Goal: Task Accomplishment & Management: Use online tool/utility

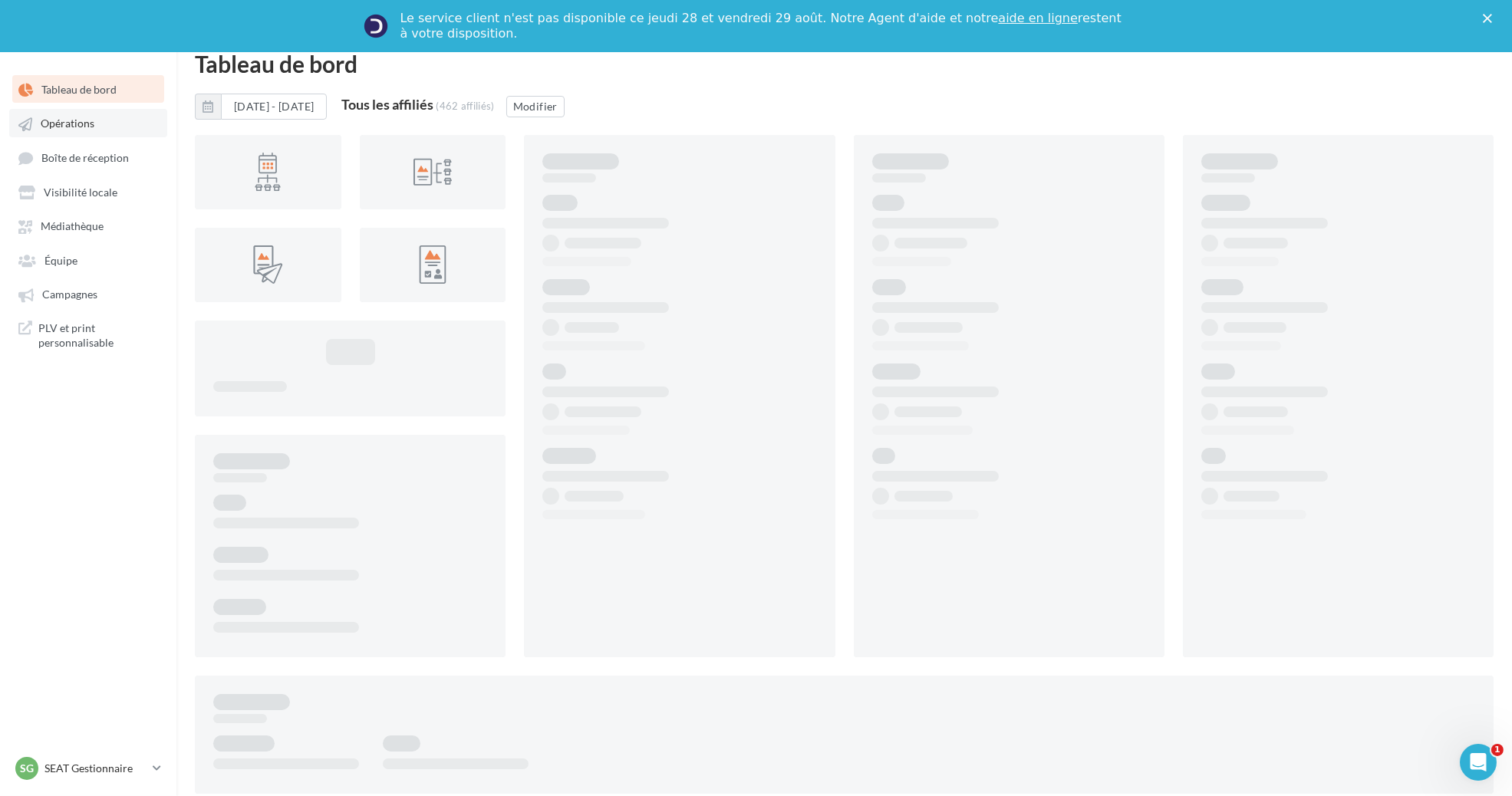
click at [51, 127] on span "Opérations" at bounding box center [67, 124] width 54 height 13
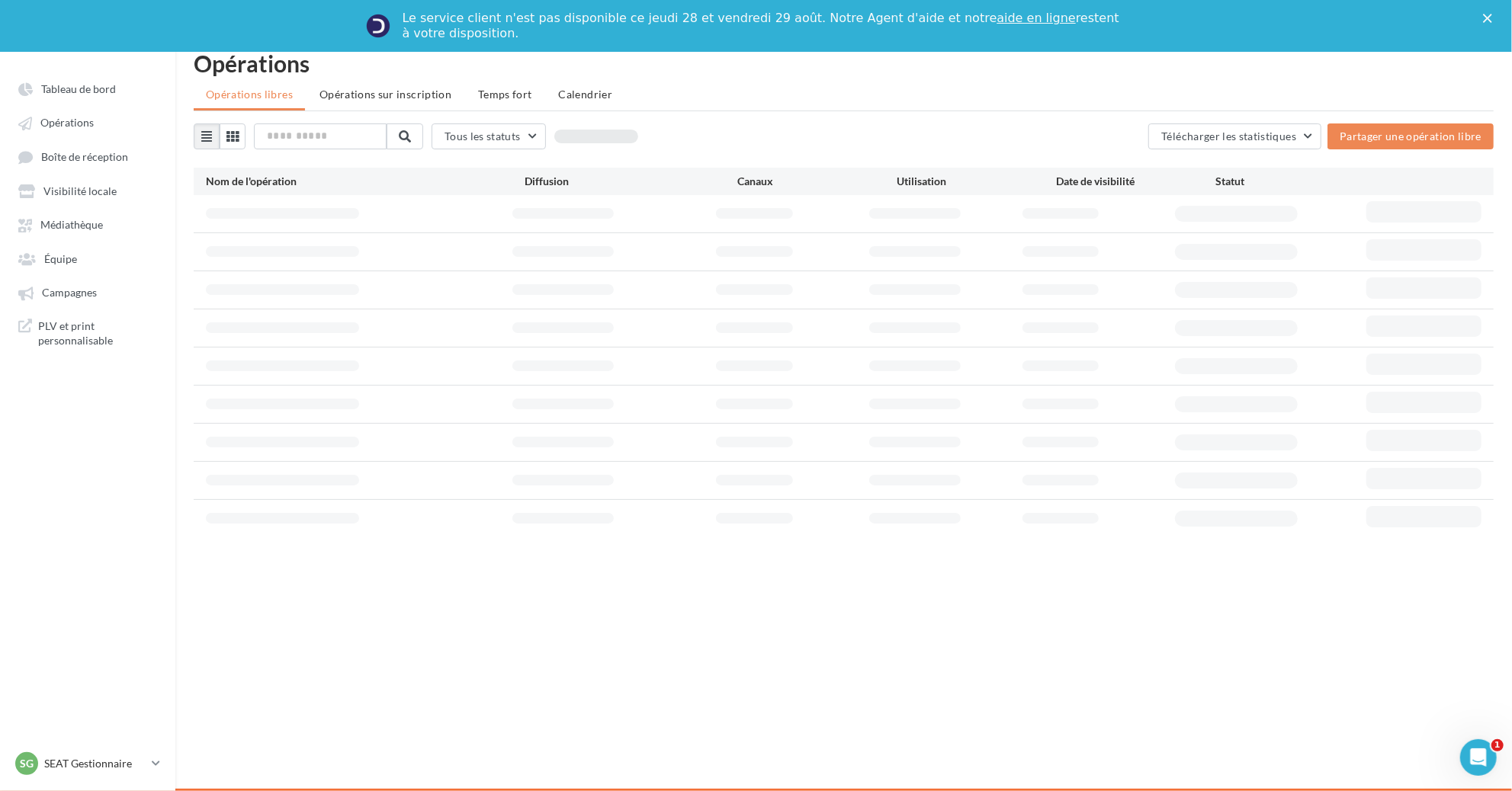
click at [1488, 12] on div "Le service client n'est pas disponible ce jeudi 28 et vendredi 29 août. Notre A…" at bounding box center [756, 25] width 1512 height 40
click at [1488, 19] on polygon "Fermer" at bounding box center [1487, 18] width 9 height 9
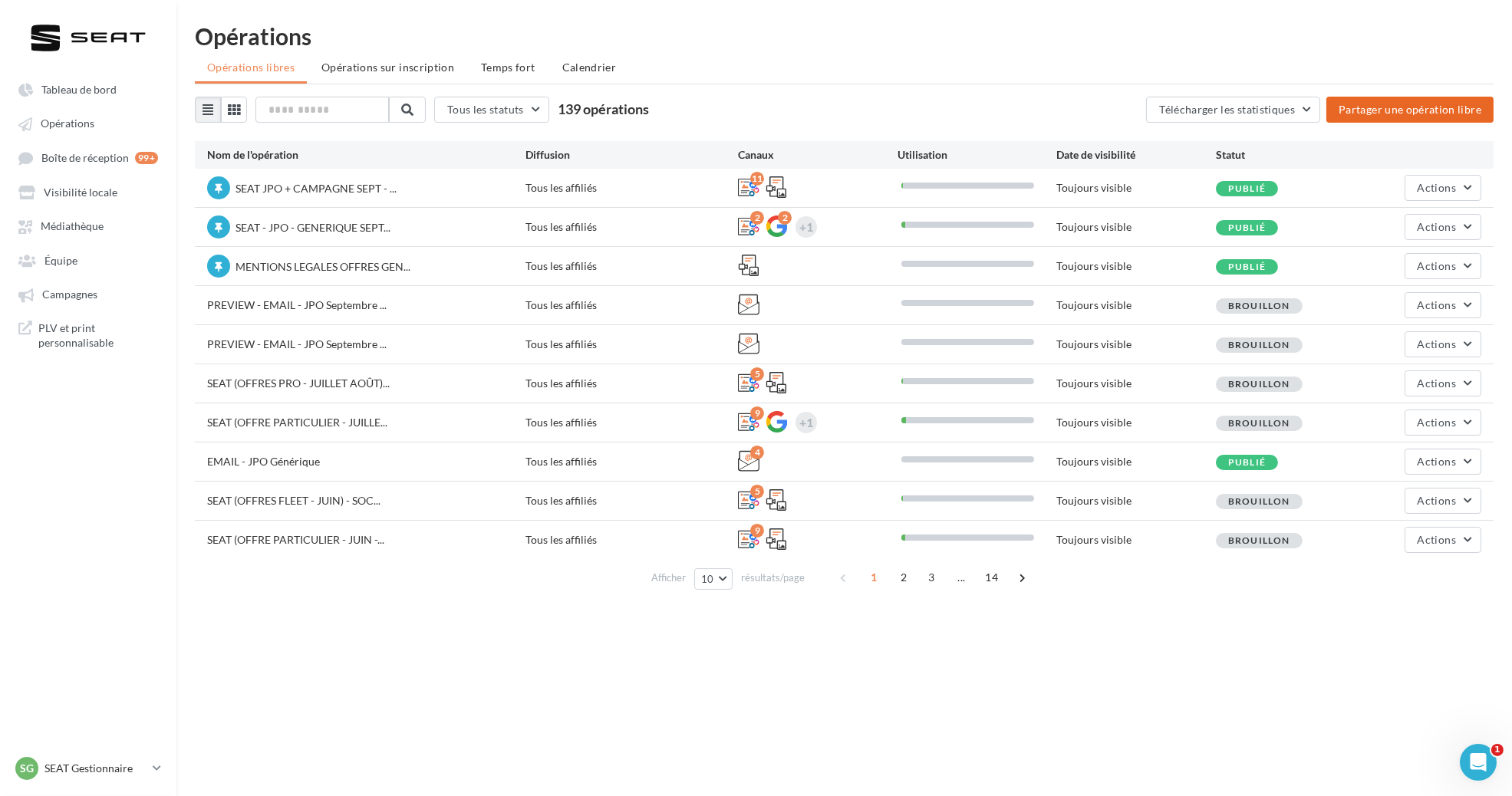
click at [1349, 114] on button "Partager une opération libre" at bounding box center [1409, 109] width 167 height 26
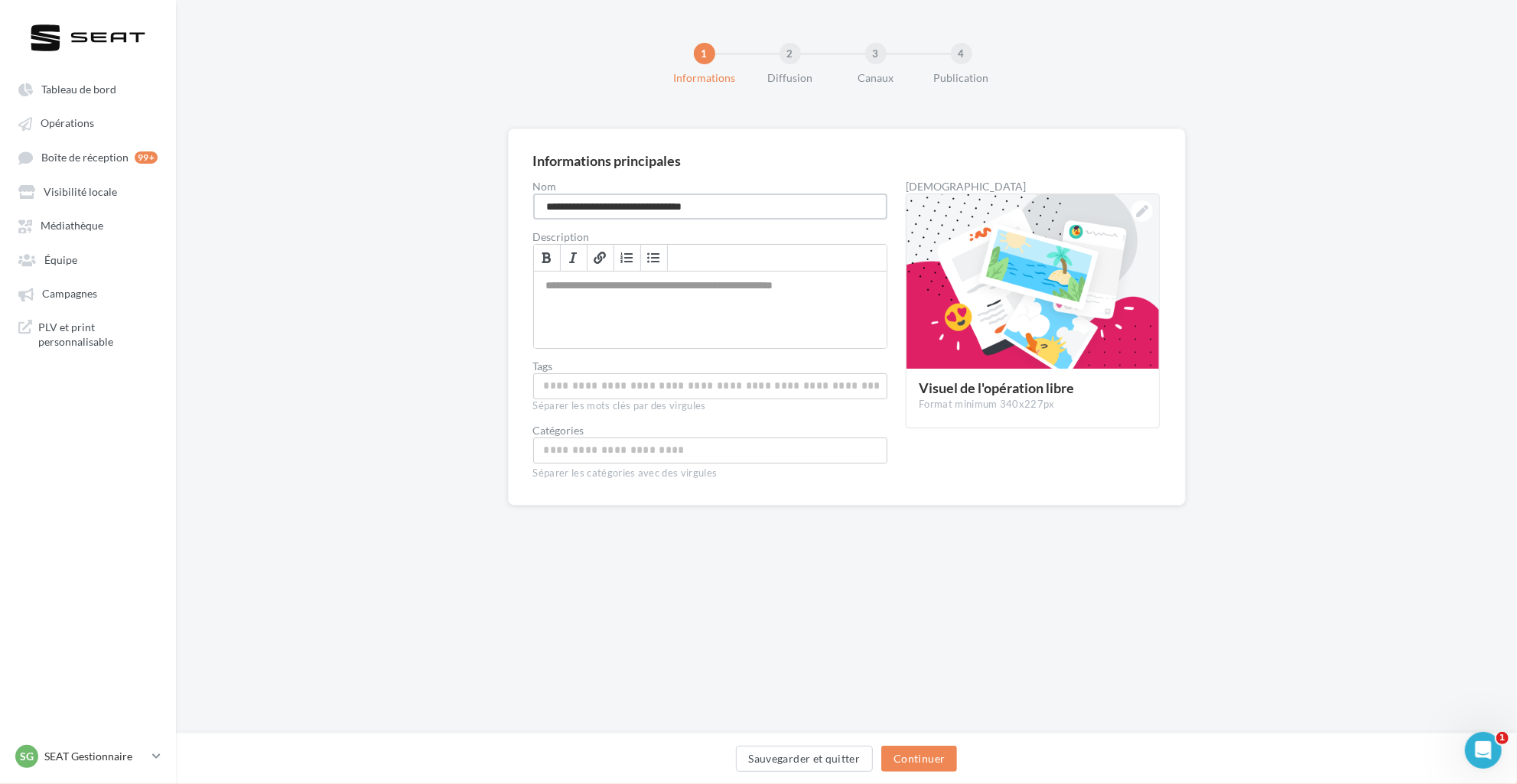
click at [750, 202] on input "**********" at bounding box center [710, 205] width 355 height 26
click at [609, 205] on input "**********" at bounding box center [710, 205] width 355 height 26
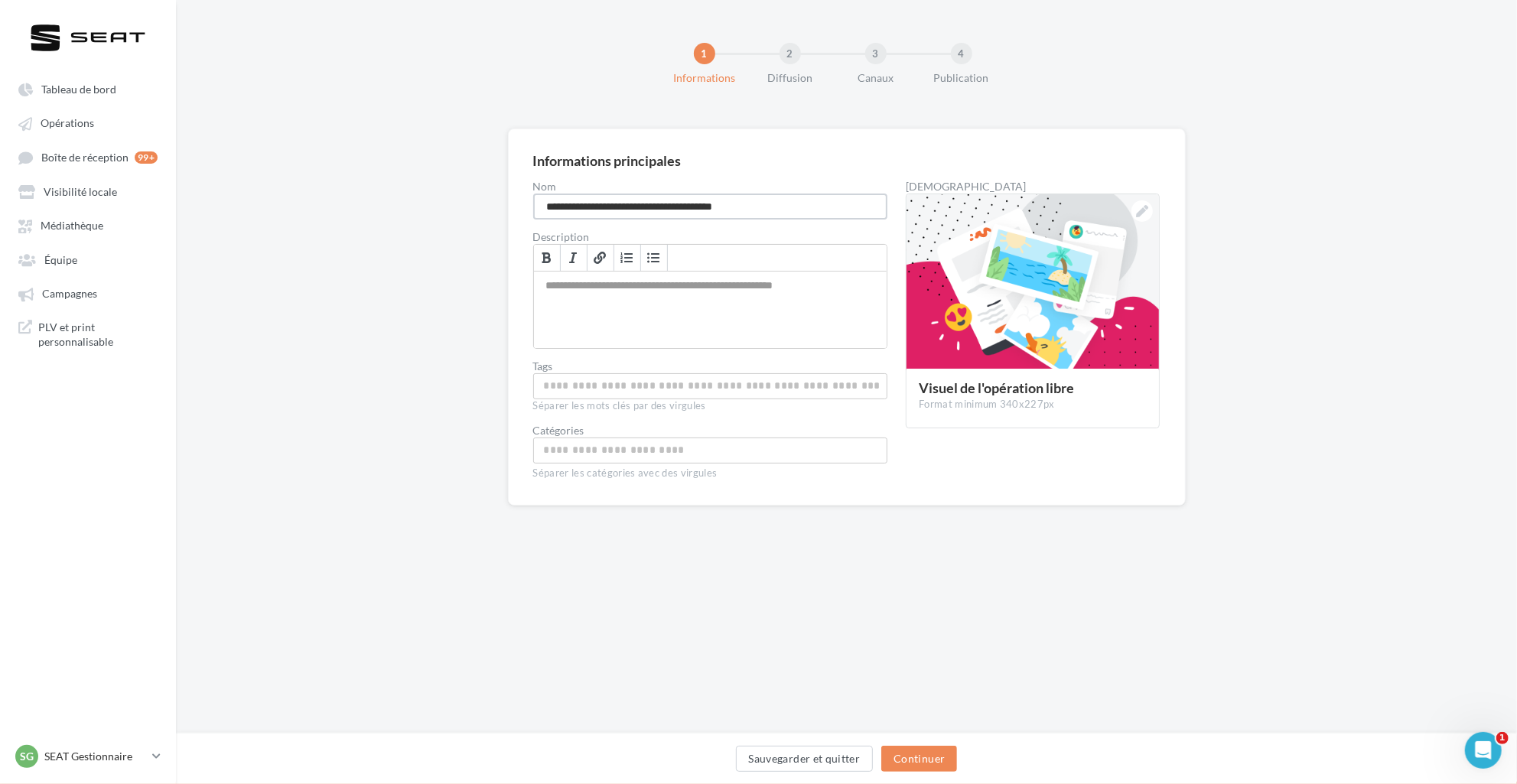
click at [547, 206] on input "**********" at bounding box center [710, 205] width 355 height 26
click at [698, 208] on input "**********" at bounding box center [710, 205] width 355 height 26
click at [752, 204] on input "**********" at bounding box center [710, 205] width 355 height 26
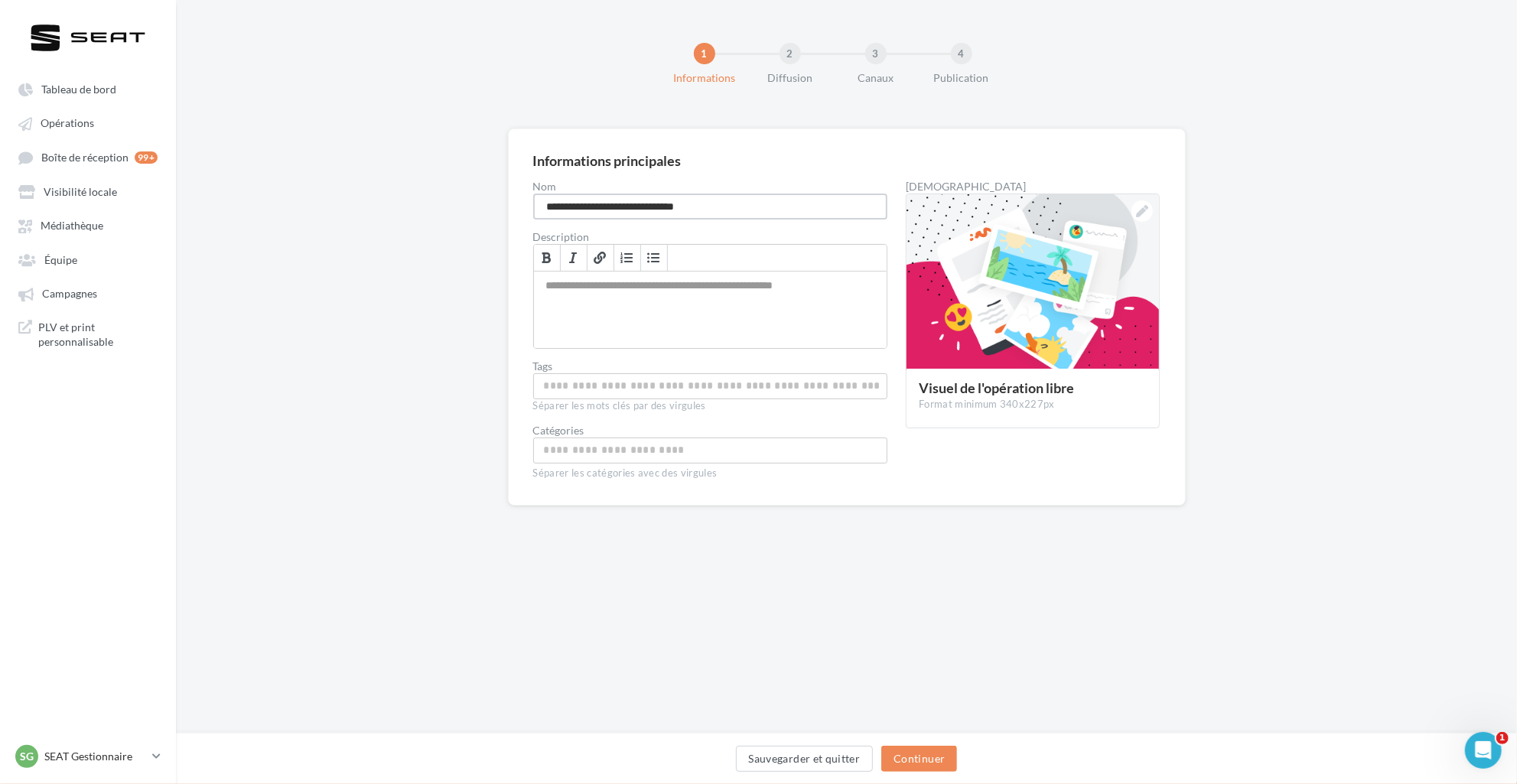
type input "**********"
click at [789, 280] on div "Permet de préciser les enjeux de la campagne à vos affiliés" at bounding box center [710, 310] width 354 height 77
drag, startPoint x: 680, startPoint y: 210, endPoint x: 803, endPoint y: 216, distance: 123.1
click at [803, 216] on input "**********" at bounding box center [710, 205] width 355 height 26
click at [799, 346] on div "*******" at bounding box center [711, 310] width 355 height 77
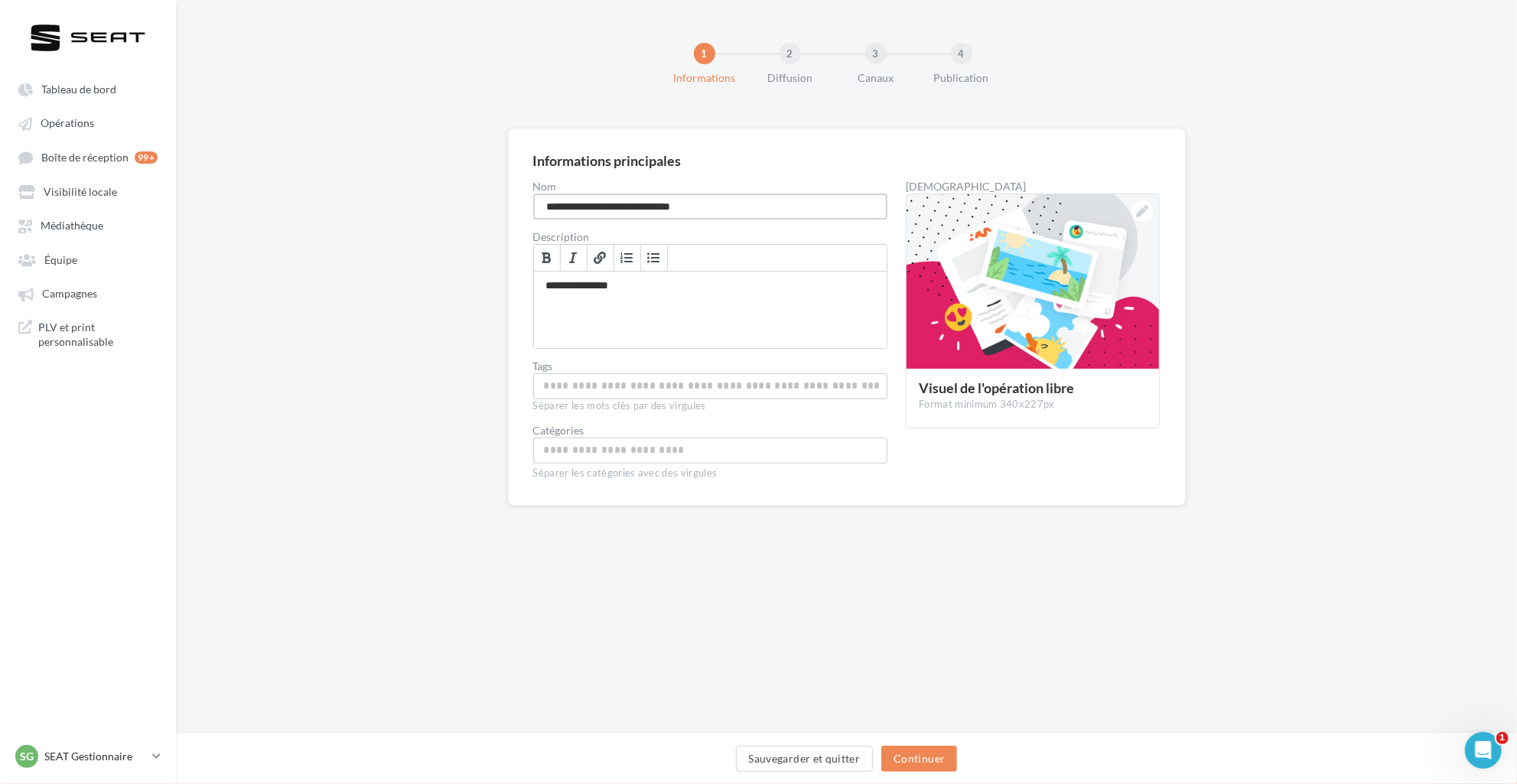
click at [804, 204] on input "**********" at bounding box center [710, 205] width 355 height 26
type input "**********"
click at [729, 312] on div "**********" at bounding box center [711, 310] width 355 height 77
click at [599, 285] on div "**********" at bounding box center [711, 310] width 355 height 77
click at [786, 296] on div "**********" at bounding box center [711, 310] width 355 height 77
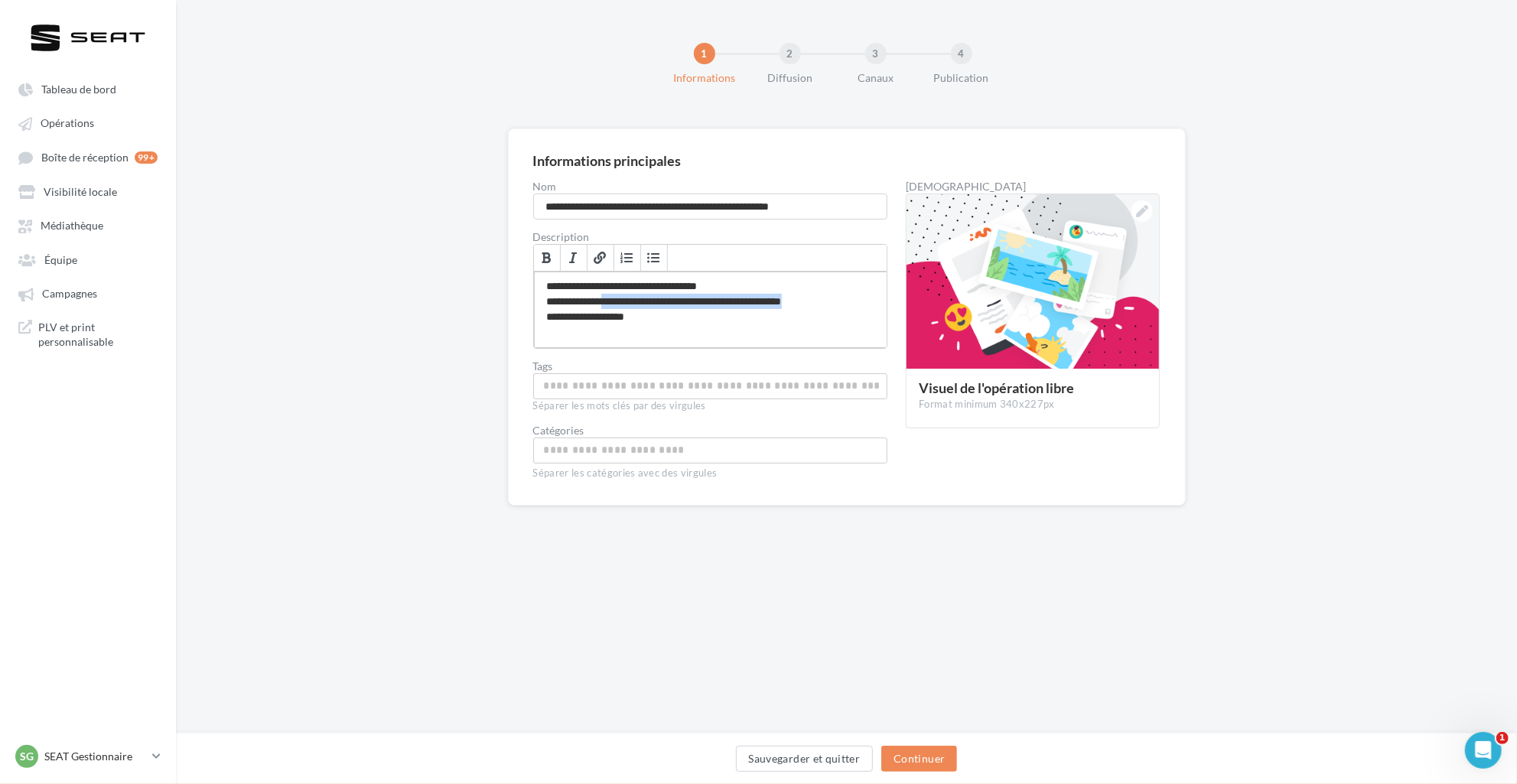
drag, startPoint x: 602, startPoint y: 301, endPoint x: 834, endPoint y: 301, distance: 232.0
click at [834, 301] on div "**********" at bounding box center [711, 310] width 355 height 77
copy div "**********"
click at [657, 313] on div "**********" at bounding box center [711, 310] width 355 height 77
click at [676, 383] on input "Permet aux affiliés de trouver l'opération libre plus facilement" at bounding box center [711, 386] width 347 height 18
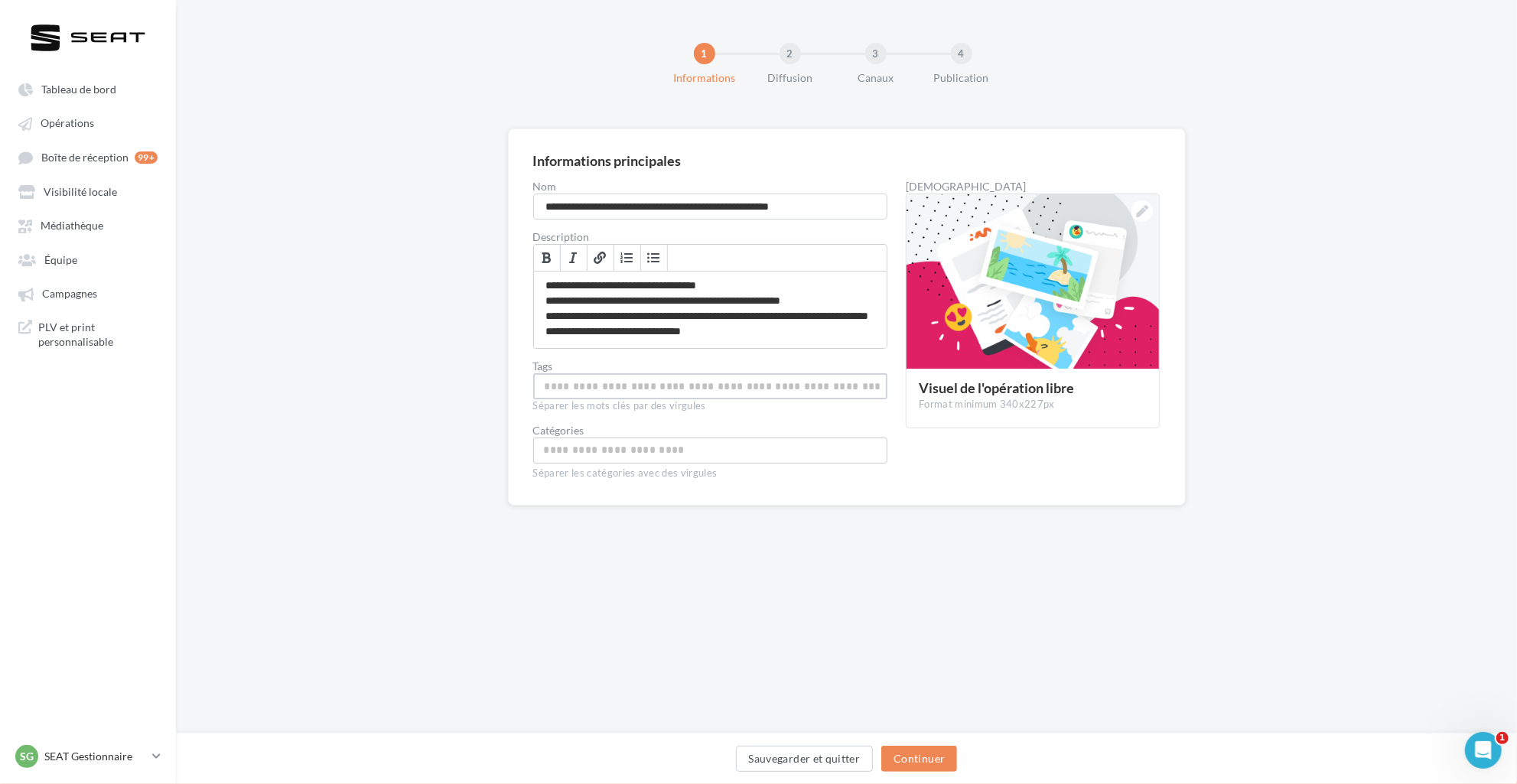
click at [684, 464] on div "Séparer les catégories avec des virgules" at bounding box center [710, 472] width 355 height 17
click at [684, 452] on input "Choisissez une catégorie" at bounding box center [711, 450] width 347 height 18
type input "**********"
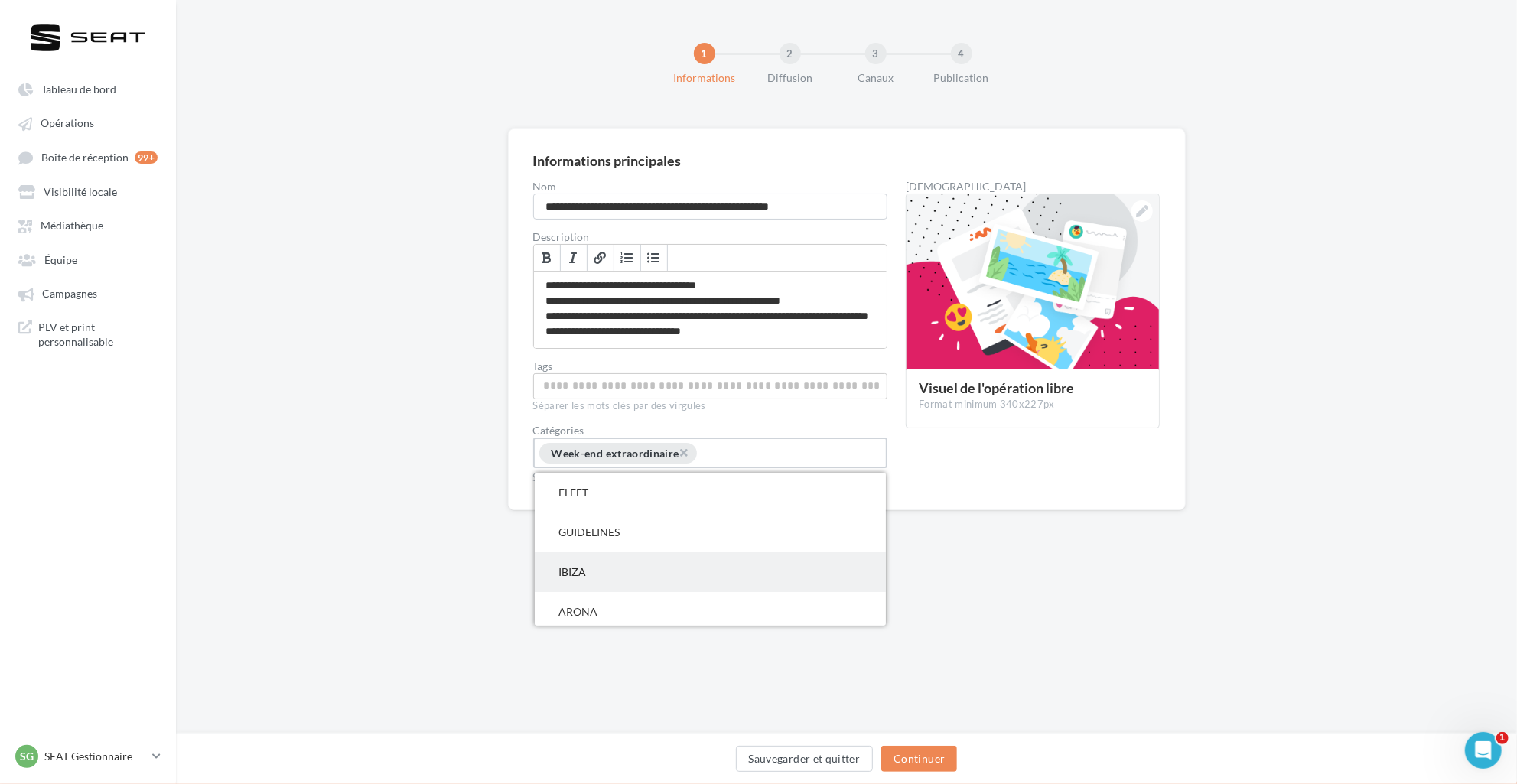
click at [684, 561] on span "IBIZA" at bounding box center [710, 571] width 352 height 40
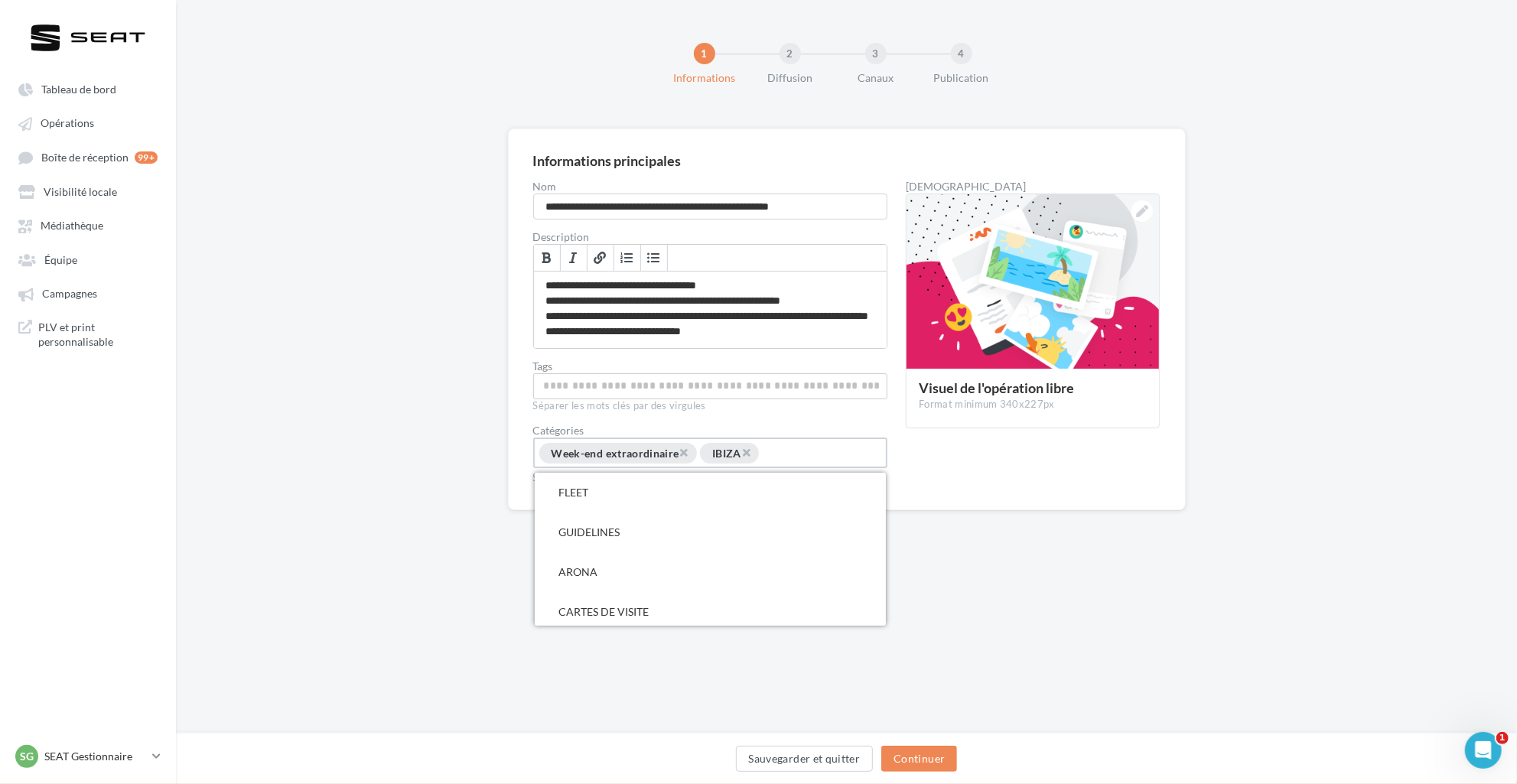
click at [789, 465] on div "× Week-end extraordinaire × IBIZA" at bounding box center [711, 455] width 346 height 25
click at [791, 447] on div "× Week-end extraordinaire × IBIZA" at bounding box center [711, 455] width 346 height 25
click at [779, 464] on div "× Week-end extraordinaire × IBIZA" at bounding box center [711, 455] width 346 height 25
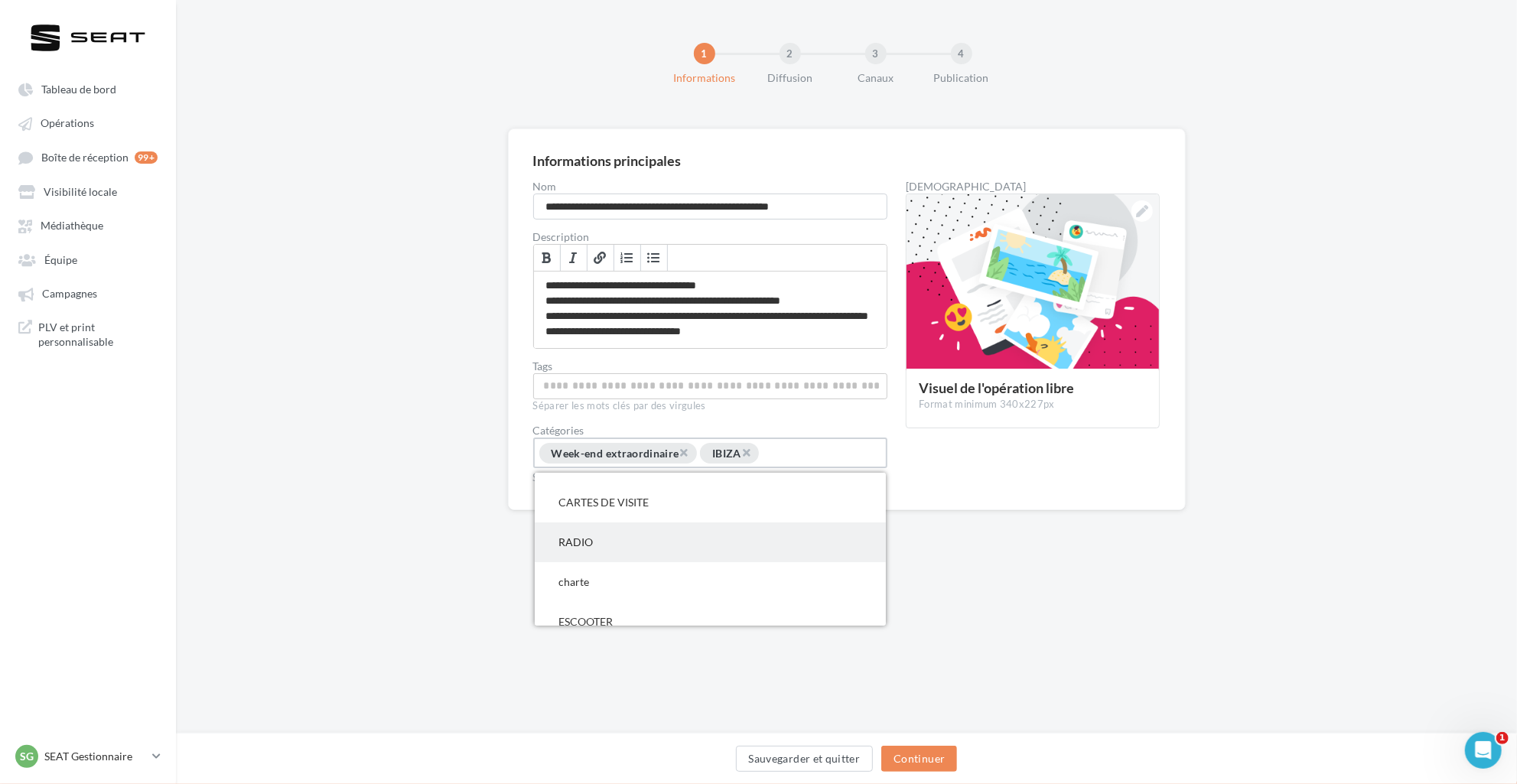
click at [706, 544] on span "RADIO" at bounding box center [710, 541] width 352 height 40
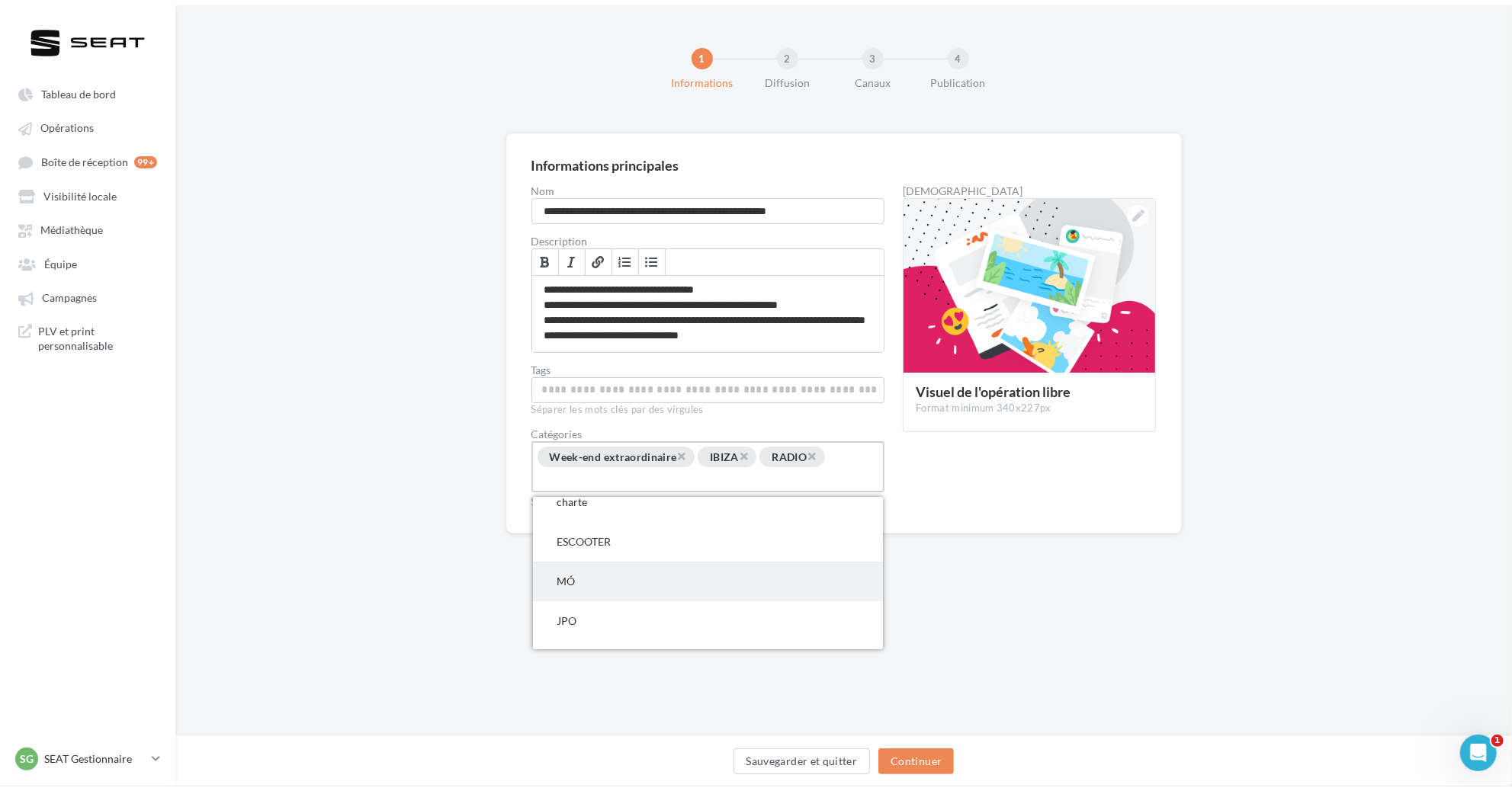
scroll to position [178, 0]
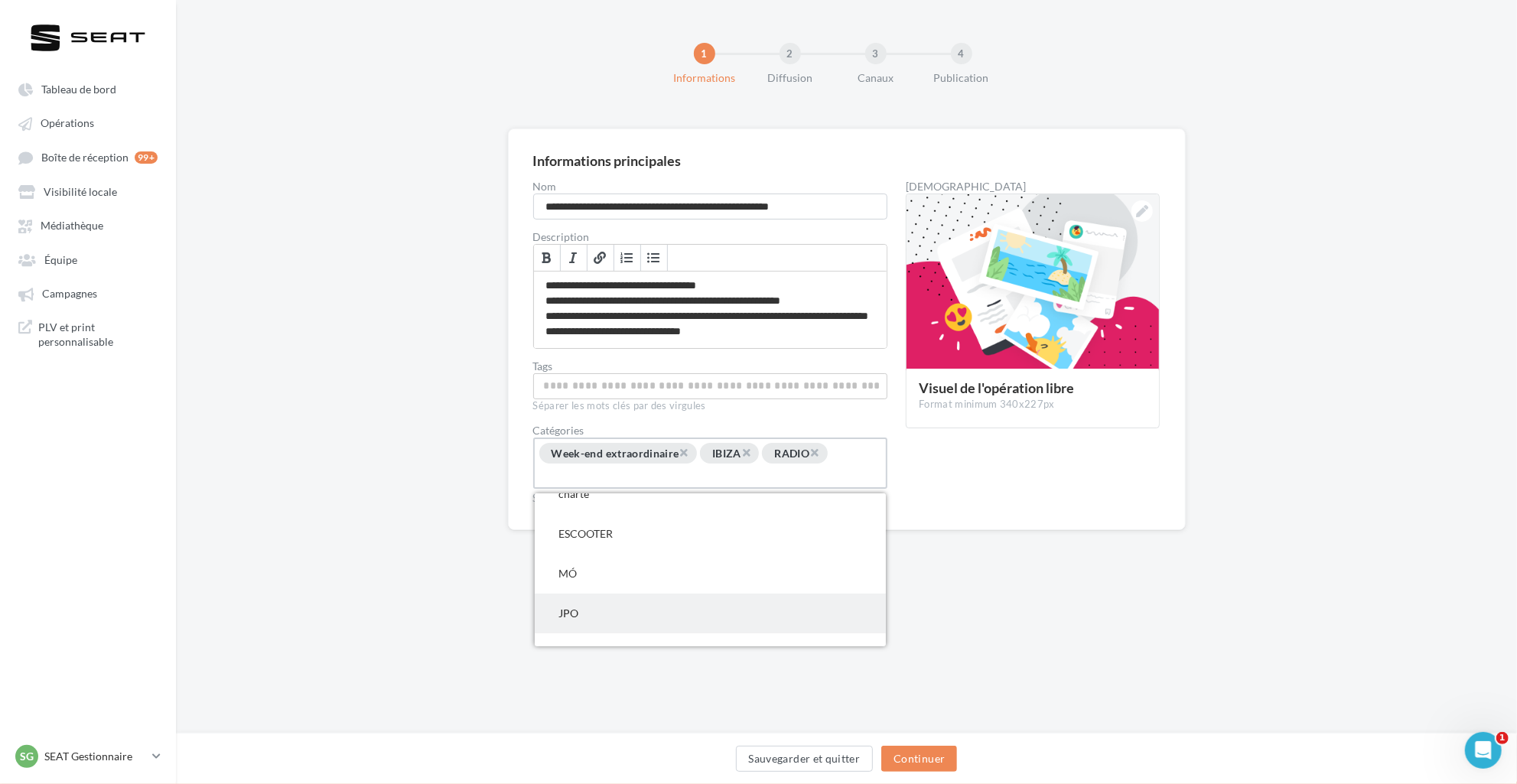
click at [665, 601] on span "JPO" at bounding box center [710, 613] width 352 height 40
click at [976, 530] on div "**********" at bounding box center [847, 332] width 677 height 407
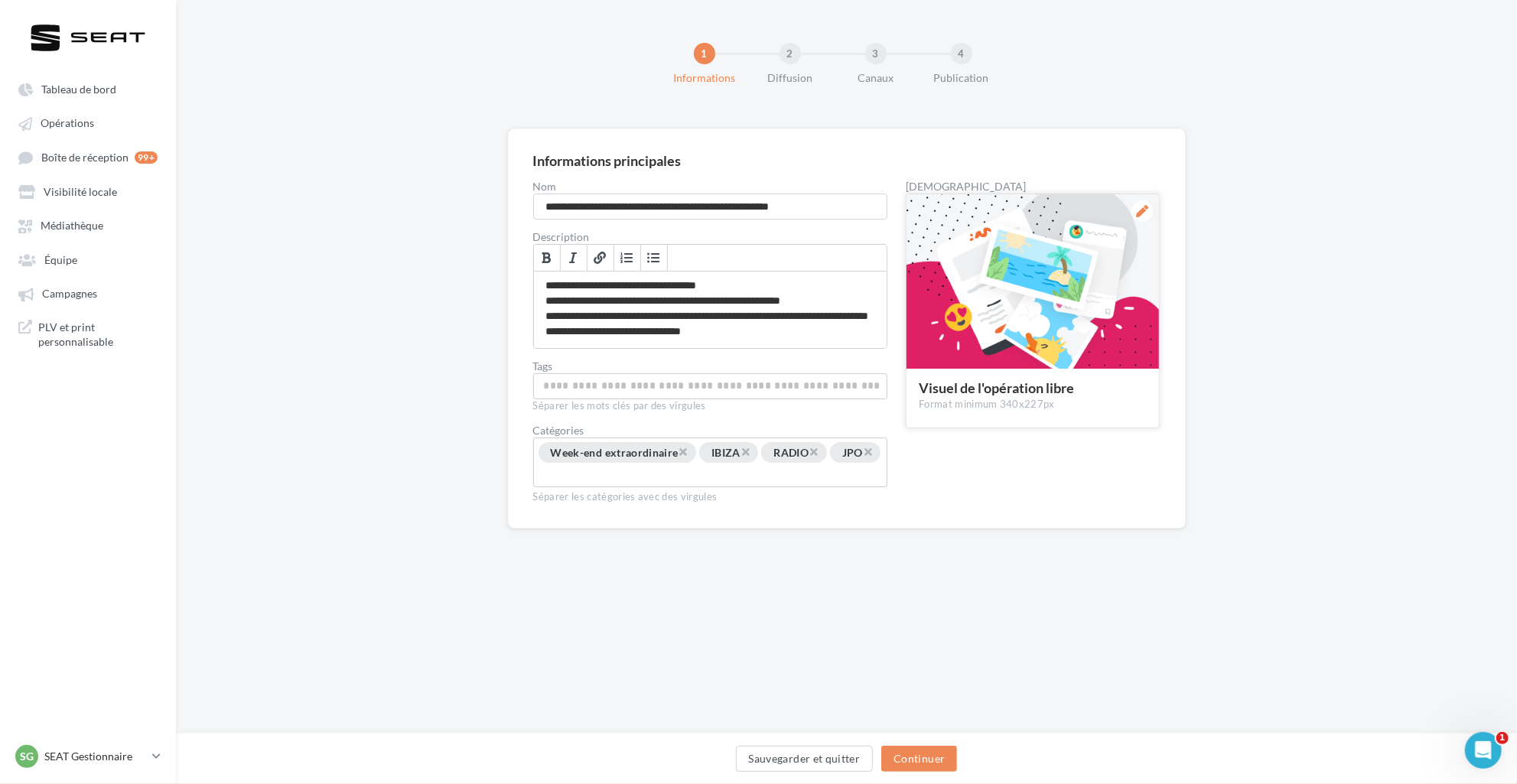
click at [1143, 208] on icon at bounding box center [1142, 211] width 12 height 12
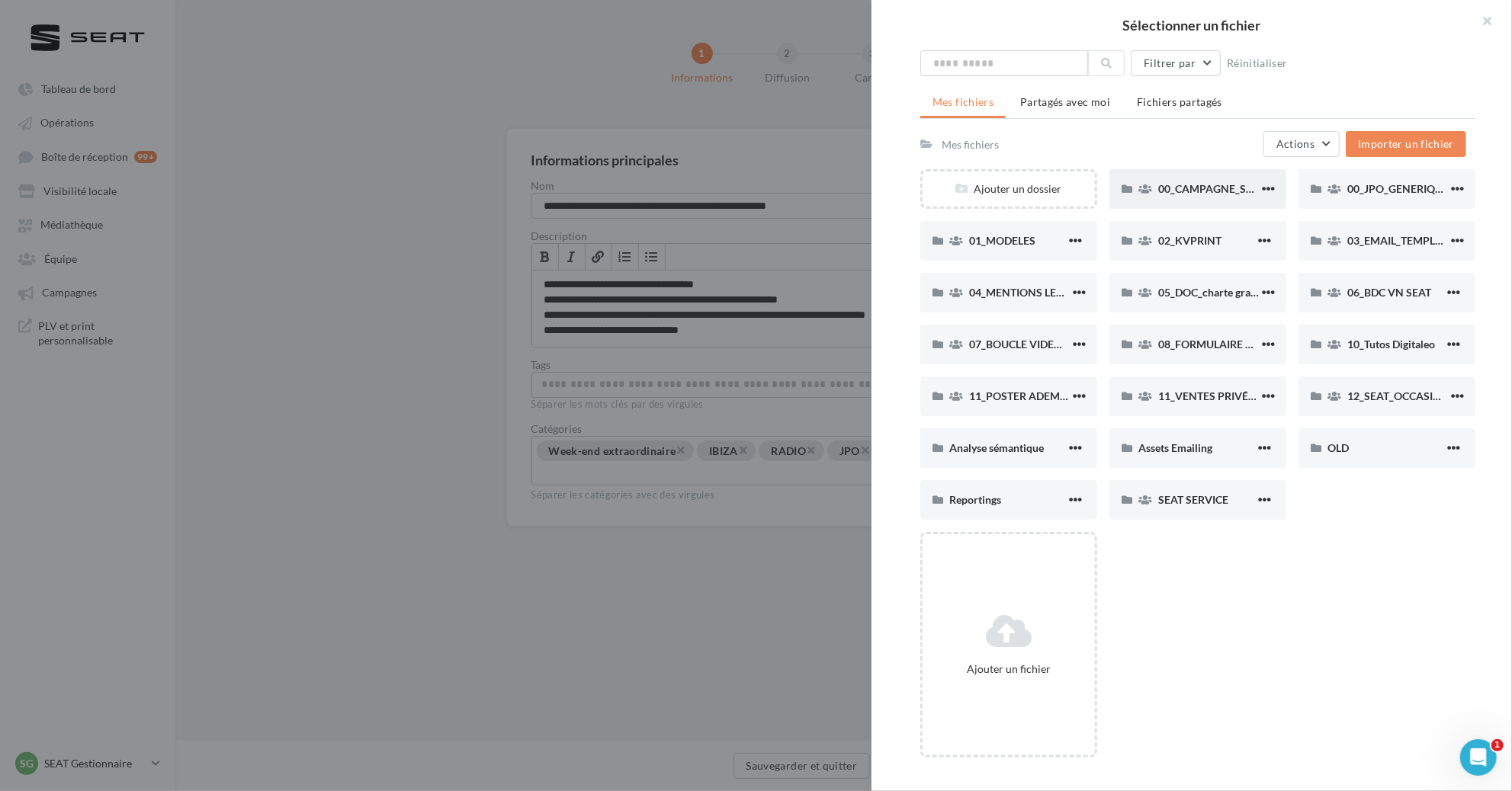
click at [1194, 197] on div "00_CAMPAGNE_SEPTEMBRE" at bounding box center [1197, 189] width 177 height 40
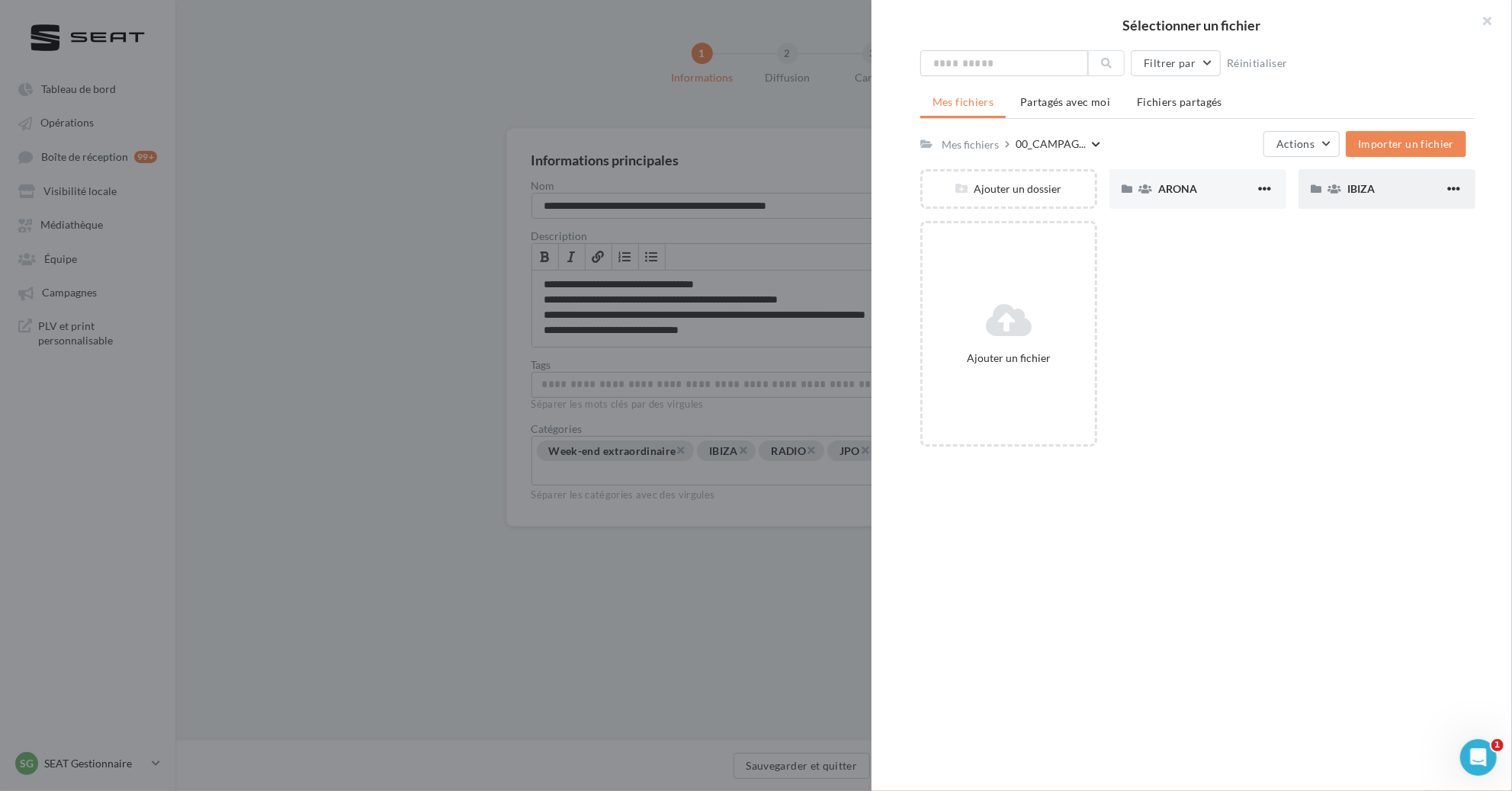
click at [1368, 204] on div "IBIZA" at bounding box center [1386, 189] width 177 height 40
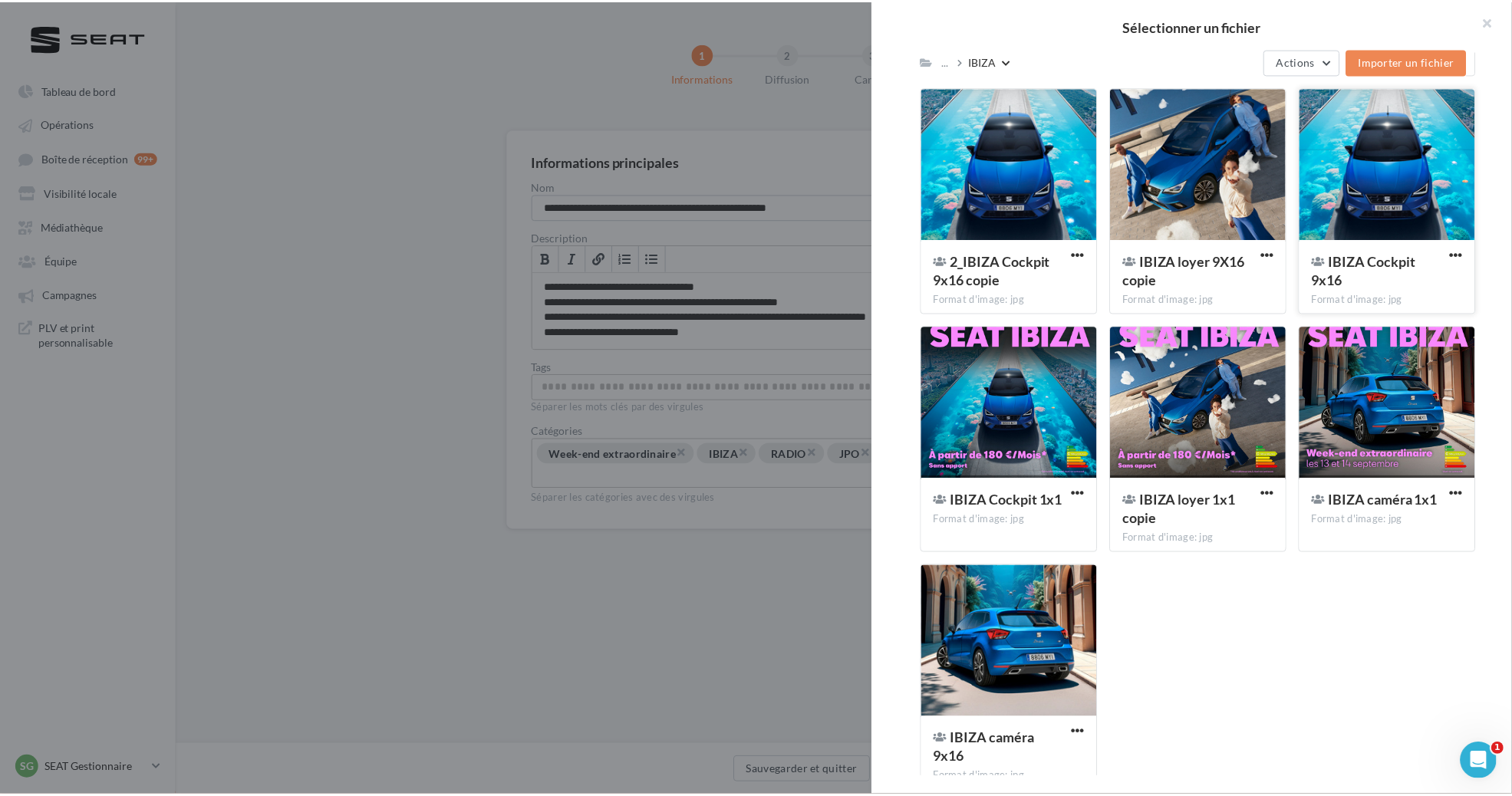
scroll to position [640, 0]
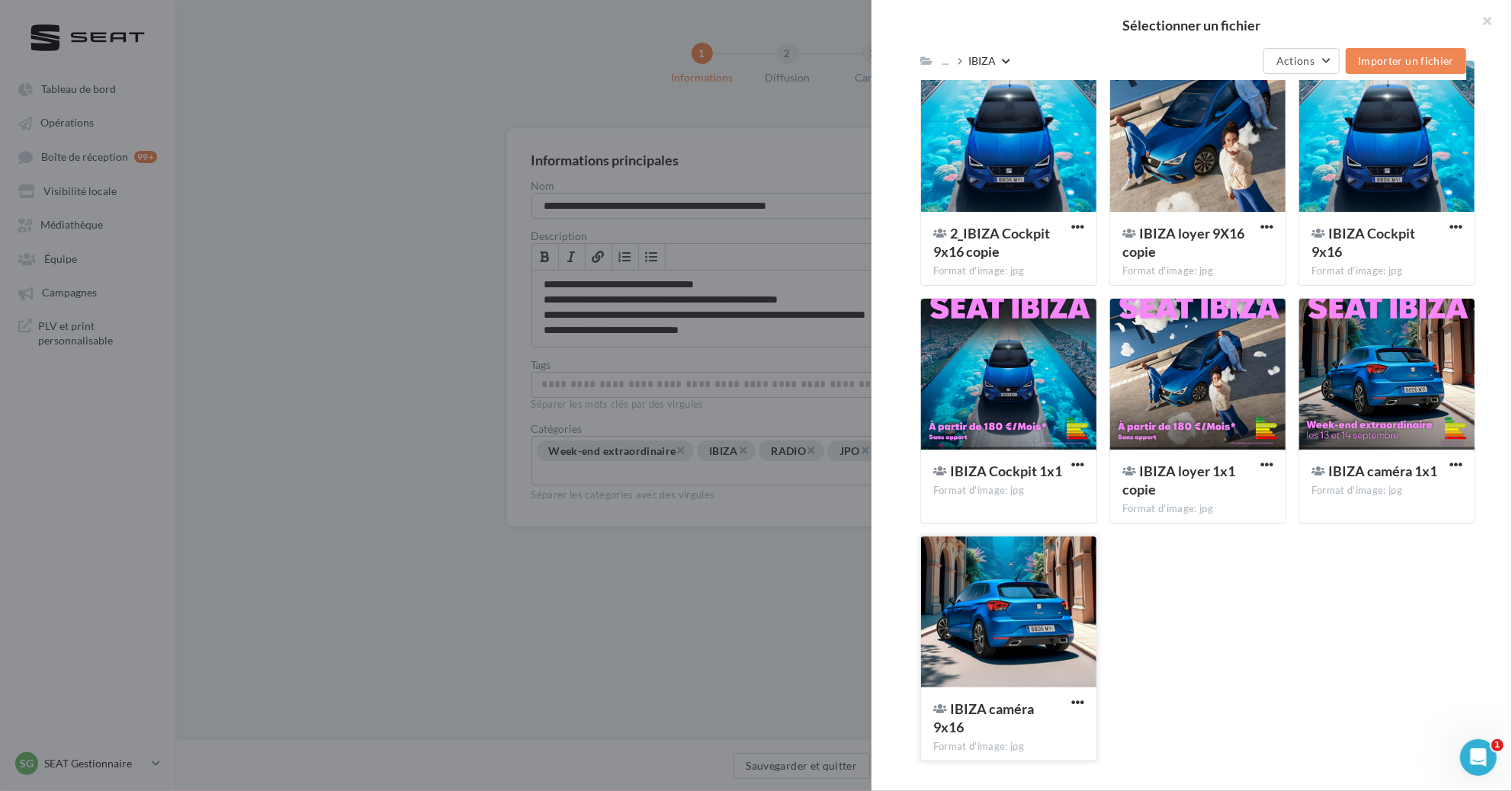
click at [1000, 624] on div at bounding box center [1008, 613] width 175 height 152
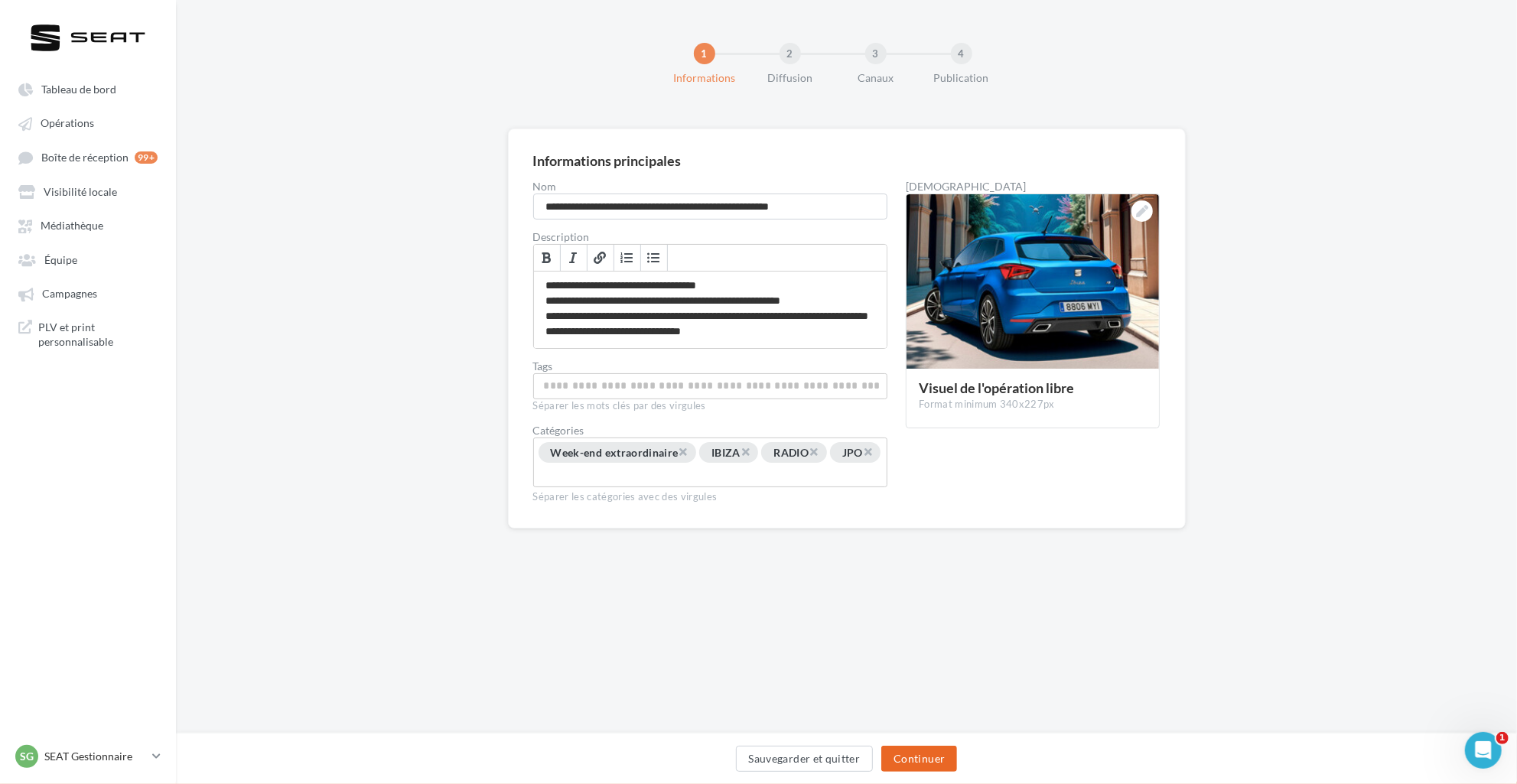
click at [924, 763] on button "Continuer" at bounding box center [919, 758] width 76 height 26
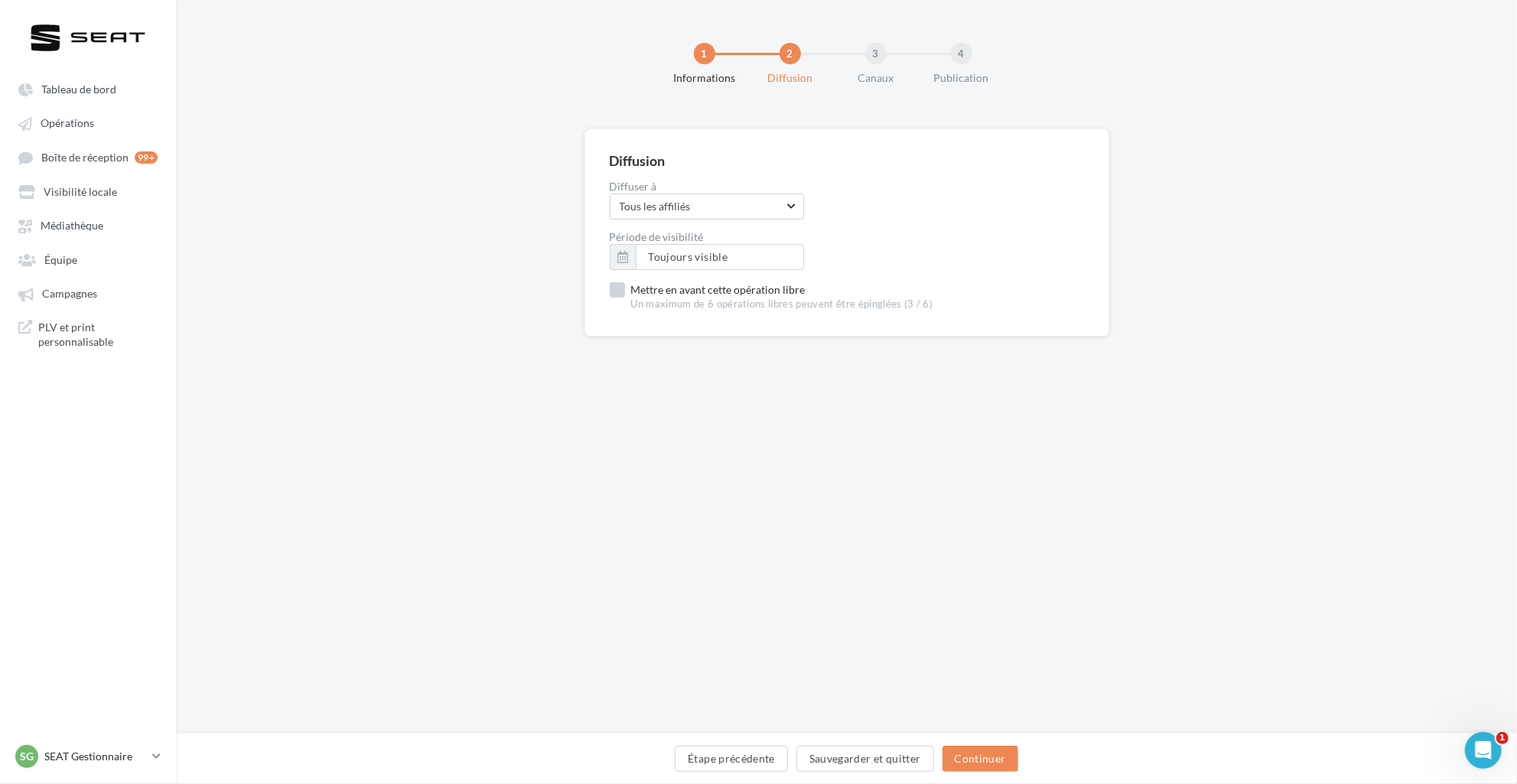
click at [703, 297] on span "Un maximum de 6 opérations libres peuvent être épinglées (3 / 6)" at bounding box center [781, 304] width 303 height 14
click at [996, 758] on button "Continuer" at bounding box center [980, 758] width 76 height 26
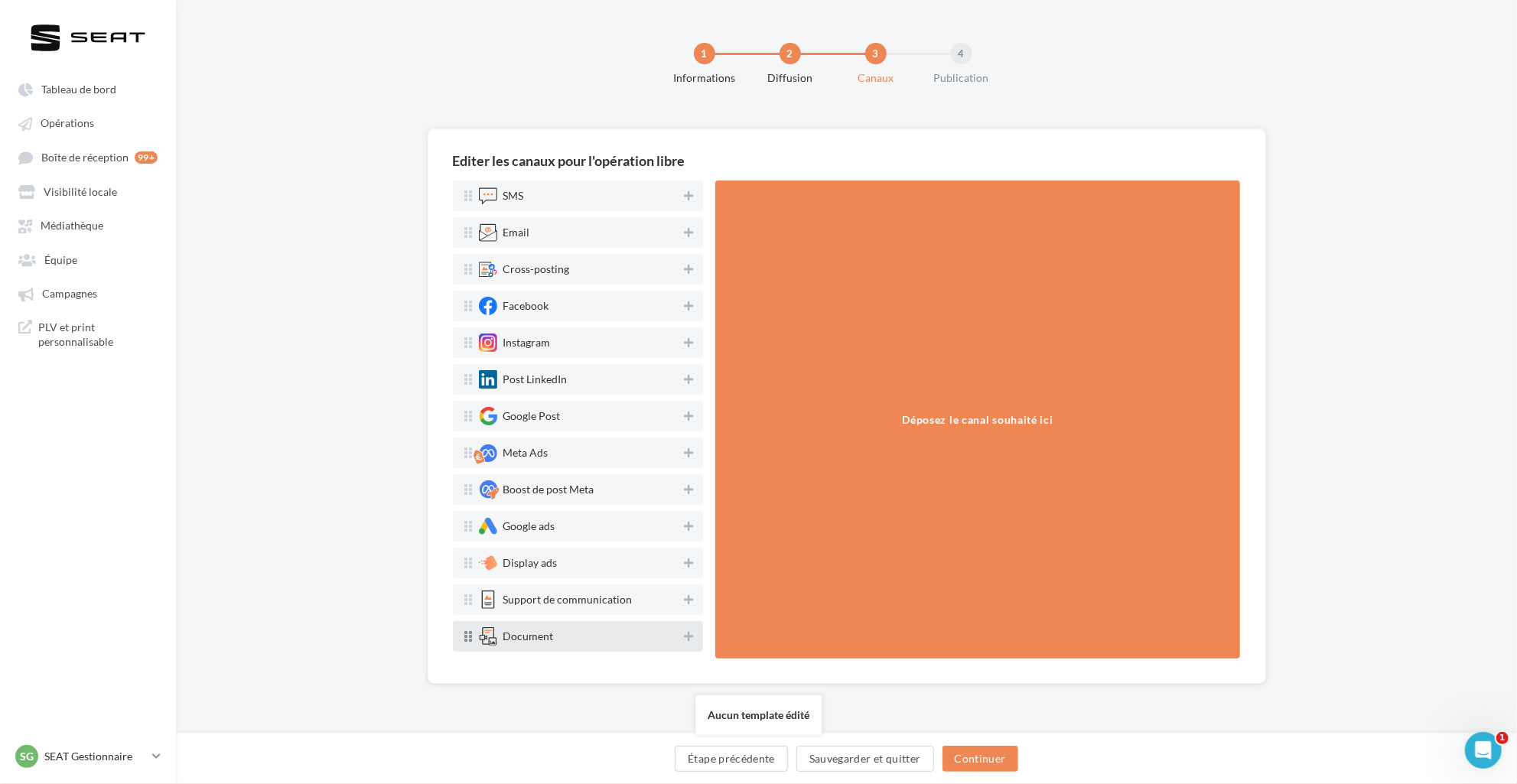
drag, startPoint x: 562, startPoint y: 640, endPoint x: 929, endPoint y: 380, distance: 449.8
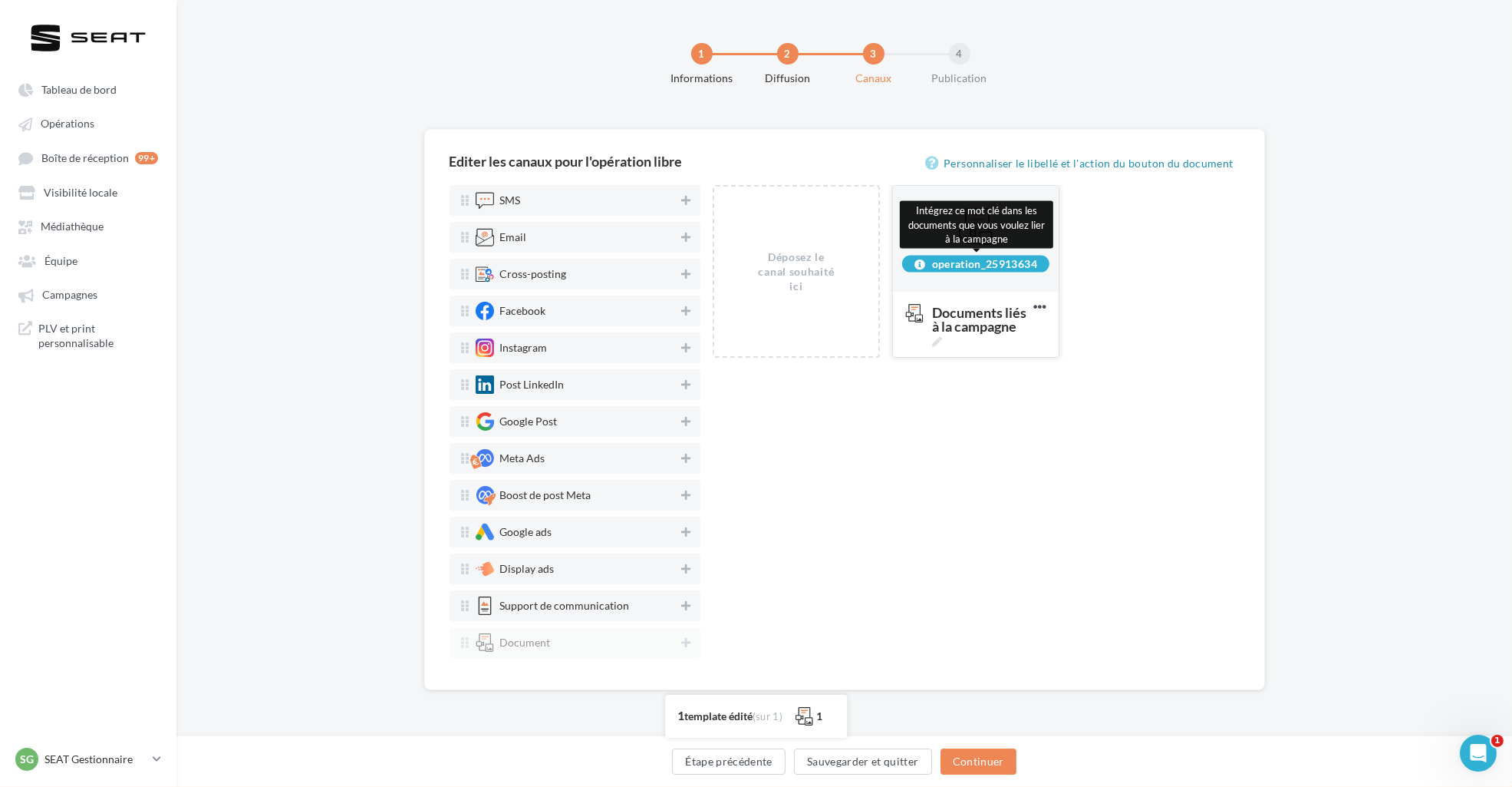
click at [973, 263] on div "operation_25913634" at bounding box center [976, 263] width 148 height 17
copy div "operation_25913634"
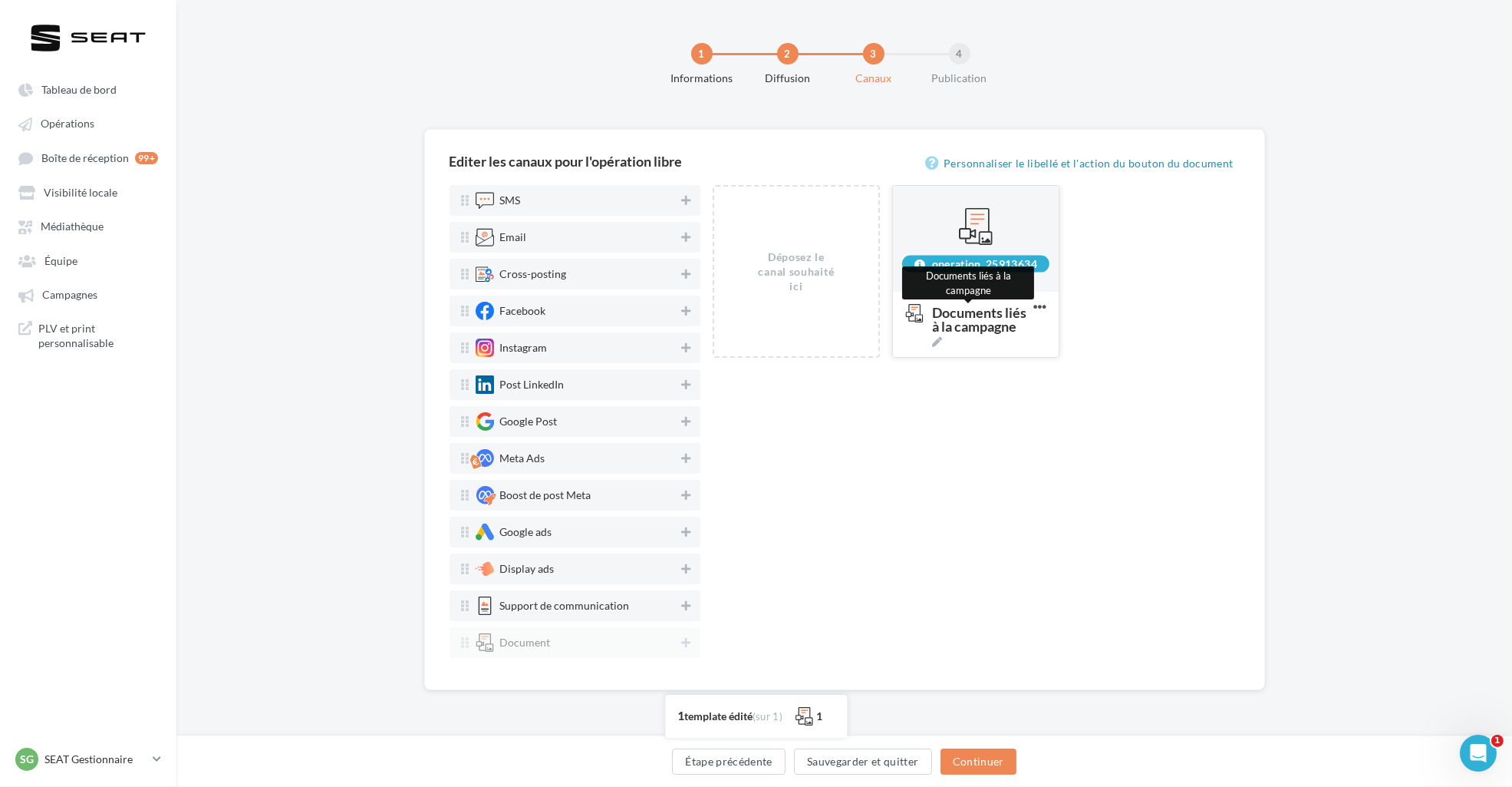
click at [975, 316] on span "Documents liés à la campagne" at bounding box center [980, 326] width 96 height 42
click at [975, 316] on textarea "Documents liés à la campagne Documents liés à la campagne" at bounding box center [960, 319] width 125 height 43
click at [975, 316] on span "Documents liés à la campagne" at bounding box center [980, 326] width 96 height 42
click at [975, 316] on textarea "Documents liés à la campagne Documents liés à la campagne" at bounding box center [960, 319] width 125 height 43
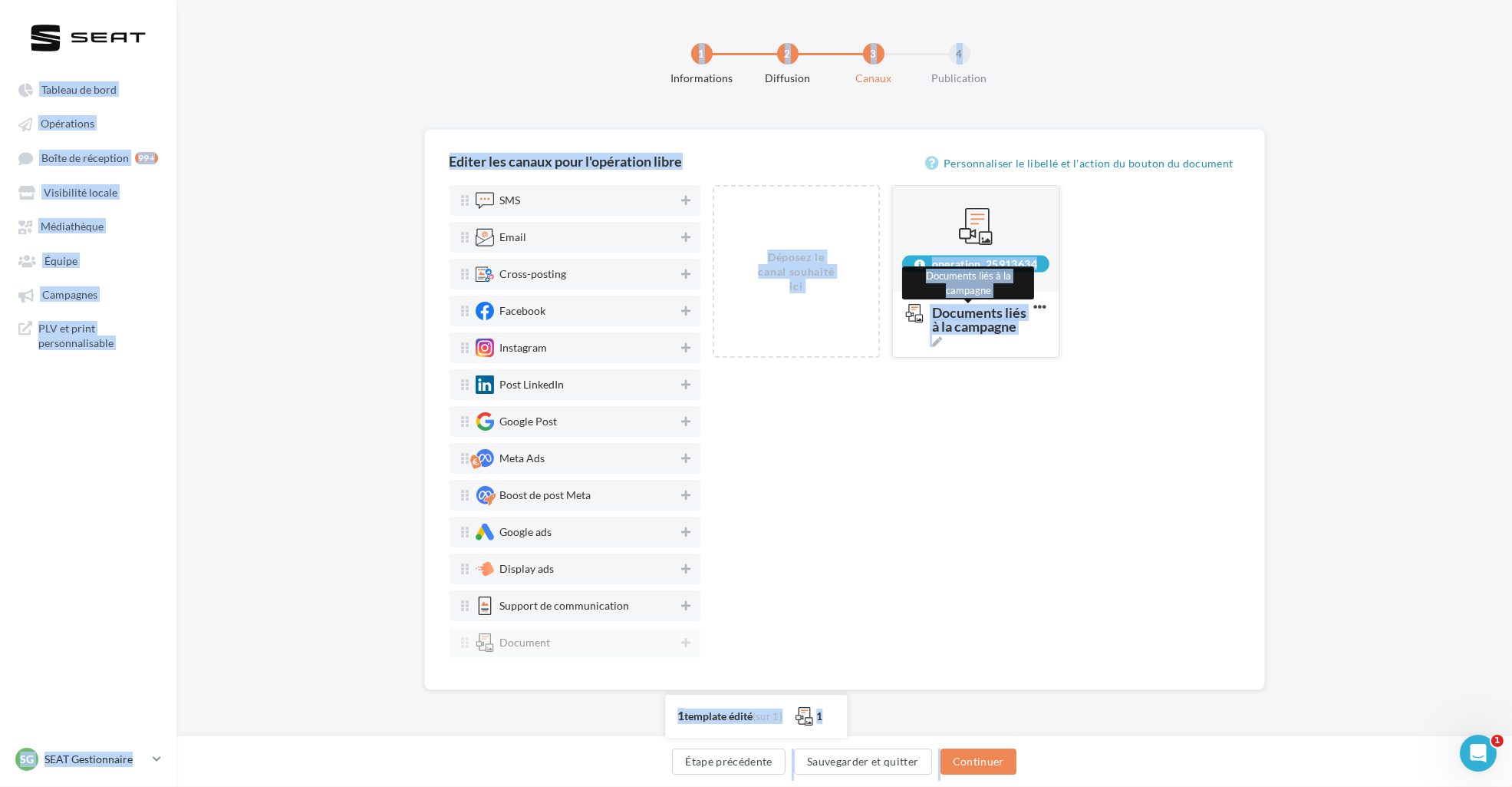
click at [975, 316] on span "Documents liés à la campagne" at bounding box center [980, 326] width 96 height 42
click at [975, 316] on textarea "Documents liés à la campagne Documents liés à la campagne" at bounding box center [960, 319] width 125 height 43
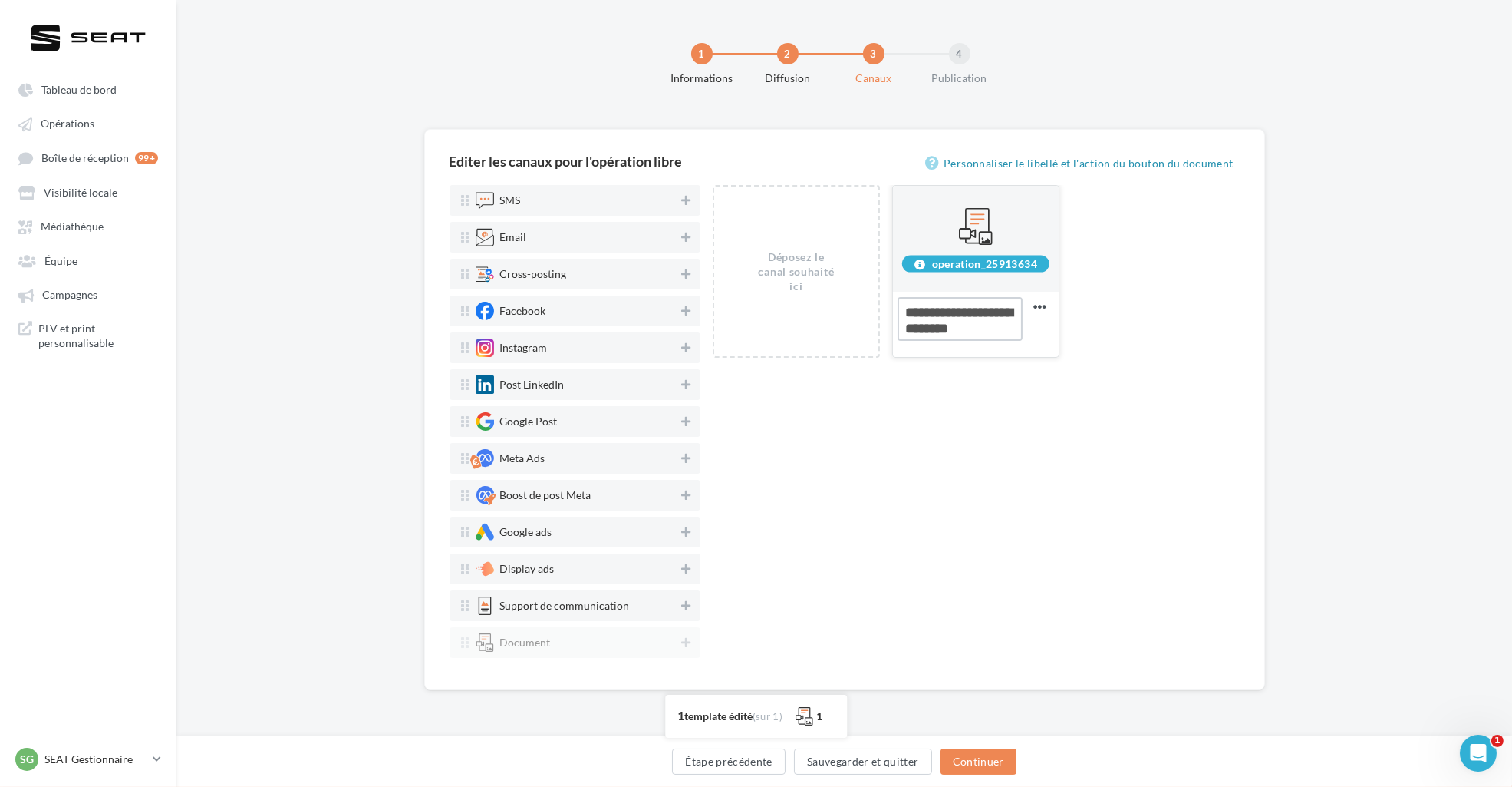
click at [975, 316] on textarea "Documents liés à la campagne Documents liés à la campagne" at bounding box center [960, 319] width 125 height 43
type textarea "**********"
click at [1080, 449] on div "Déposez le canal souhaité ici operation_25913634 Documents liés à la campagne S…" at bounding box center [977, 425] width 527 height 480
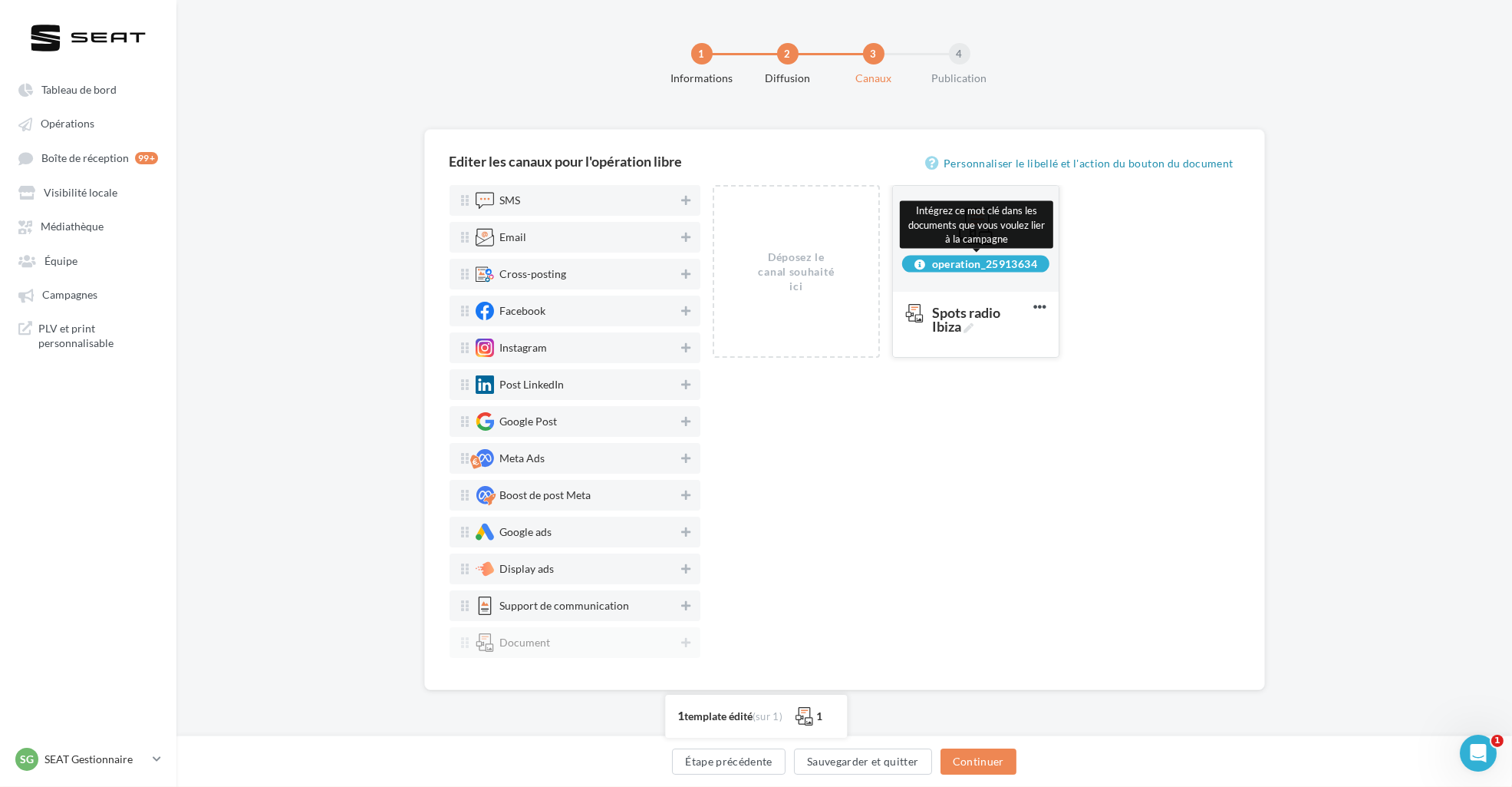
click at [991, 266] on div "operation_25913634" at bounding box center [976, 263] width 148 height 17
copy div "operation_25913634"
click at [1106, 390] on div "Déposez le canal souhaité ici operation_25913634 Intégrez ce mot clé dans les d…" at bounding box center [977, 425] width 527 height 480
click at [979, 761] on button "Continuer" at bounding box center [979, 761] width 76 height 26
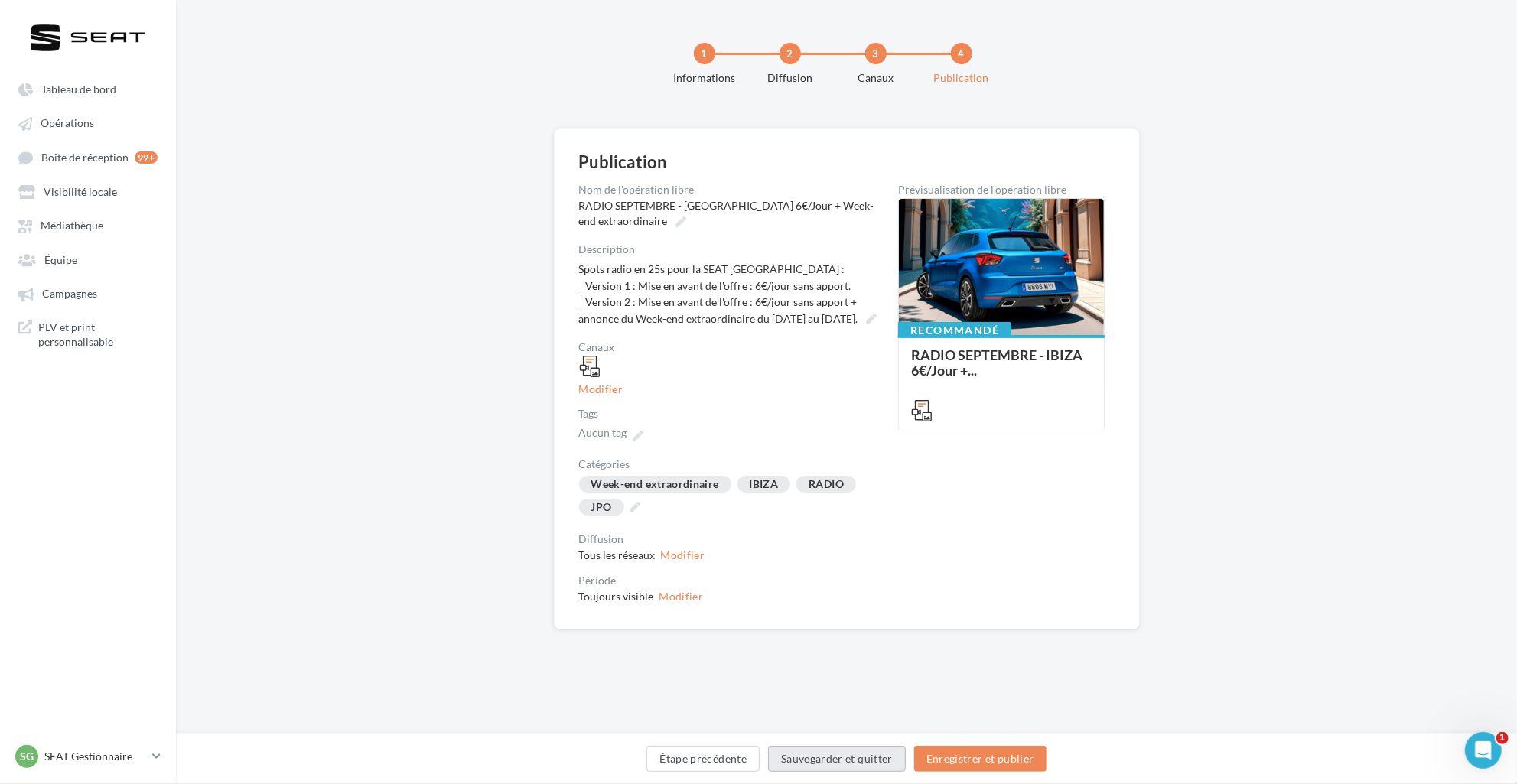
click at [864, 764] on button "Sauvegarder et quitter" at bounding box center [837, 758] width 138 height 26
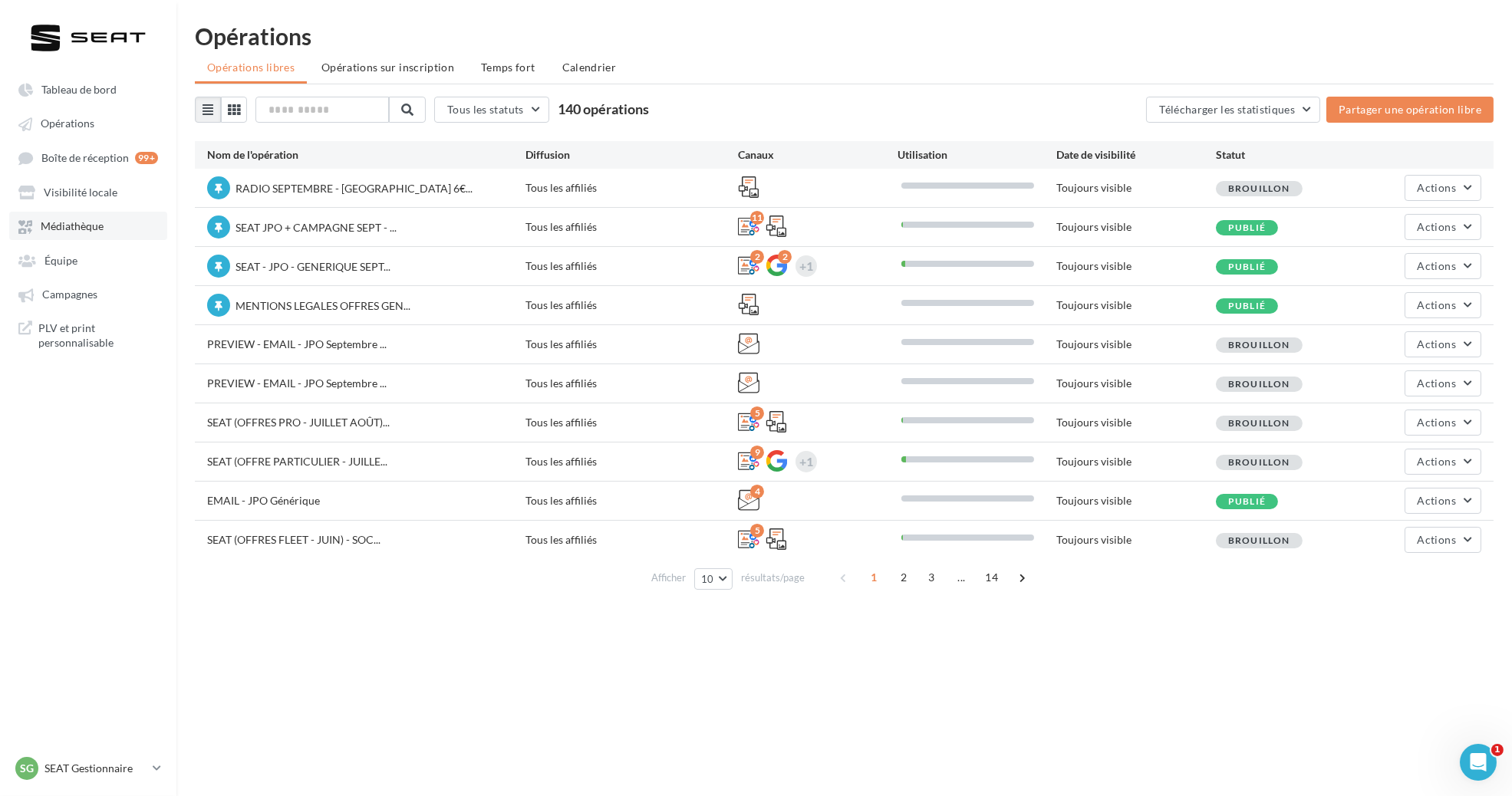
click at [89, 234] on link "Médiathèque" at bounding box center [88, 225] width 158 height 27
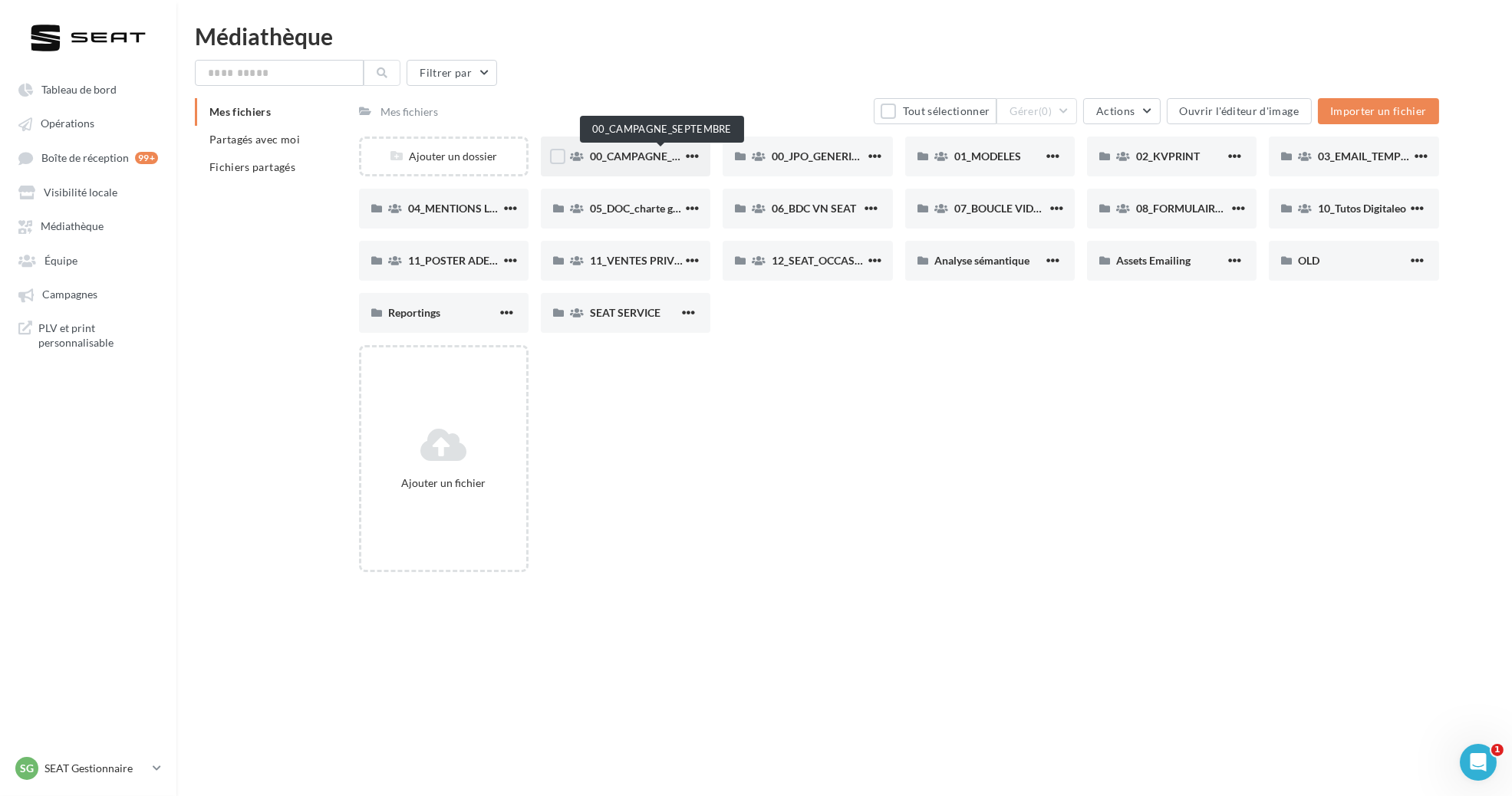
click at [635, 150] on span "00_CAMPAGNE_SEPTEMBRE" at bounding box center [662, 156] width 143 height 13
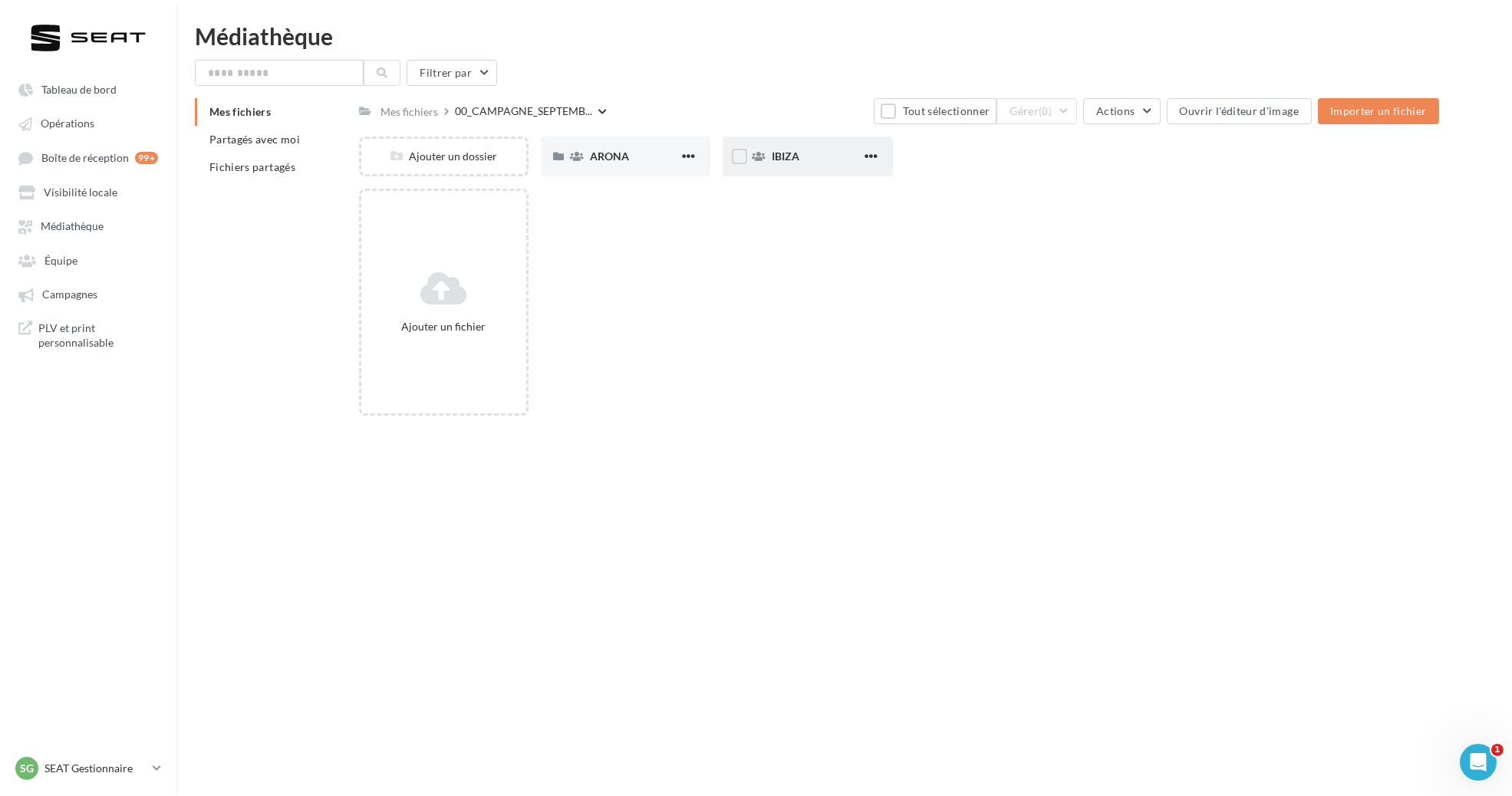
click at [807, 141] on div "IBIZA" at bounding box center [808, 156] width 170 height 40
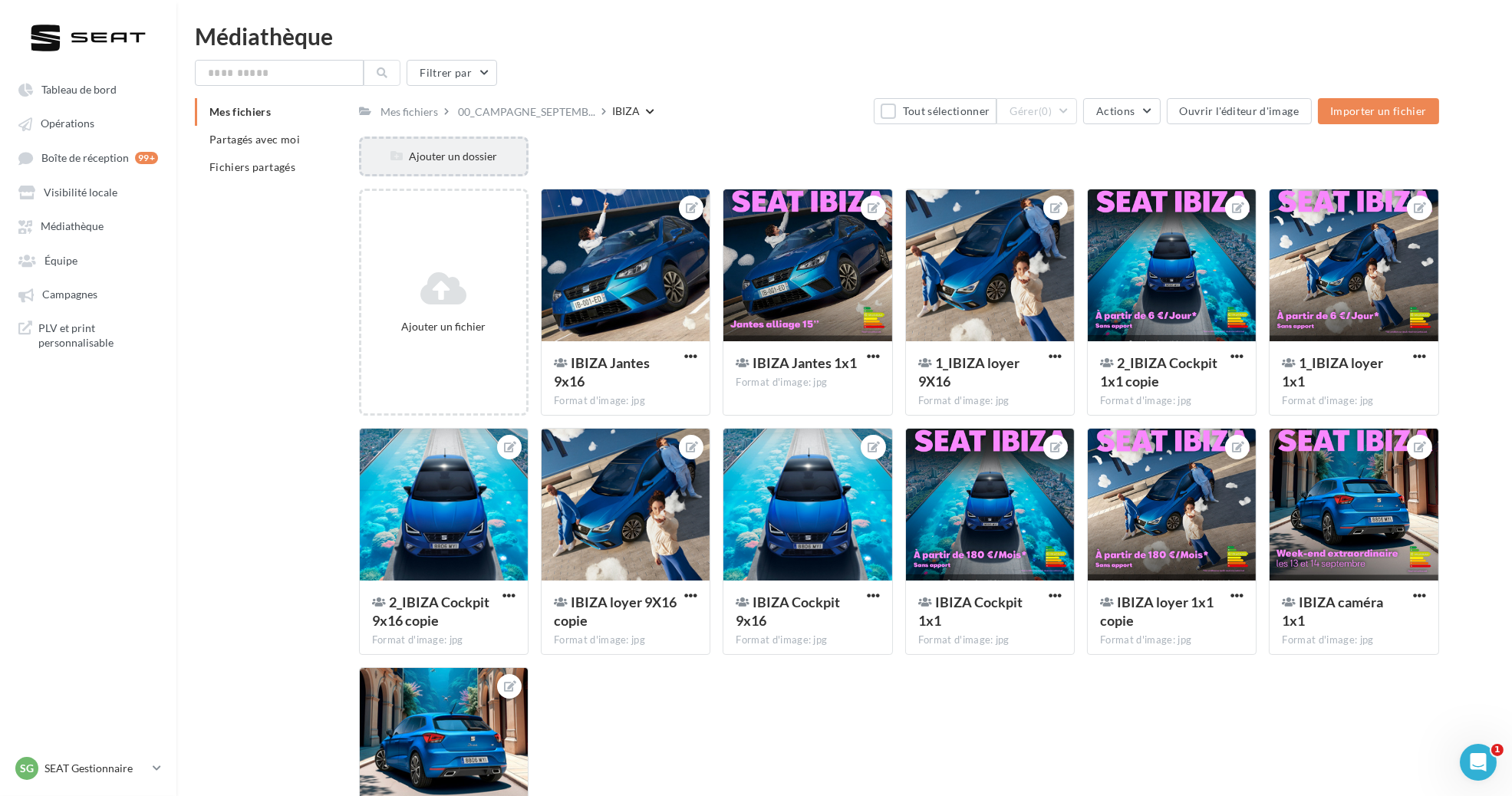
click at [477, 155] on div "Ajouter un dossier" at bounding box center [443, 156] width 165 height 15
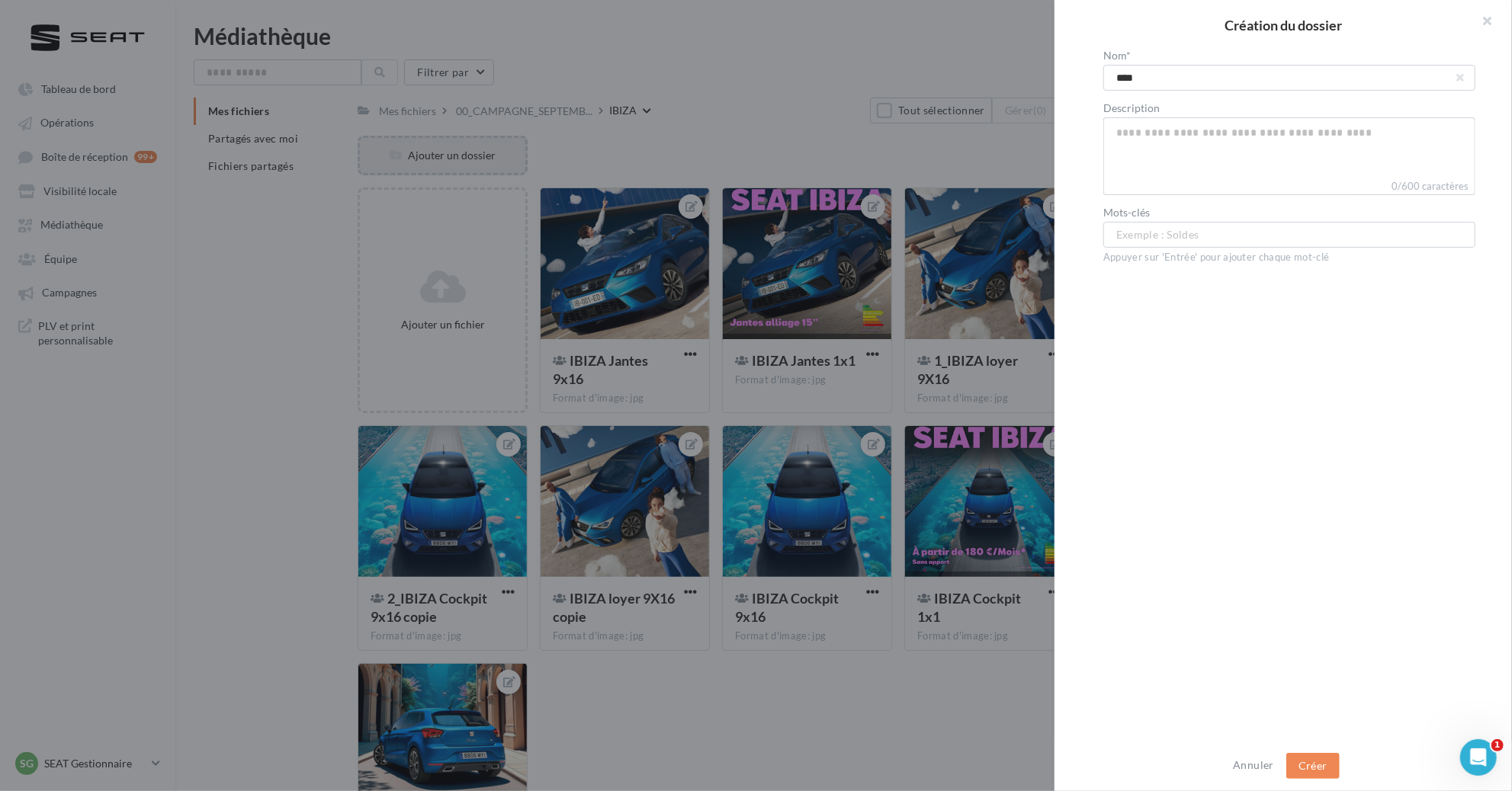
type input "*****"
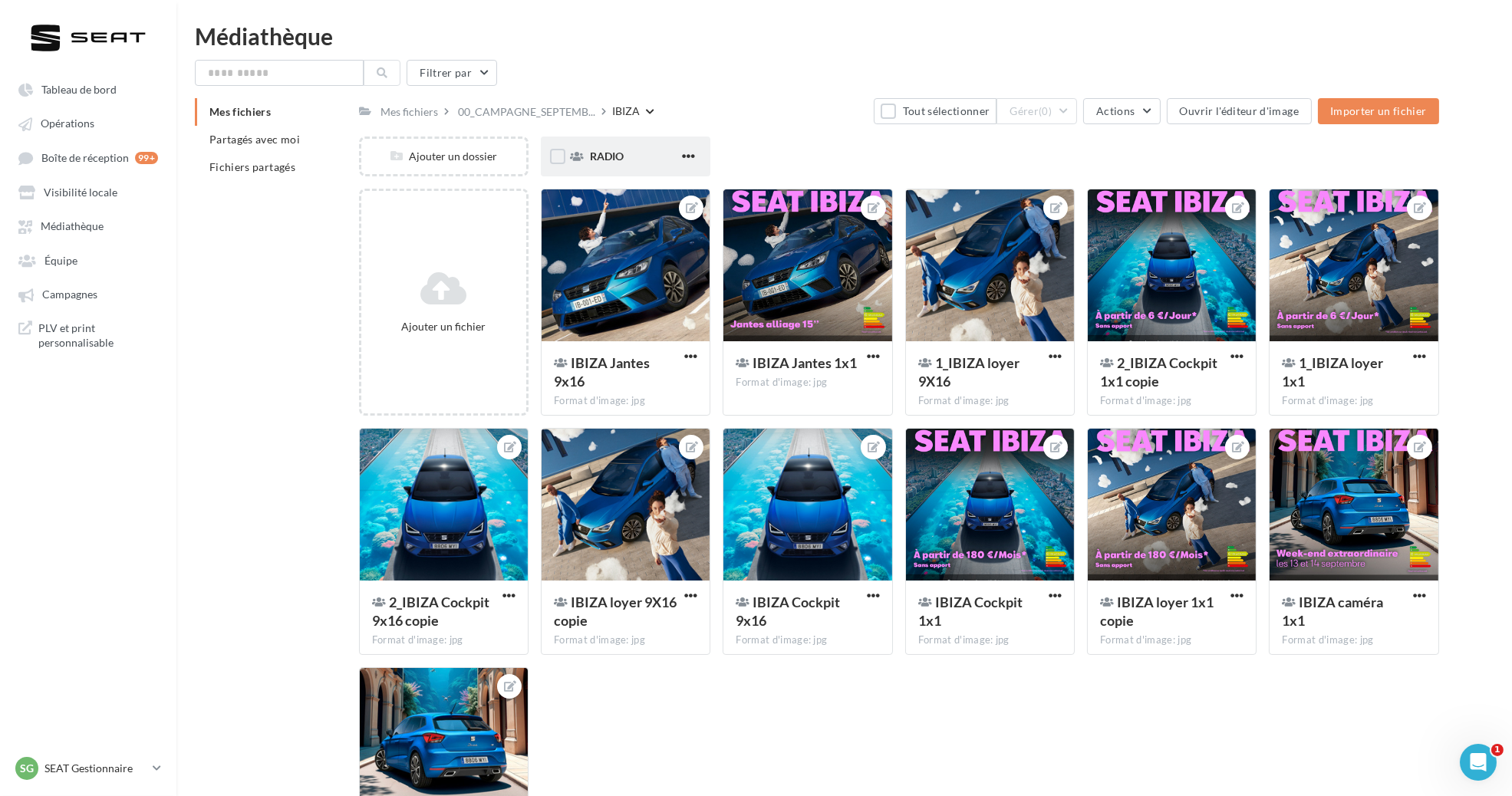
click at [621, 157] on span "RADIO" at bounding box center [607, 156] width 34 height 13
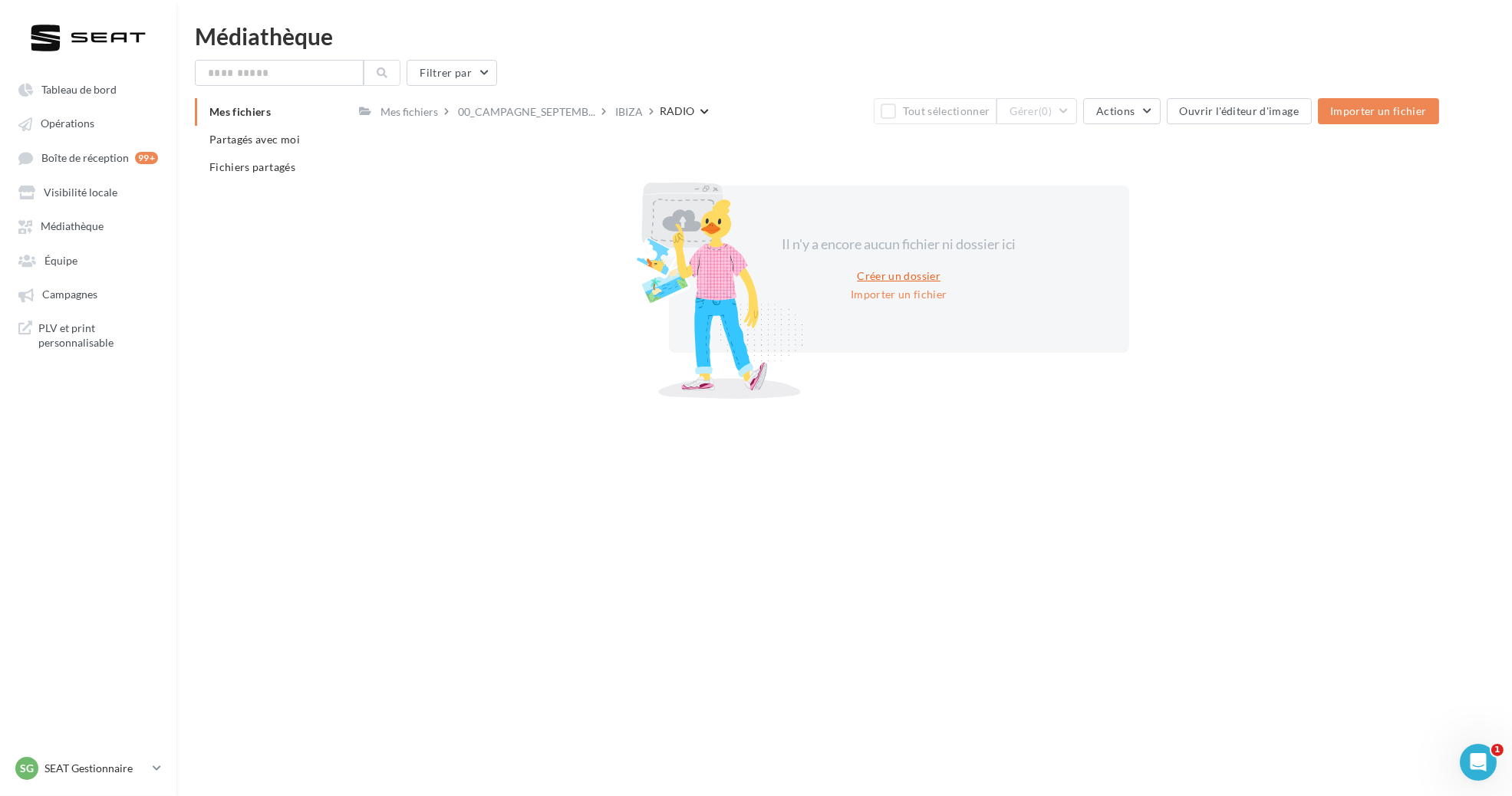
click at [893, 276] on button "Créer un dossier" at bounding box center [899, 276] width 96 height 19
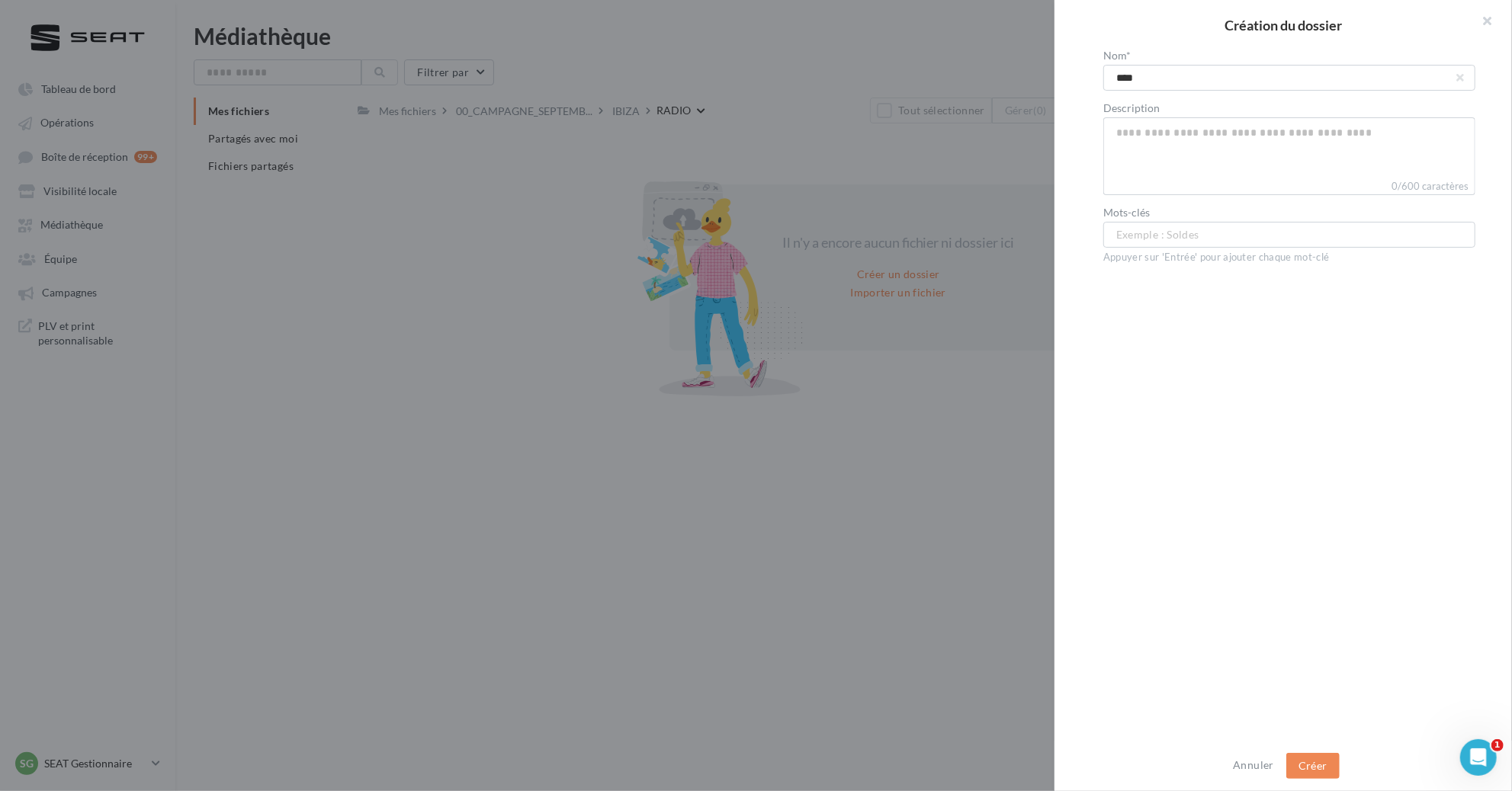
type input "*****"
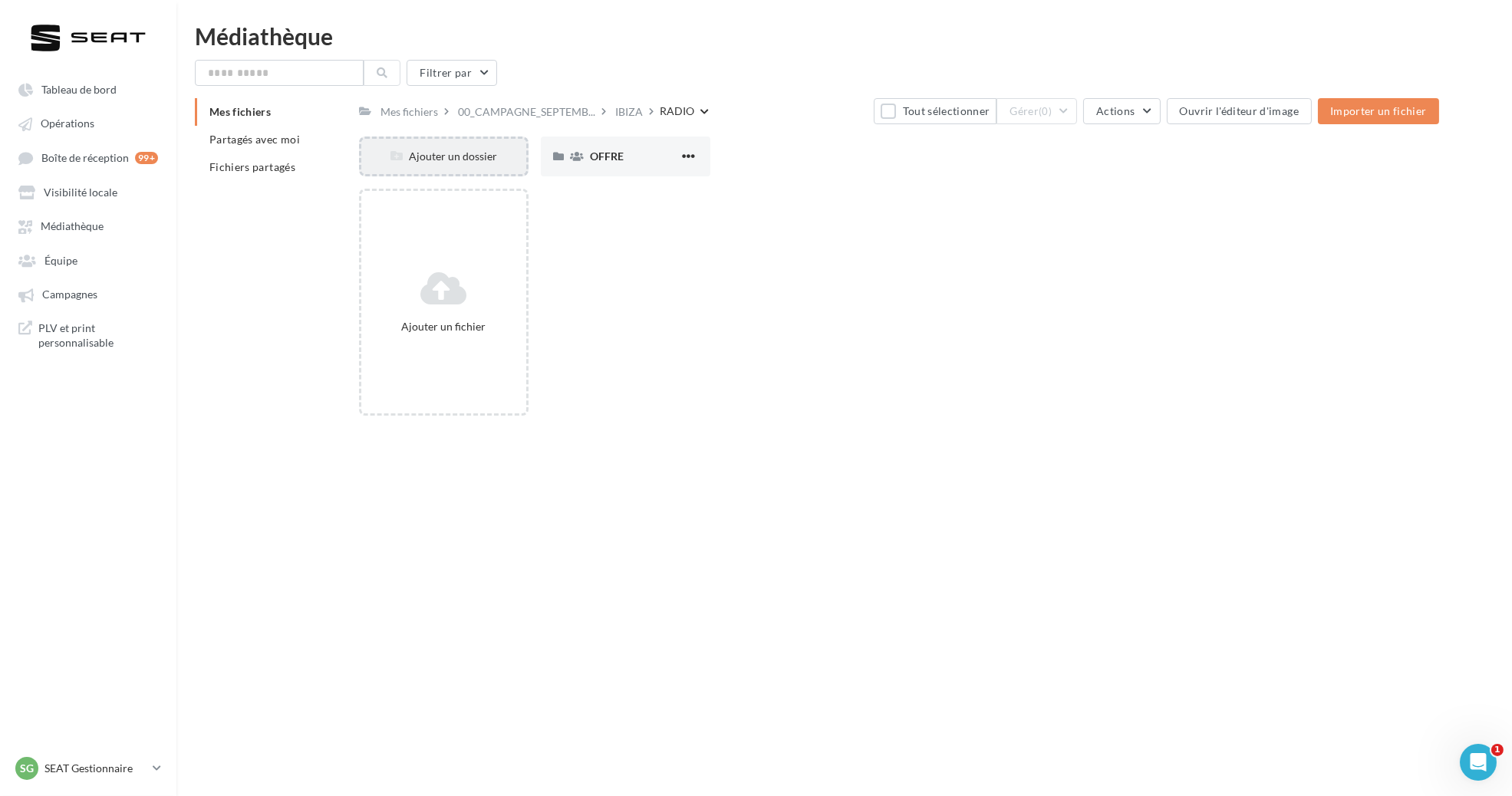
click at [480, 145] on div "Ajouter un dossier" at bounding box center [444, 156] width 170 height 40
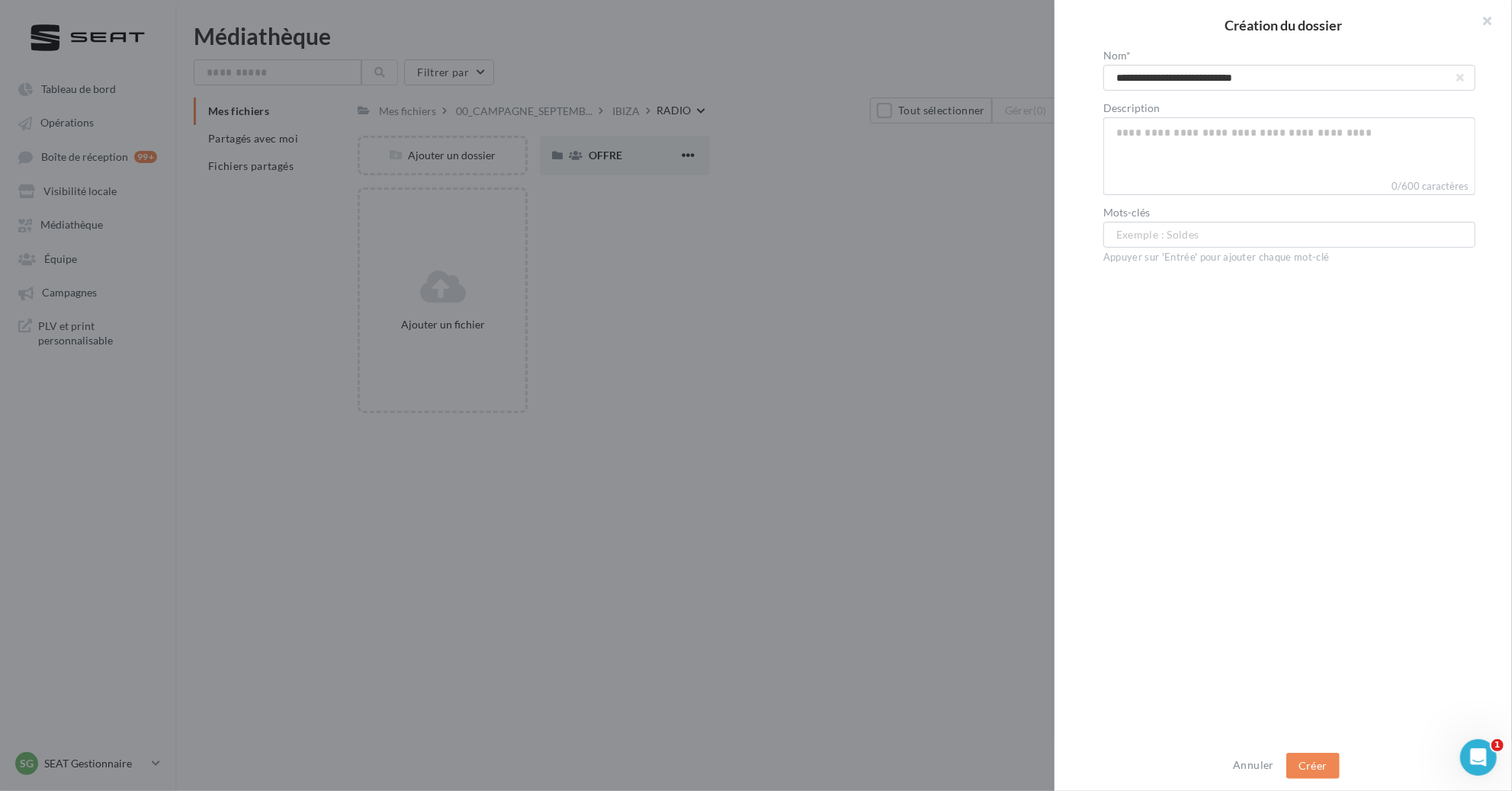
type input "**********"
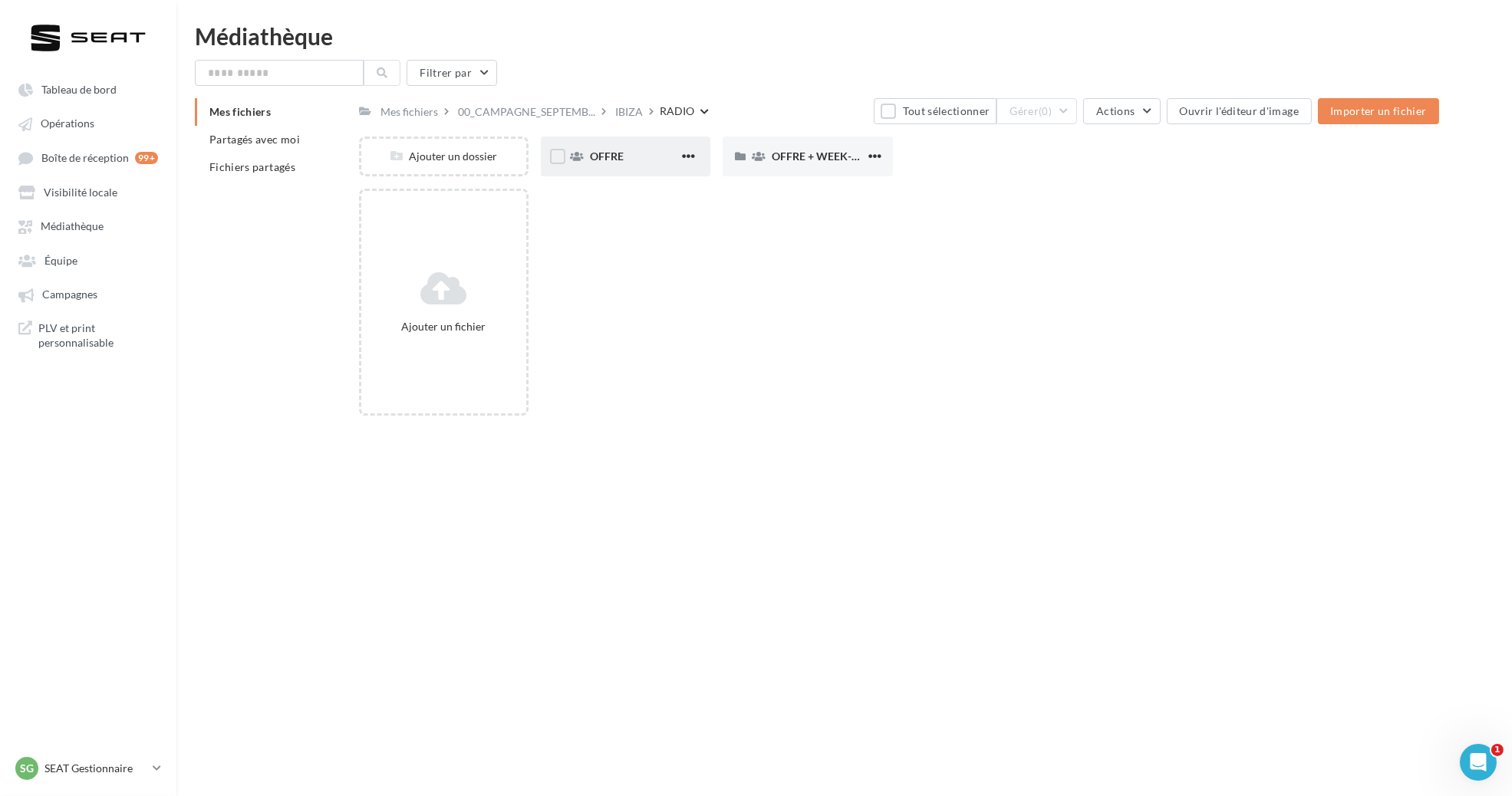
click at [624, 153] on div "OFFRE" at bounding box center [634, 156] width 89 height 15
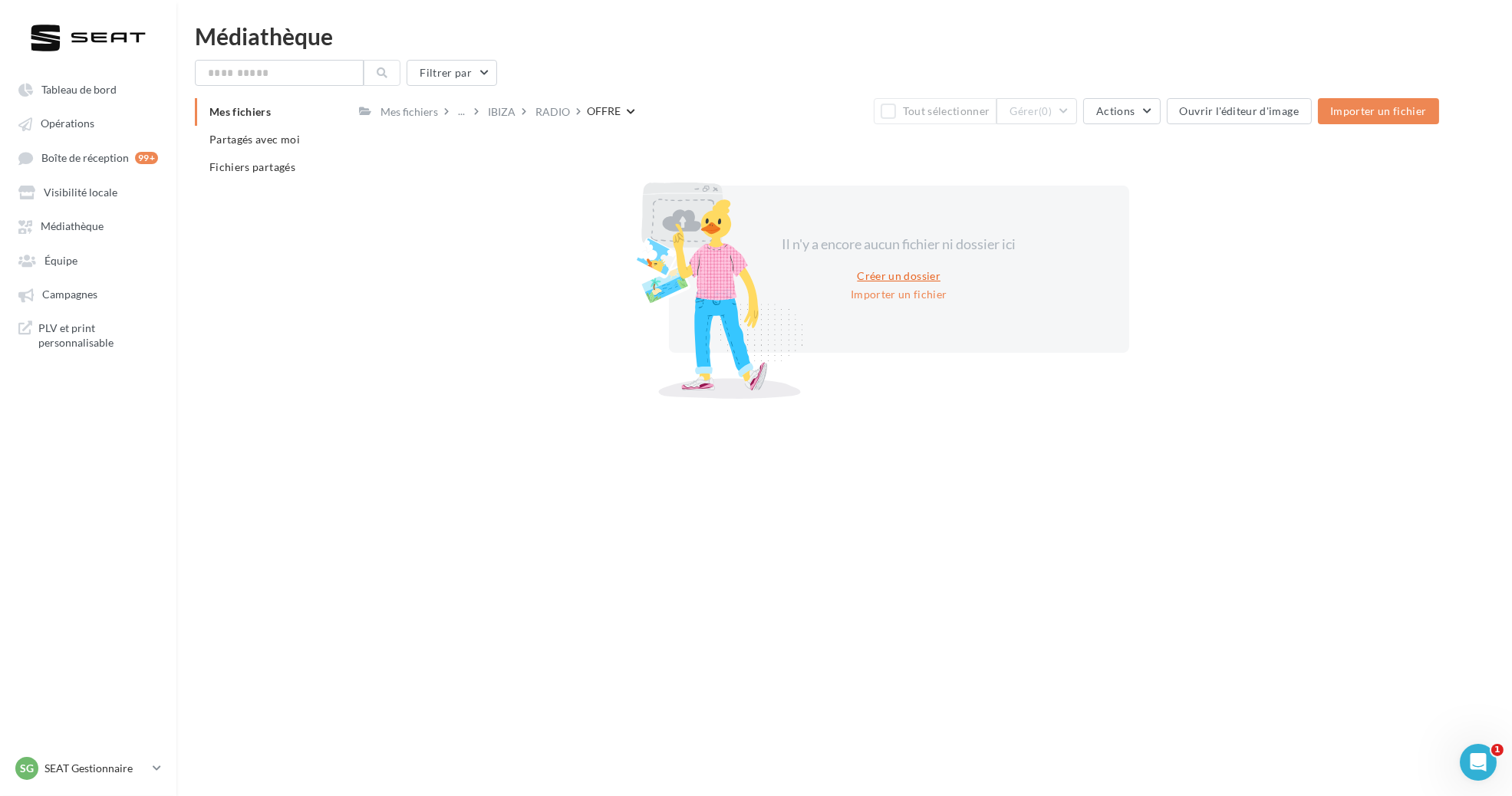
click at [915, 275] on button "Créer un dossier" at bounding box center [899, 276] width 96 height 19
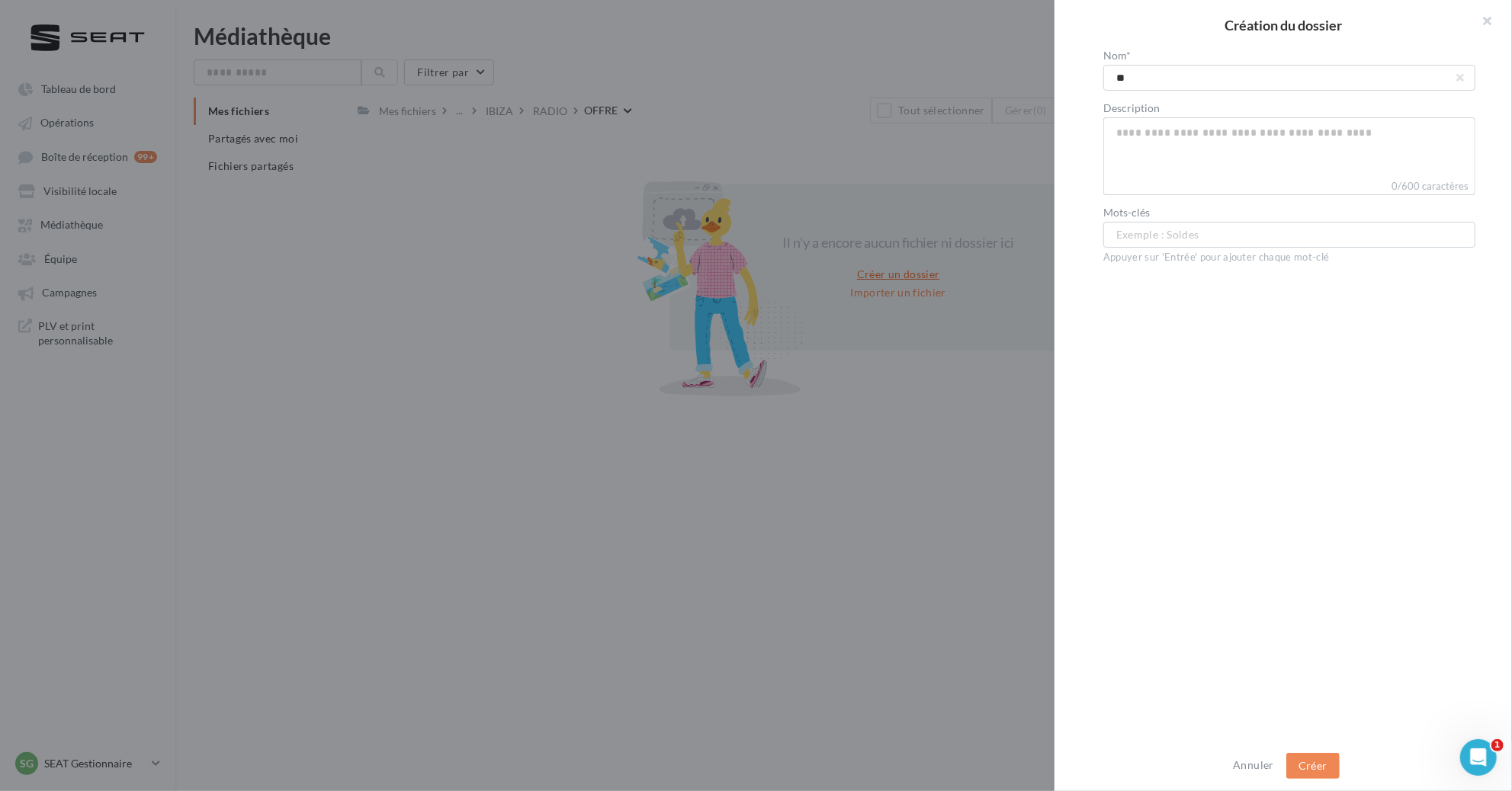
type input "***"
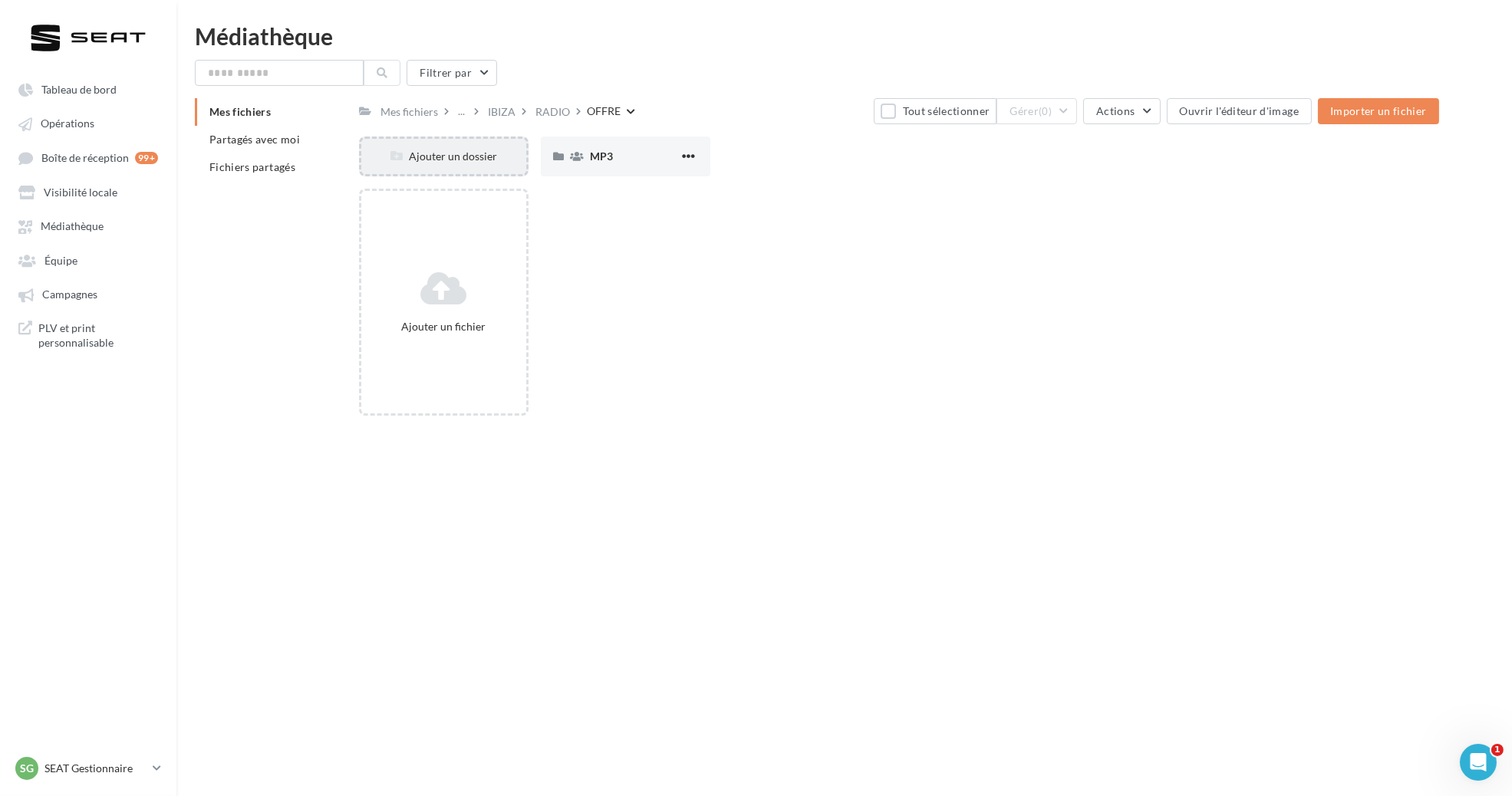
click at [444, 149] on div "Ajouter un dossier" at bounding box center [443, 156] width 165 height 15
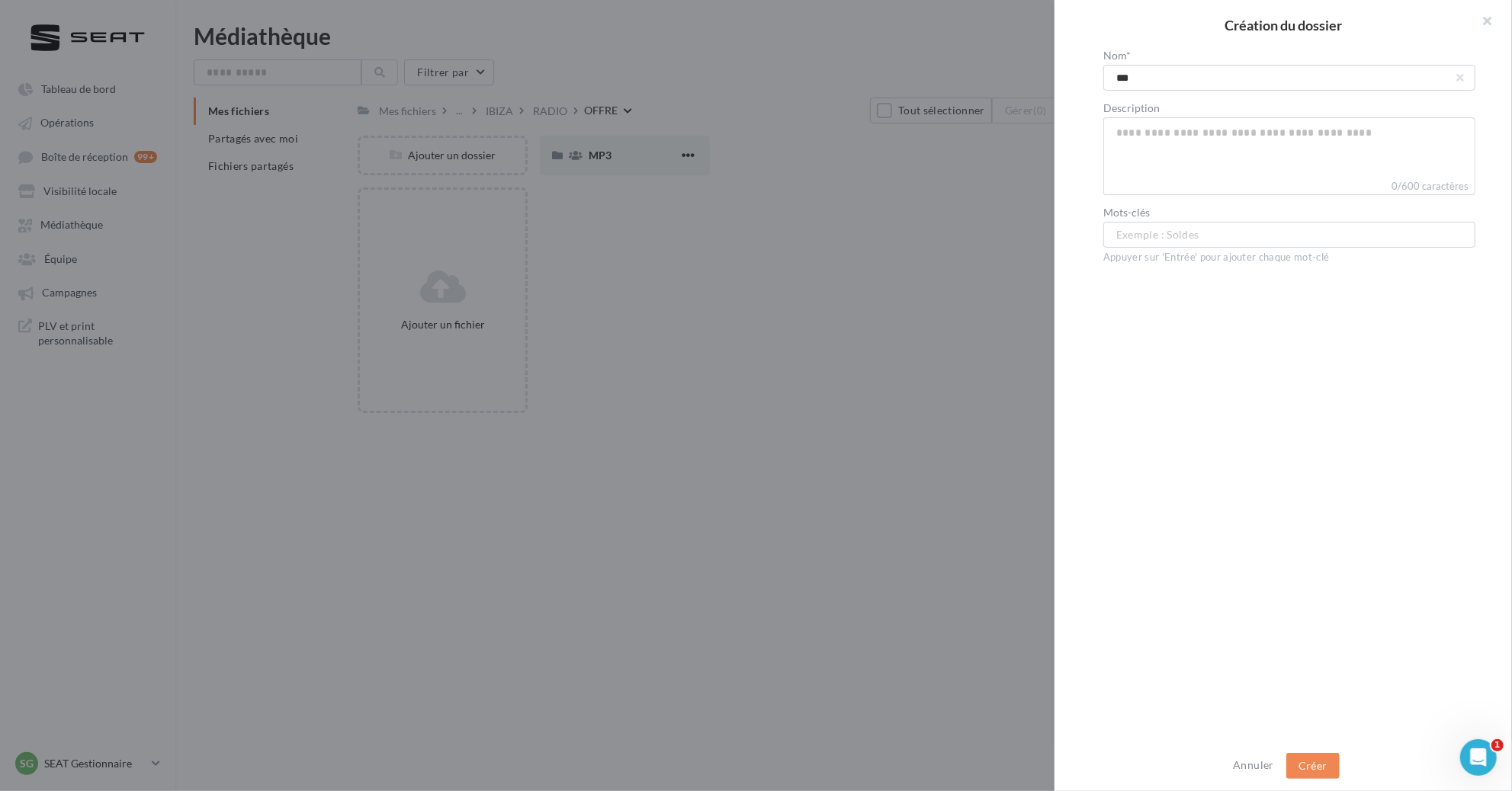
type input "***"
click at [1315, 772] on button "Créer" at bounding box center [1312, 766] width 54 height 25
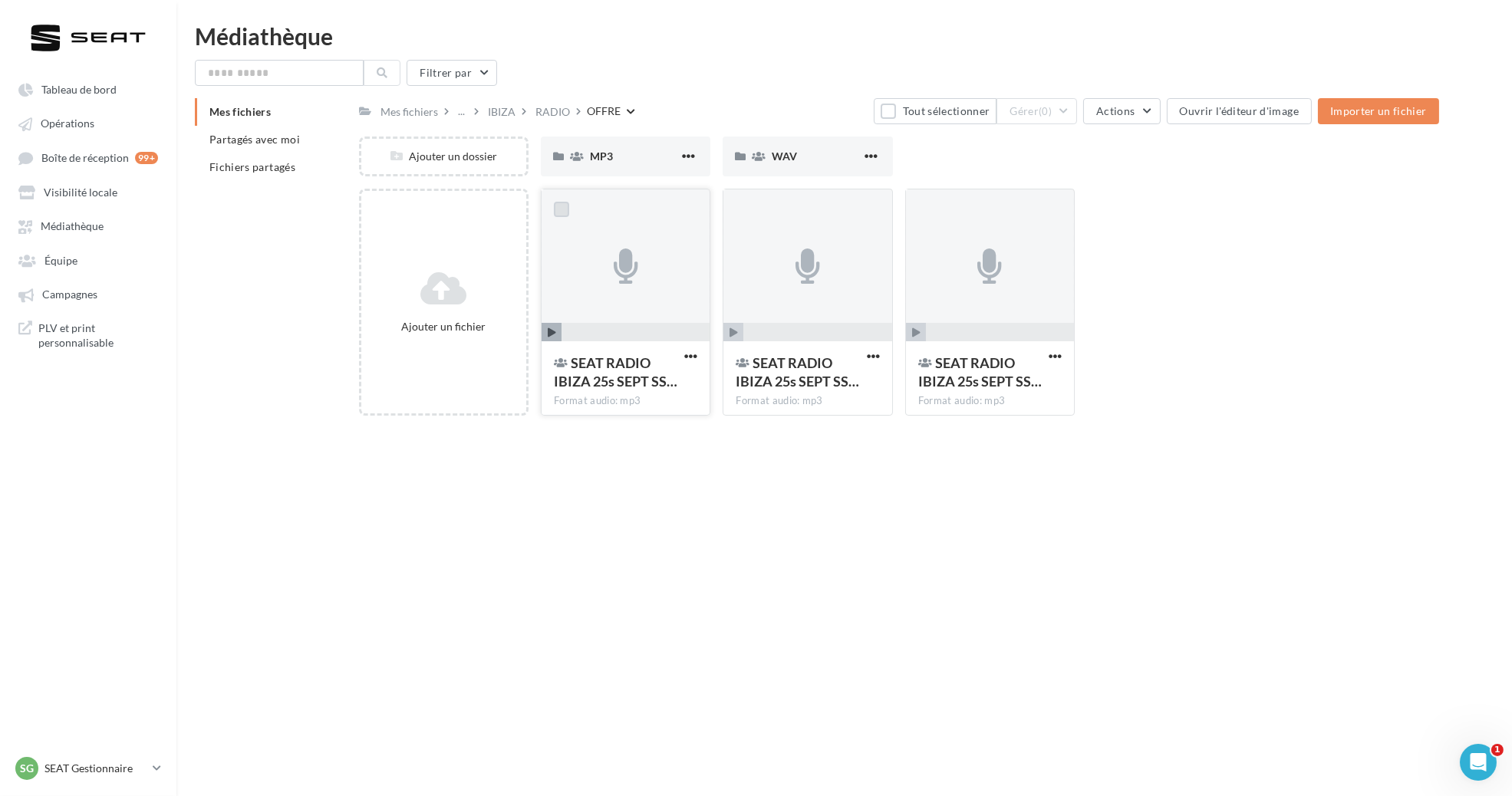
click at [561, 210] on label at bounding box center [561, 209] width 15 height 15
click at [744, 210] on label at bounding box center [743, 209] width 15 height 15
click at [925, 210] on label at bounding box center [925, 209] width 15 height 15
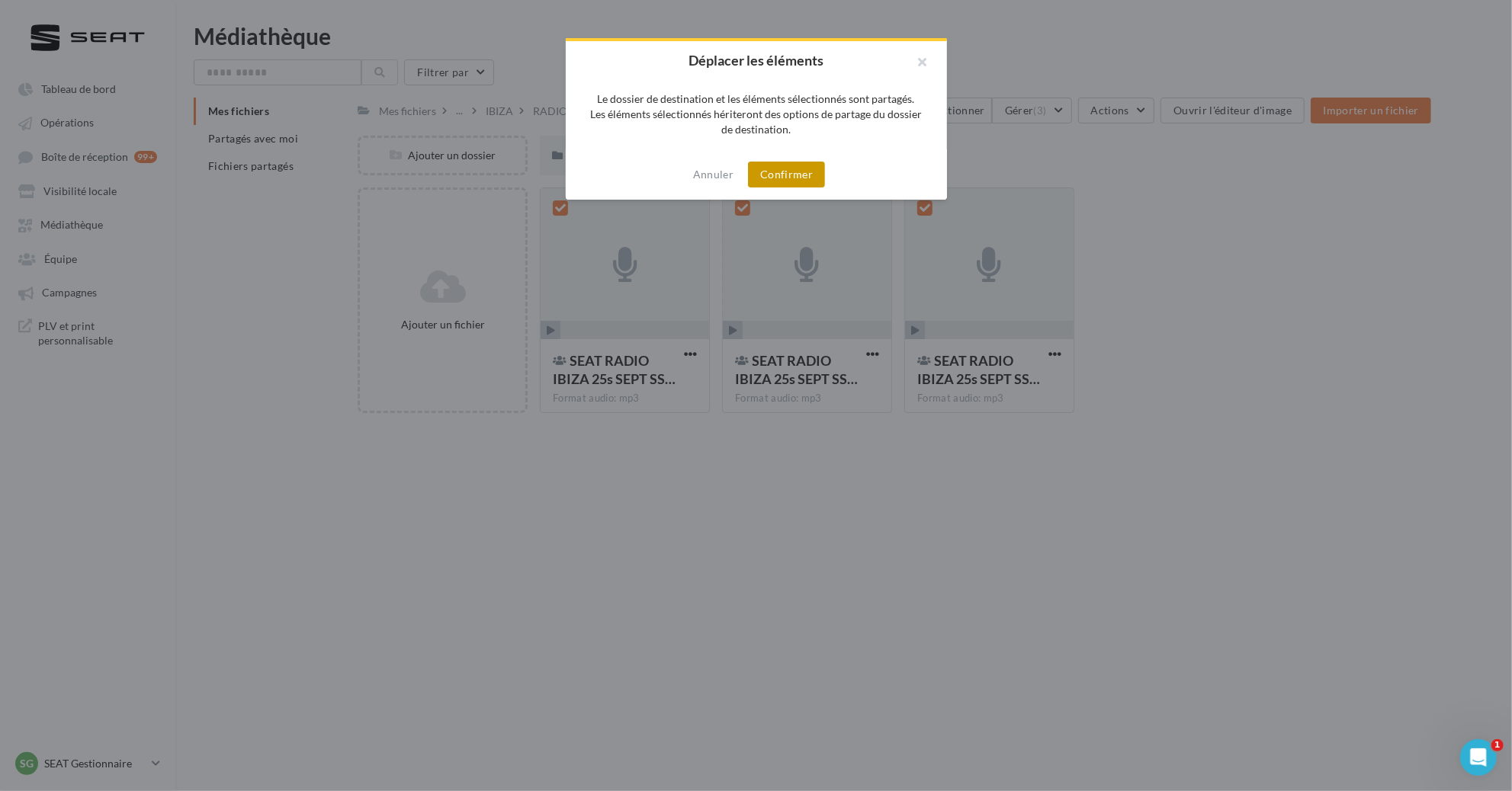
click at [772, 170] on button "Confirmer" at bounding box center [787, 174] width 77 height 25
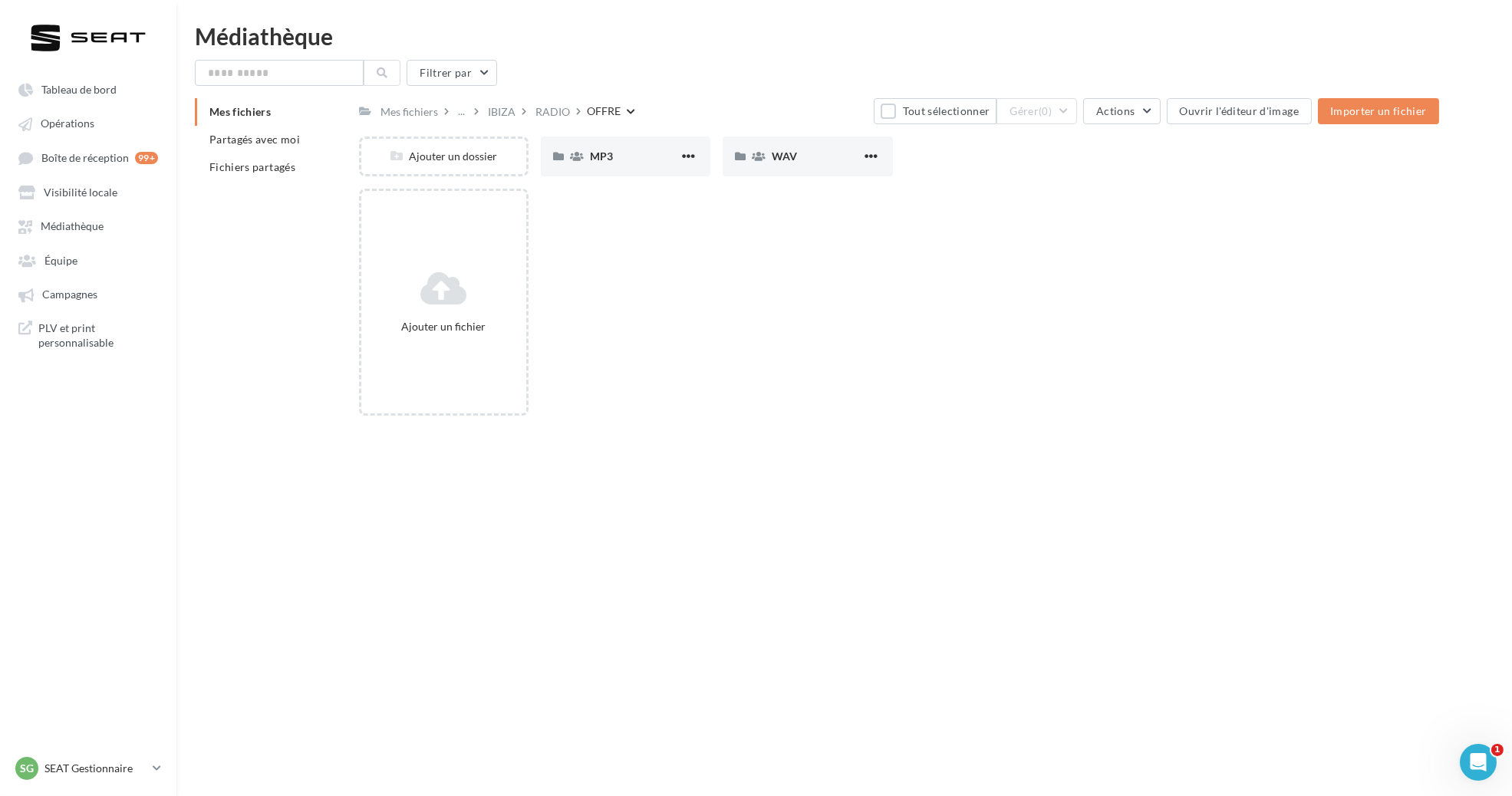
click at [785, 163] on div "WAV" at bounding box center [816, 156] width 89 height 15
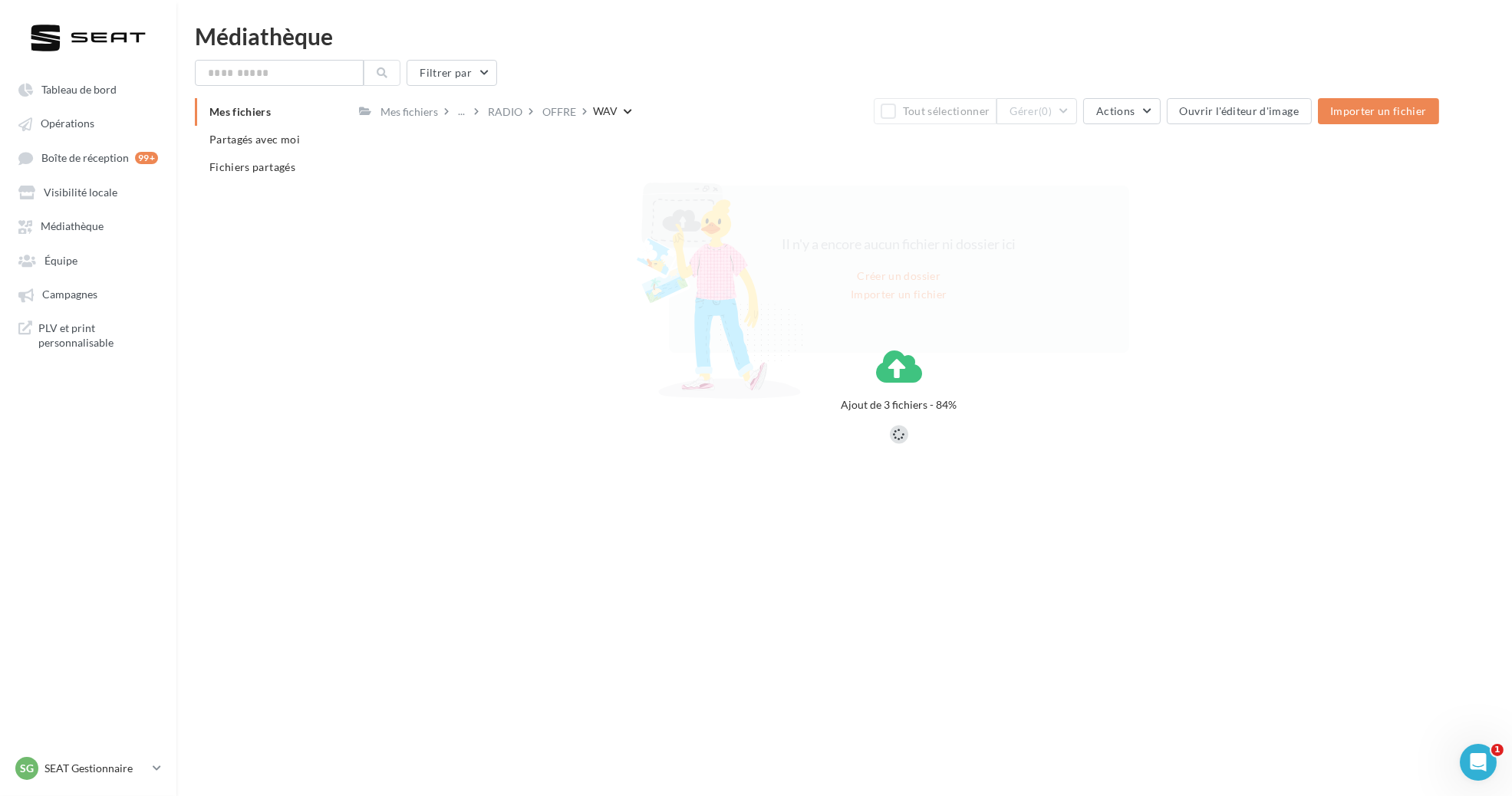
click at [794, 526] on div "Tableau de bord Opérations Équipe" at bounding box center [756, 423] width 1512 height 796
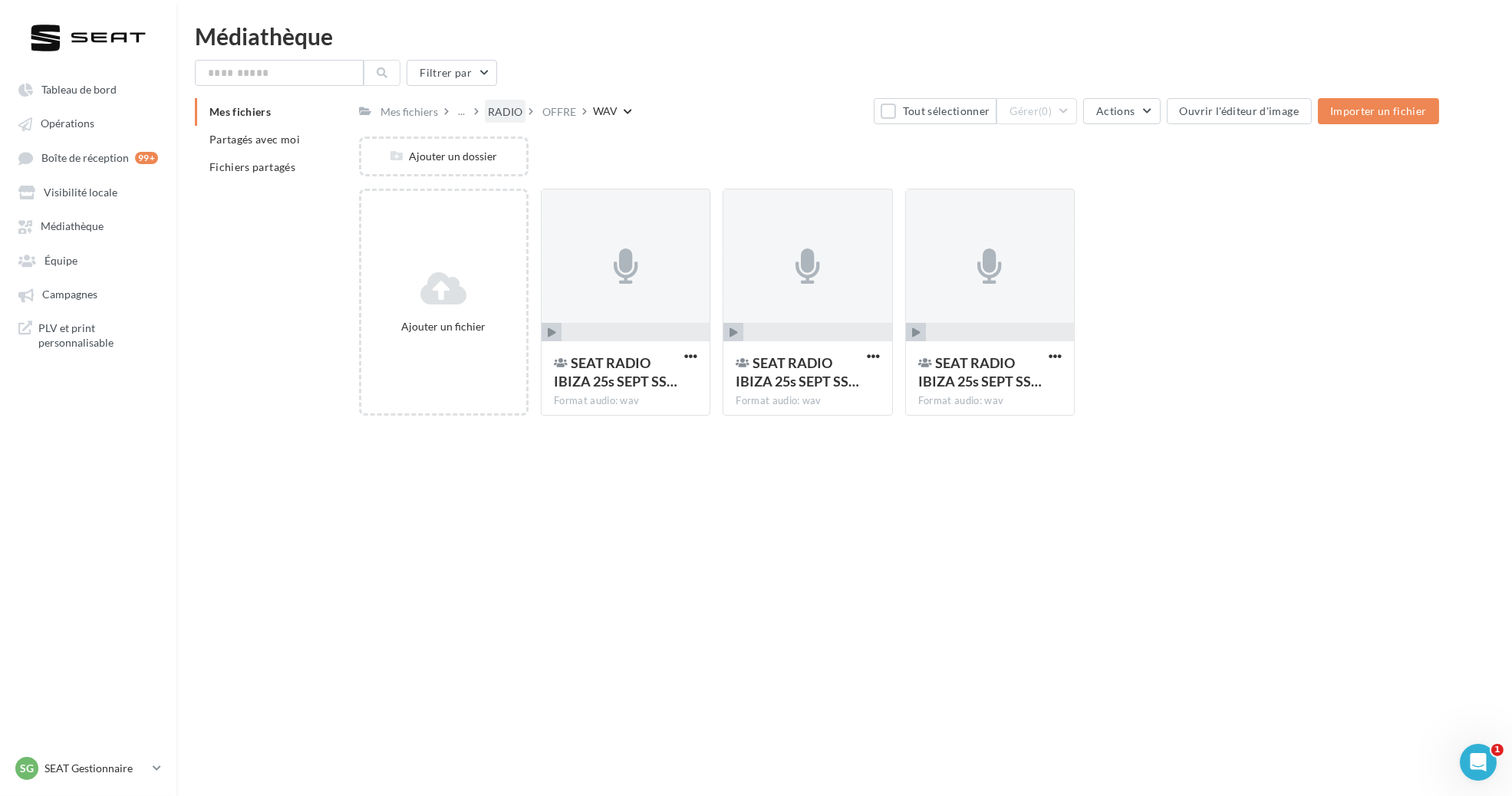
click at [506, 105] on div "RADIO" at bounding box center [505, 111] width 35 height 15
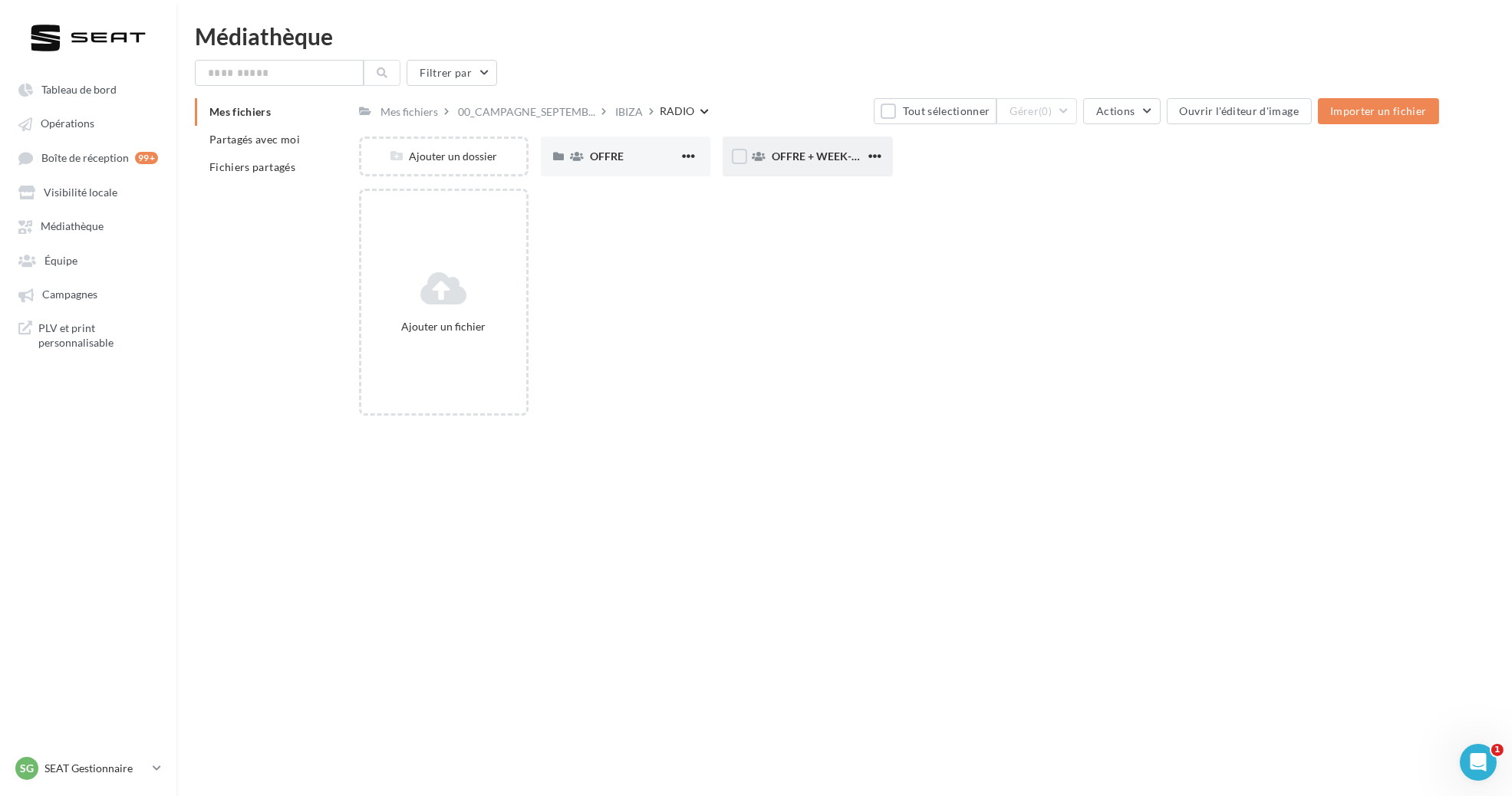
click at [790, 165] on div "OFFRE + WEEK-END EXTRAORDINAIRE" at bounding box center [808, 156] width 170 height 40
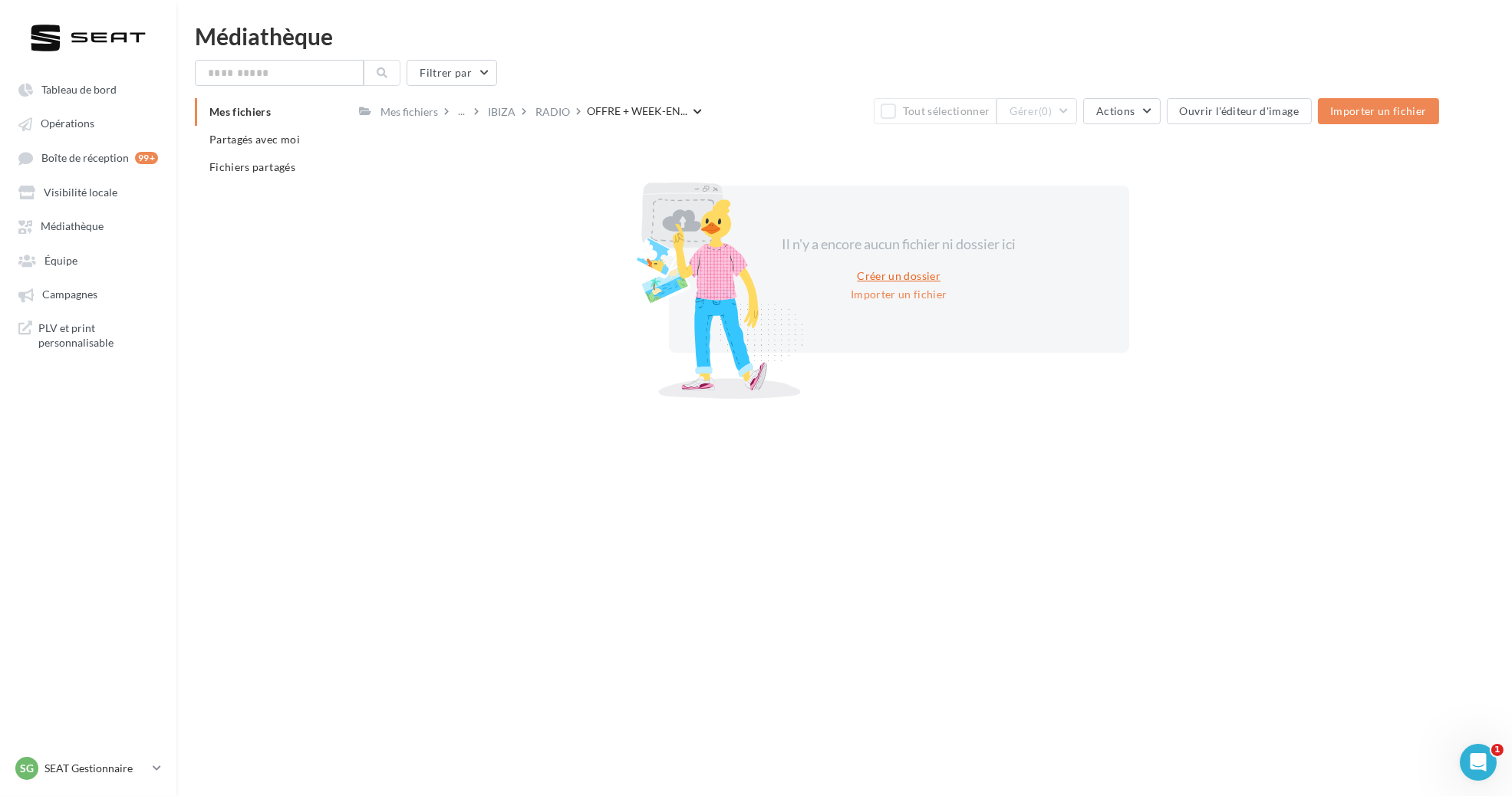
click at [896, 273] on button "Créer un dossier" at bounding box center [899, 276] width 96 height 19
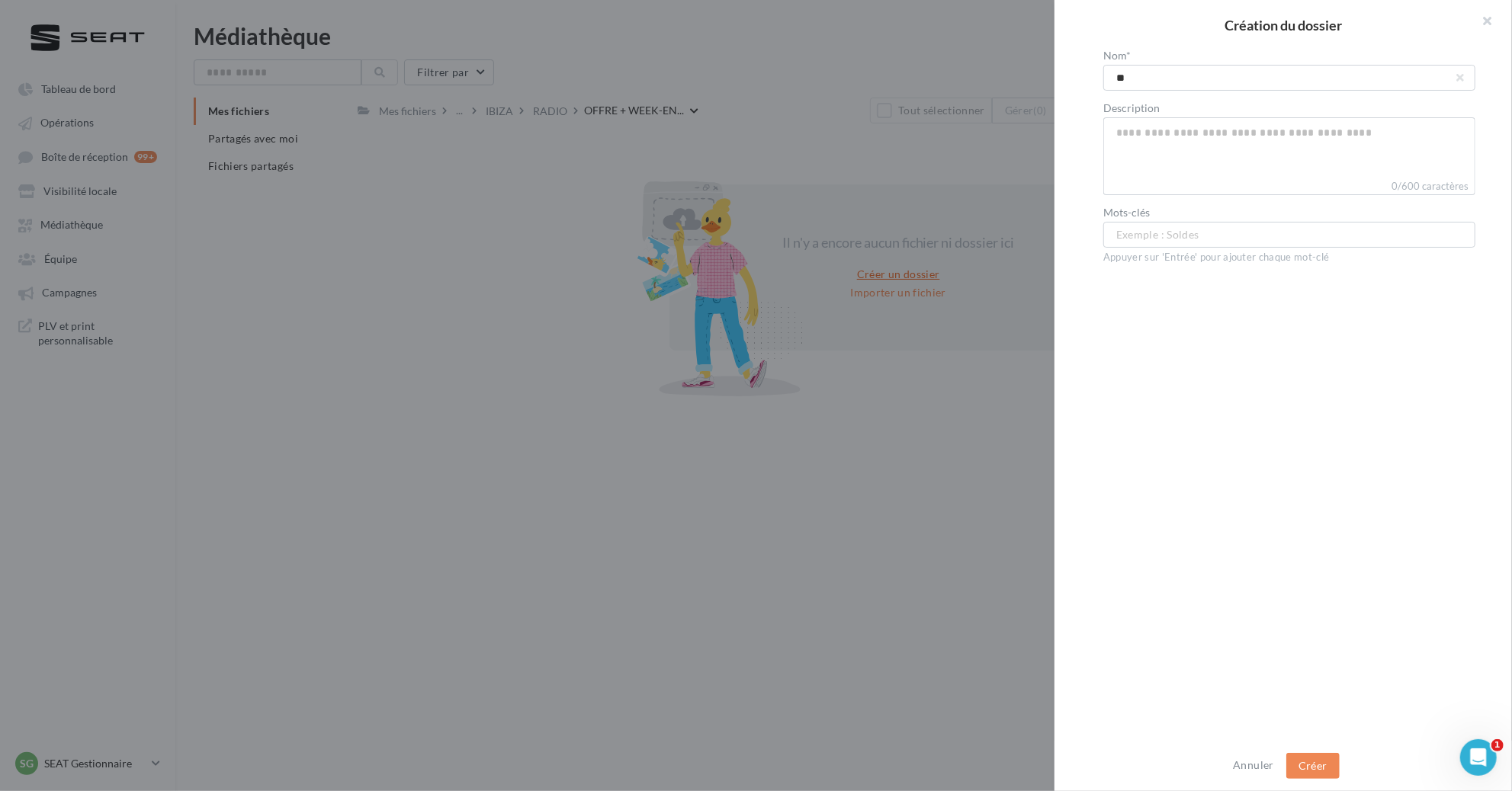
type input "***"
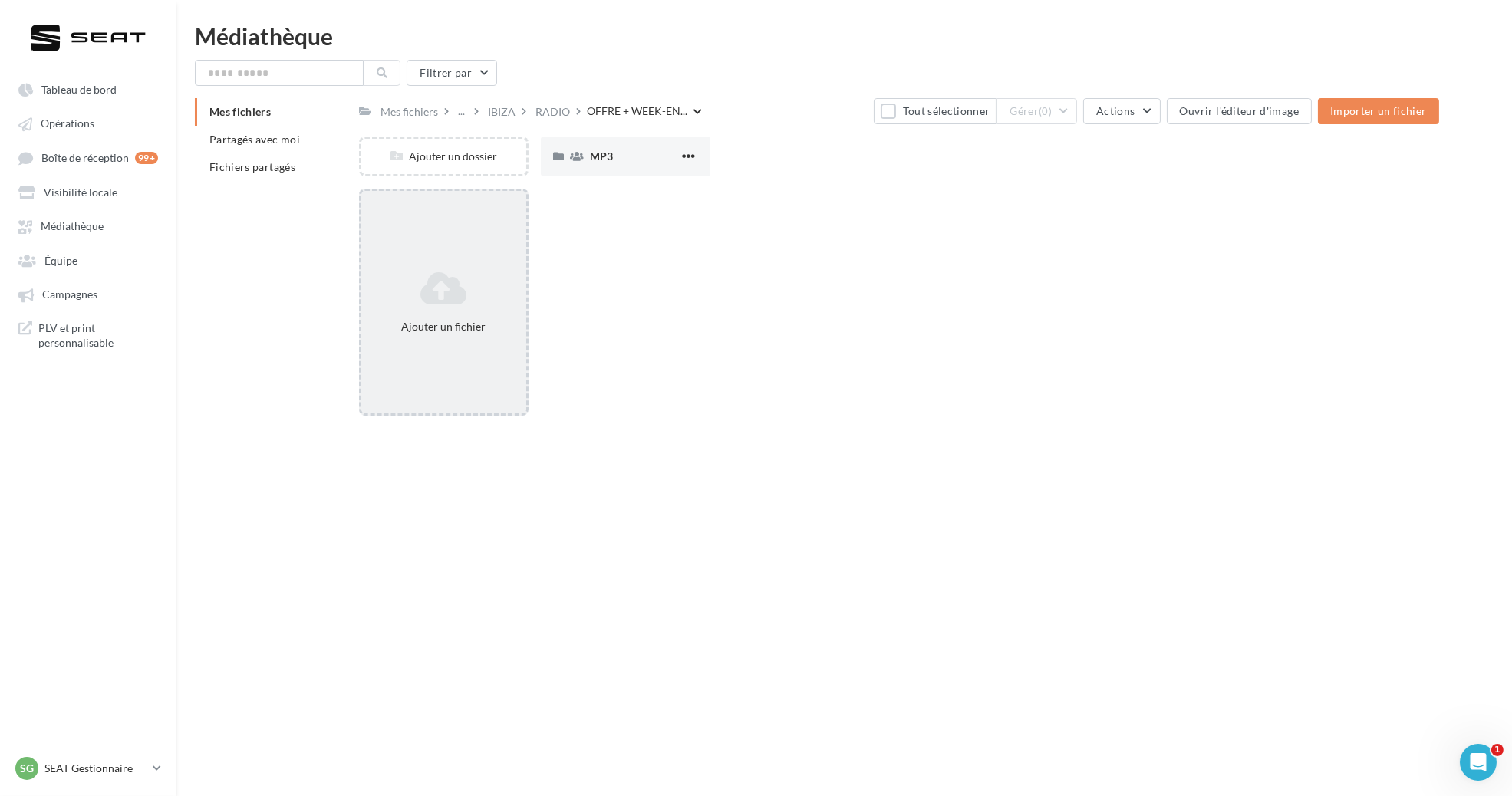
click at [415, 283] on icon at bounding box center [443, 288] width 153 height 37
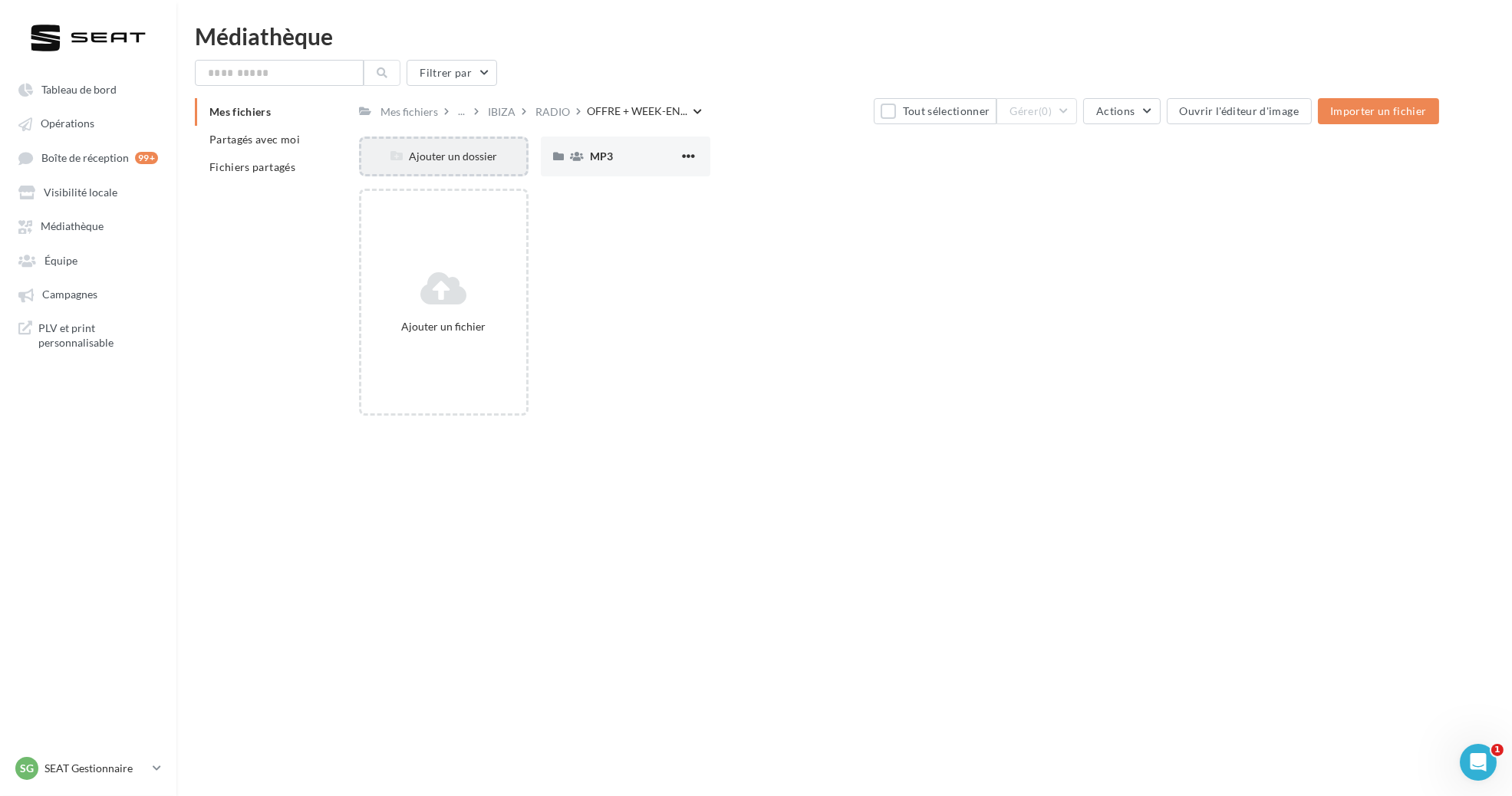
click at [458, 142] on div "Ajouter un dossier" at bounding box center [444, 156] width 170 height 40
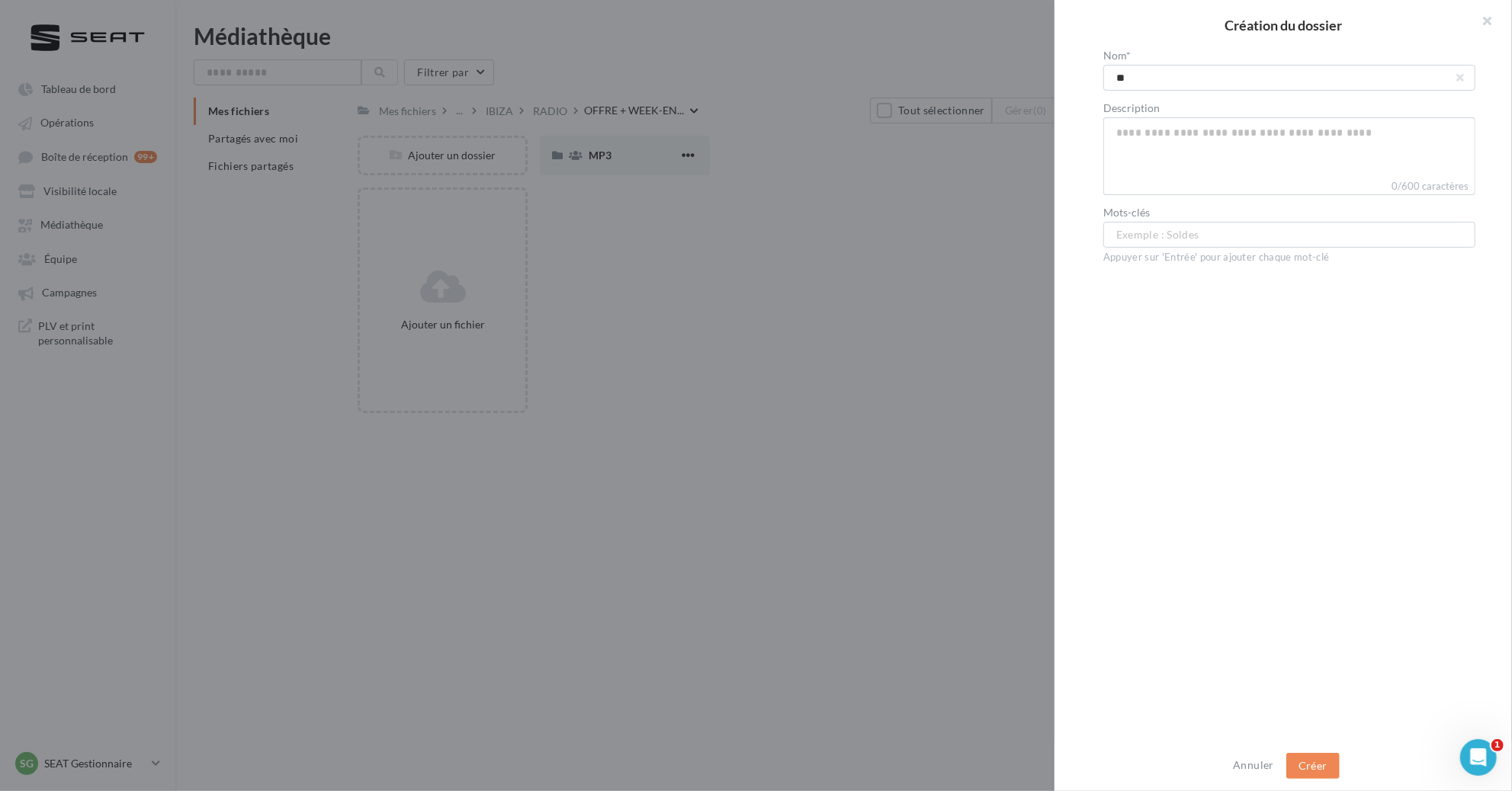
type input "***"
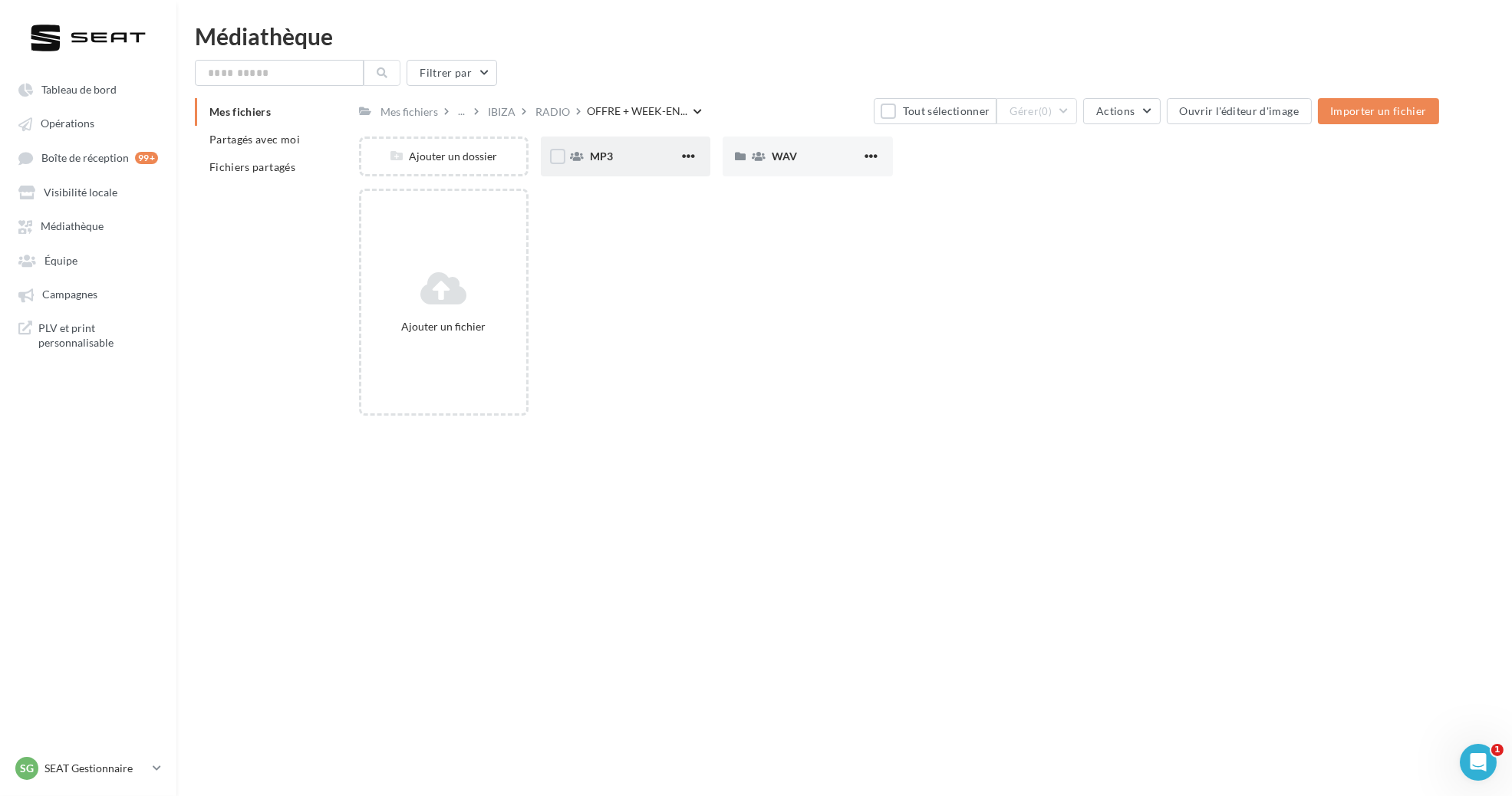
click at [586, 146] on div "MP3" at bounding box center [626, 156] width 170 height 40
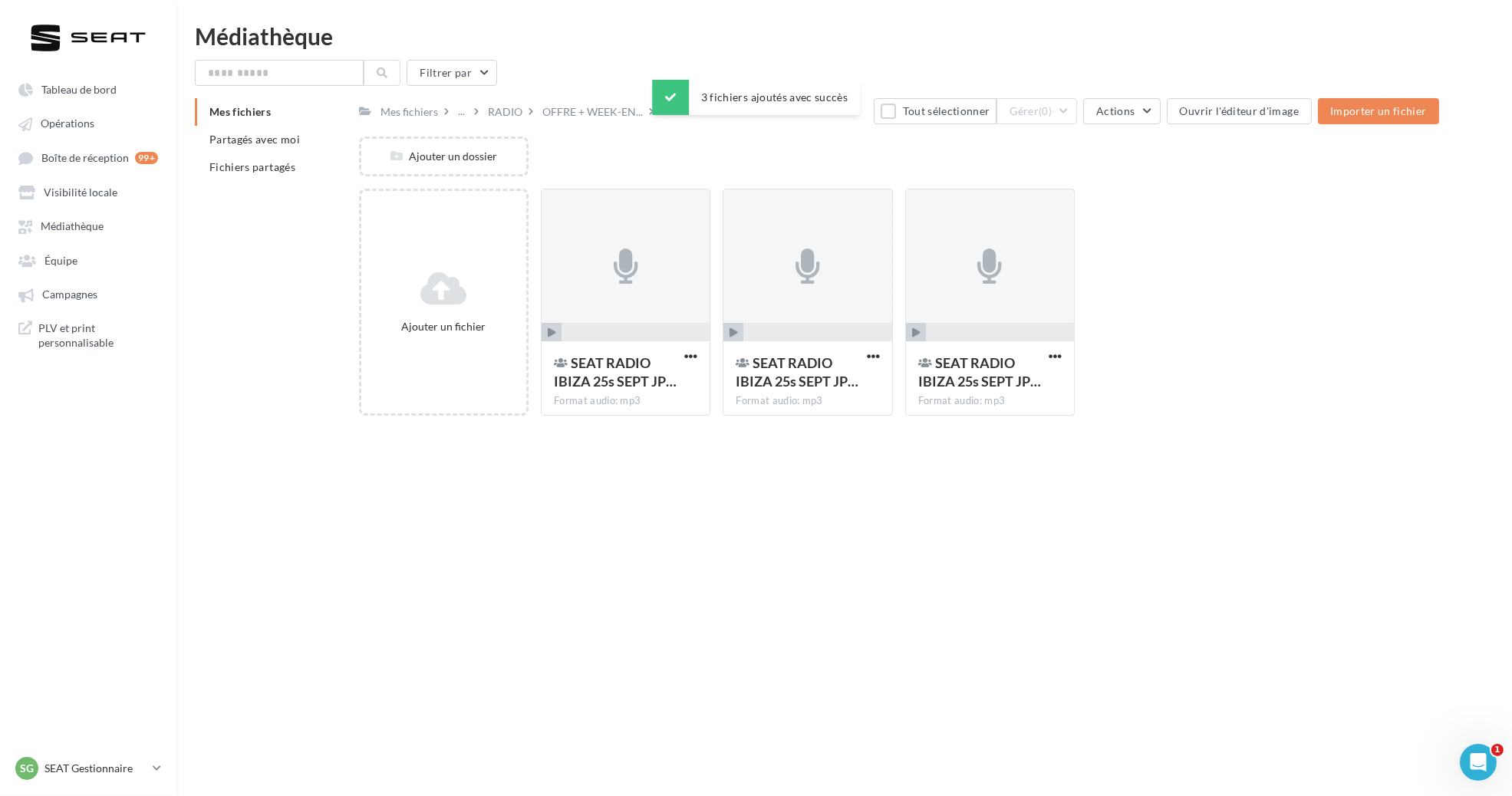
click at [614, 77] on div "Filtrer par" at bounding box center [844, 73] width 1299 height 26
click at [613, 121] on div "OFFRE + WEEK-EN..." at bounding box center [593, 111] width 107 height 22
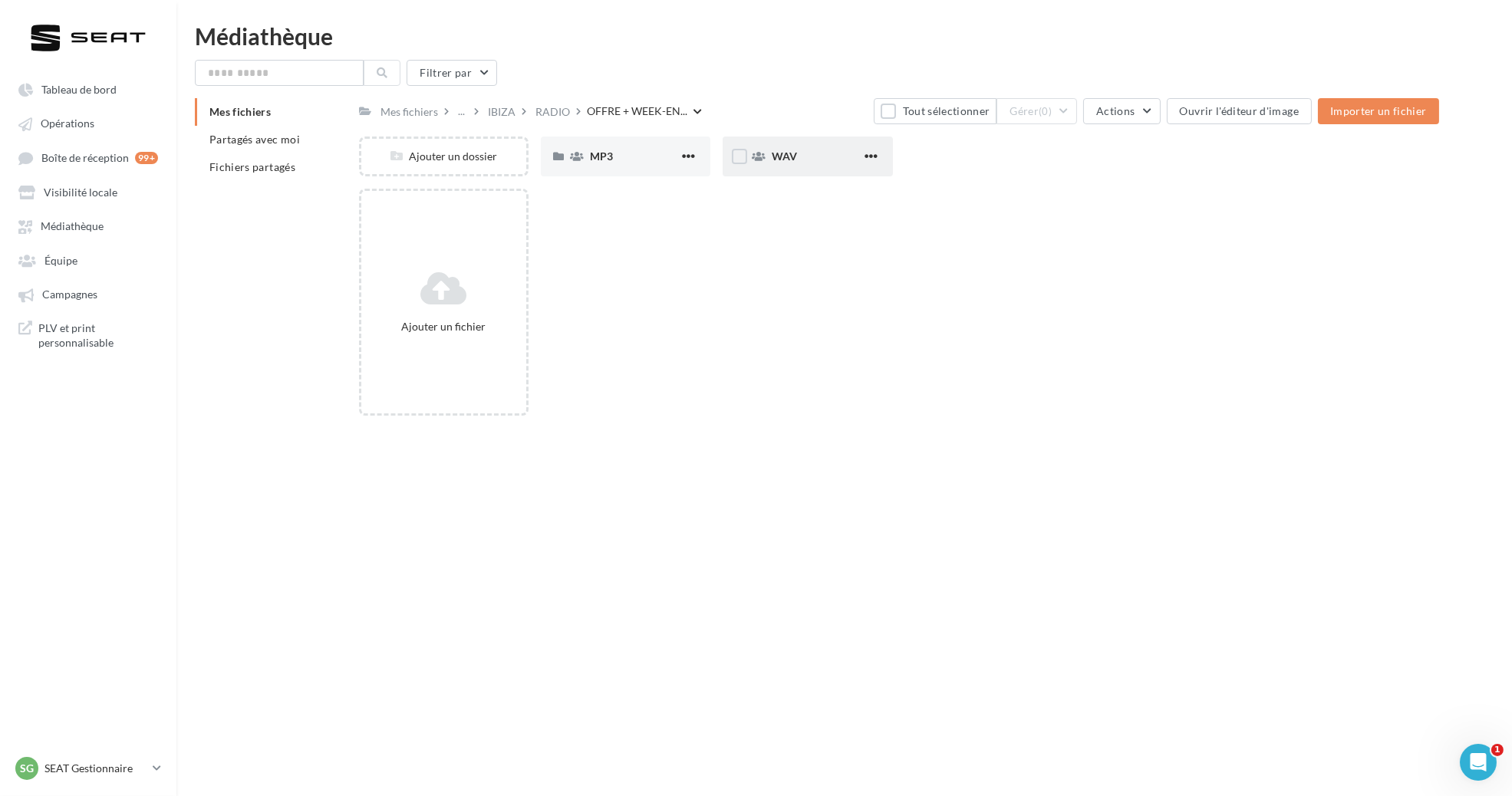
click at [796, 162] on div "WAV" at bounding box center [816, 156] width 89 height 15
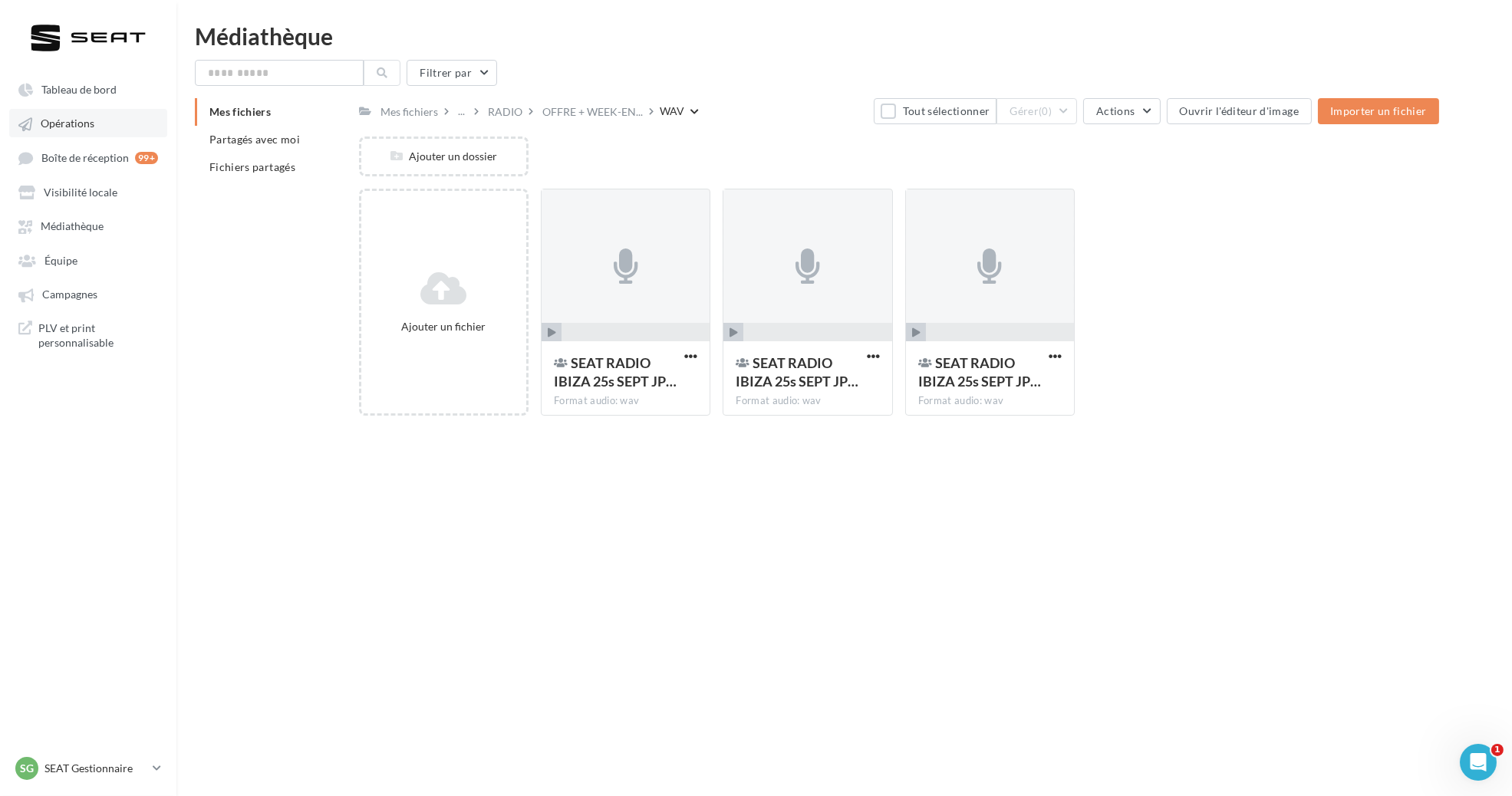
click at [65, 129] on span "Opérations" at bounding box center [67, 124] width 54 height 13
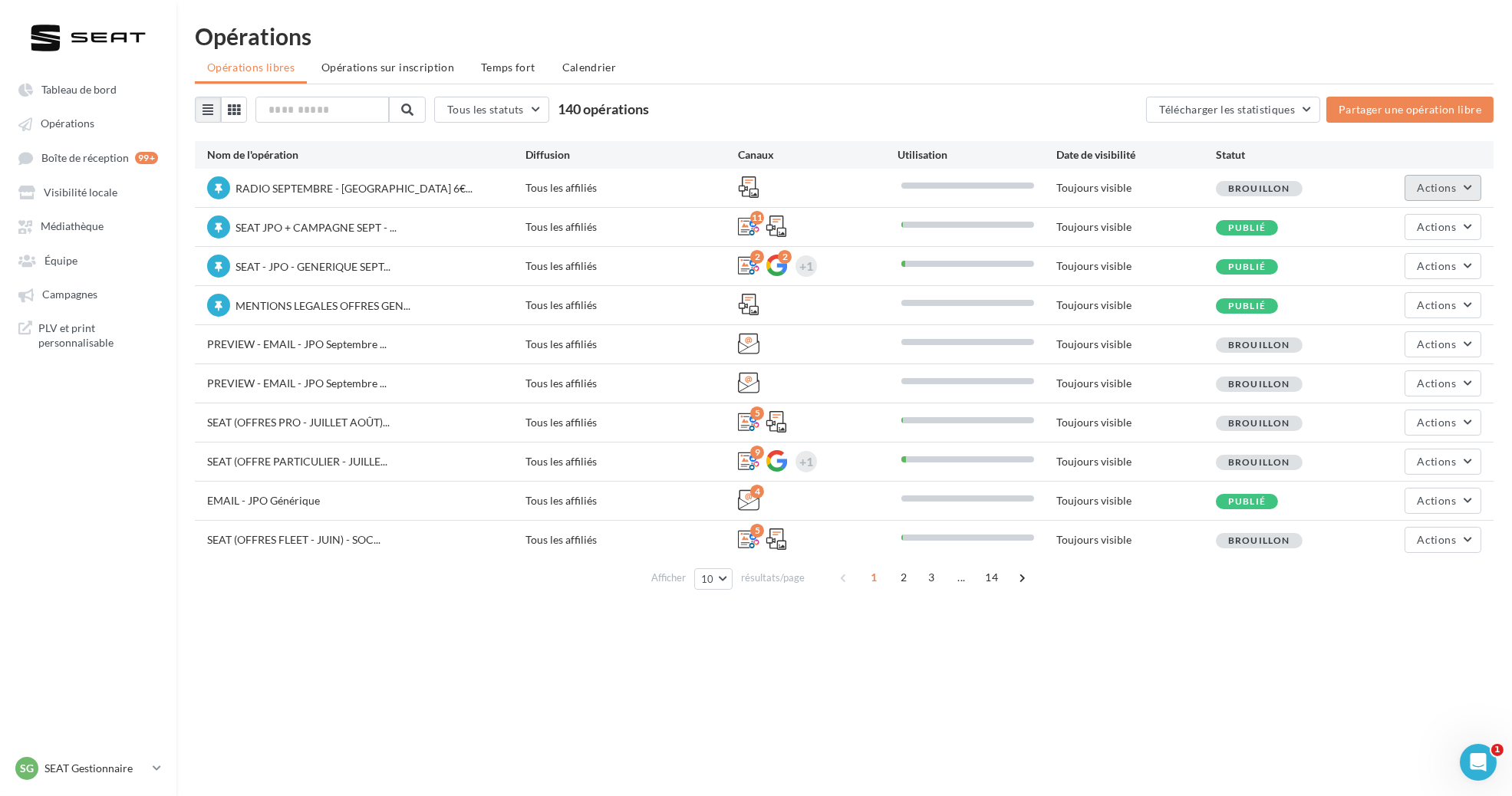
click at [1459, 189] on button "Actions" at bounding box center [1443, 188] width 77 height 26
click at [1418, 240] on button "Editer" at bounding box center [1401, 224] width 163 height 40
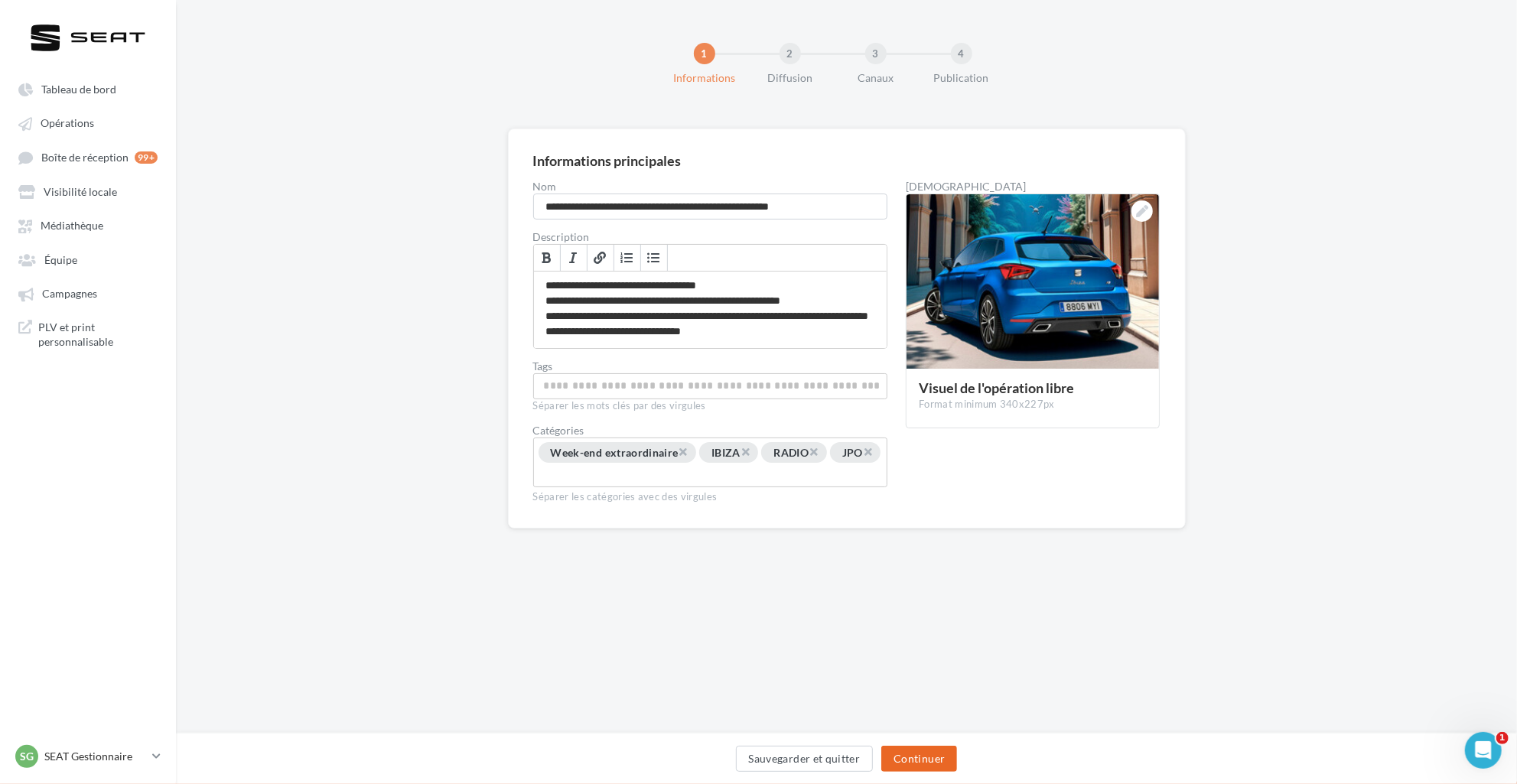
click at [931, 758] on button "Continuer" at bounding box center [919, 758] width 76 height 26
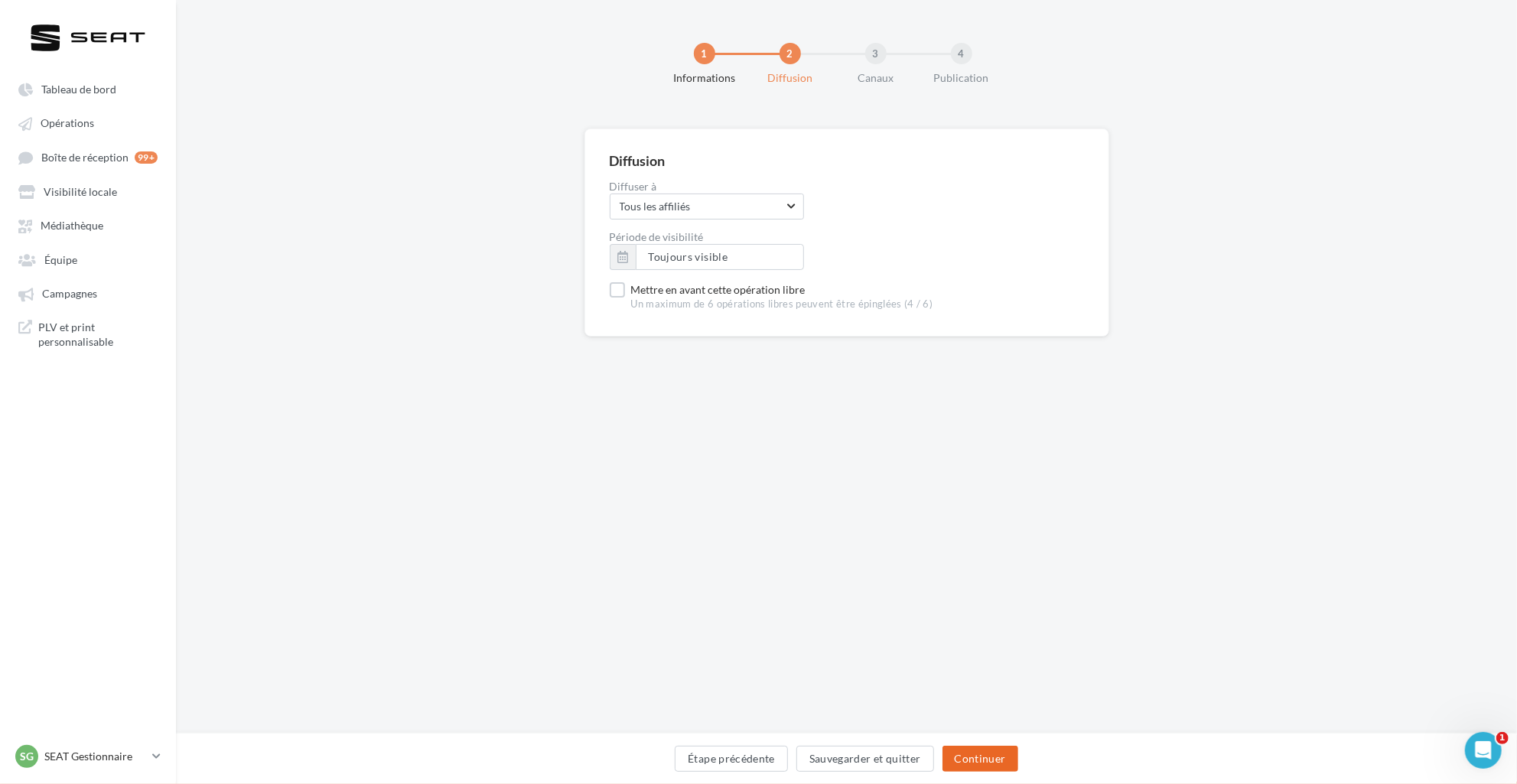
click at [990, 752] on button "Continuer" at bounding box center [980, 758] width 76 height 26
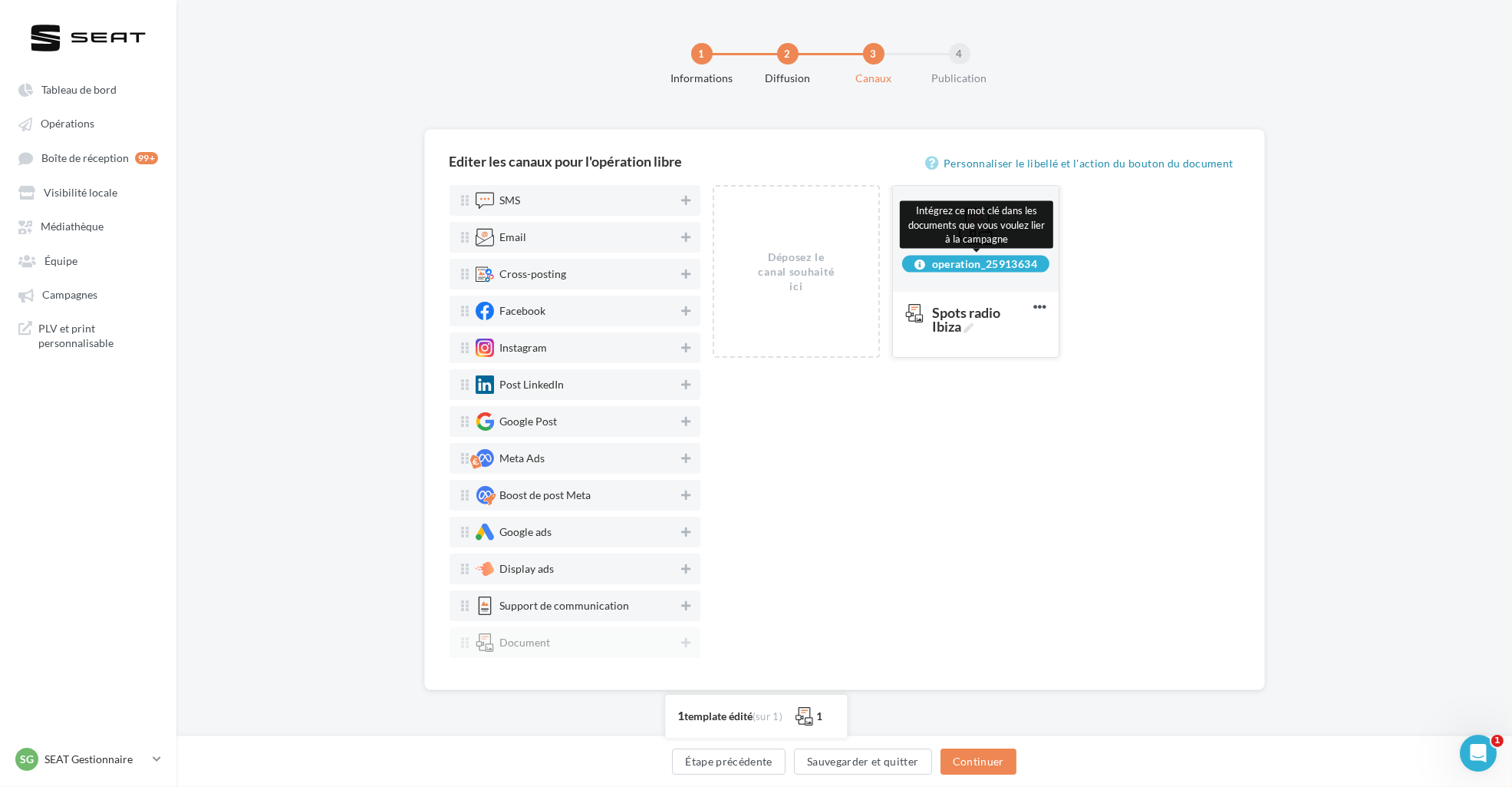
click at [1011, 266] on div "operation_25913634" at bounding box center [976, 263] width 148 height 17
copy div "operation_25913634"
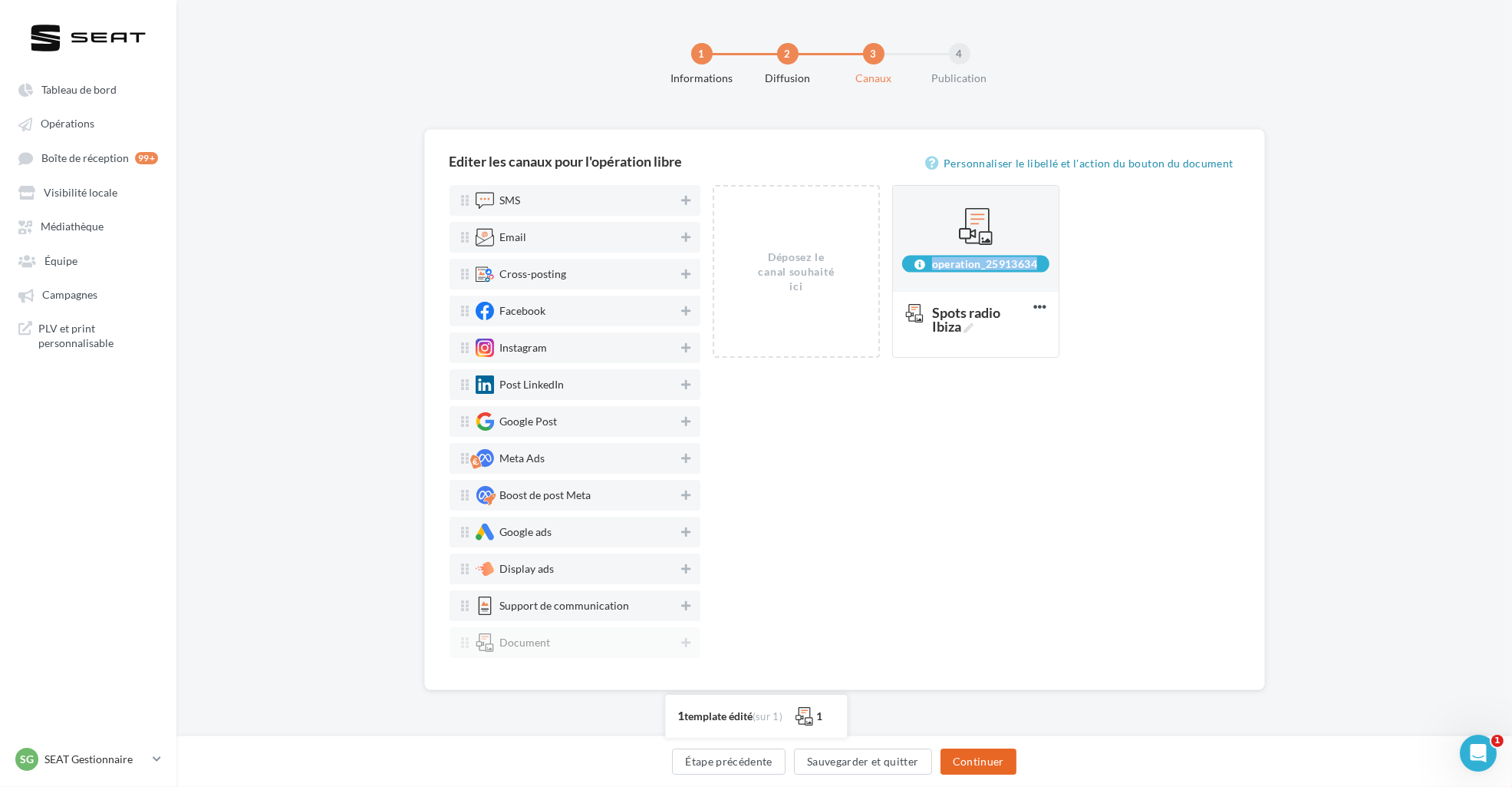
click at [967, 761] on button "Continuer" at bounding box center [979, 761] width 76 height 26
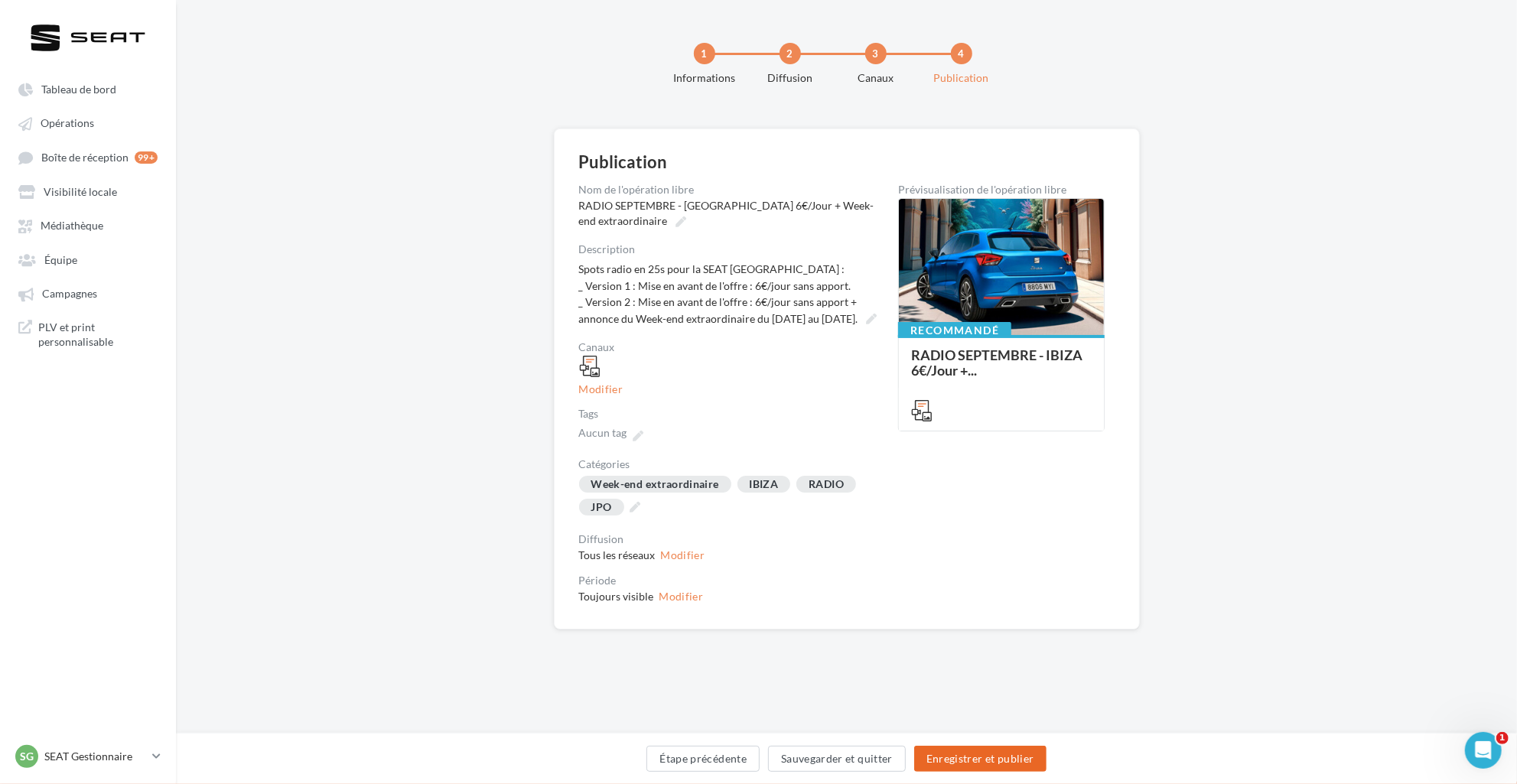
click at [964, 758] on button "Enregistrer et publier" at bounding box center [980, 758] width 132 height 26
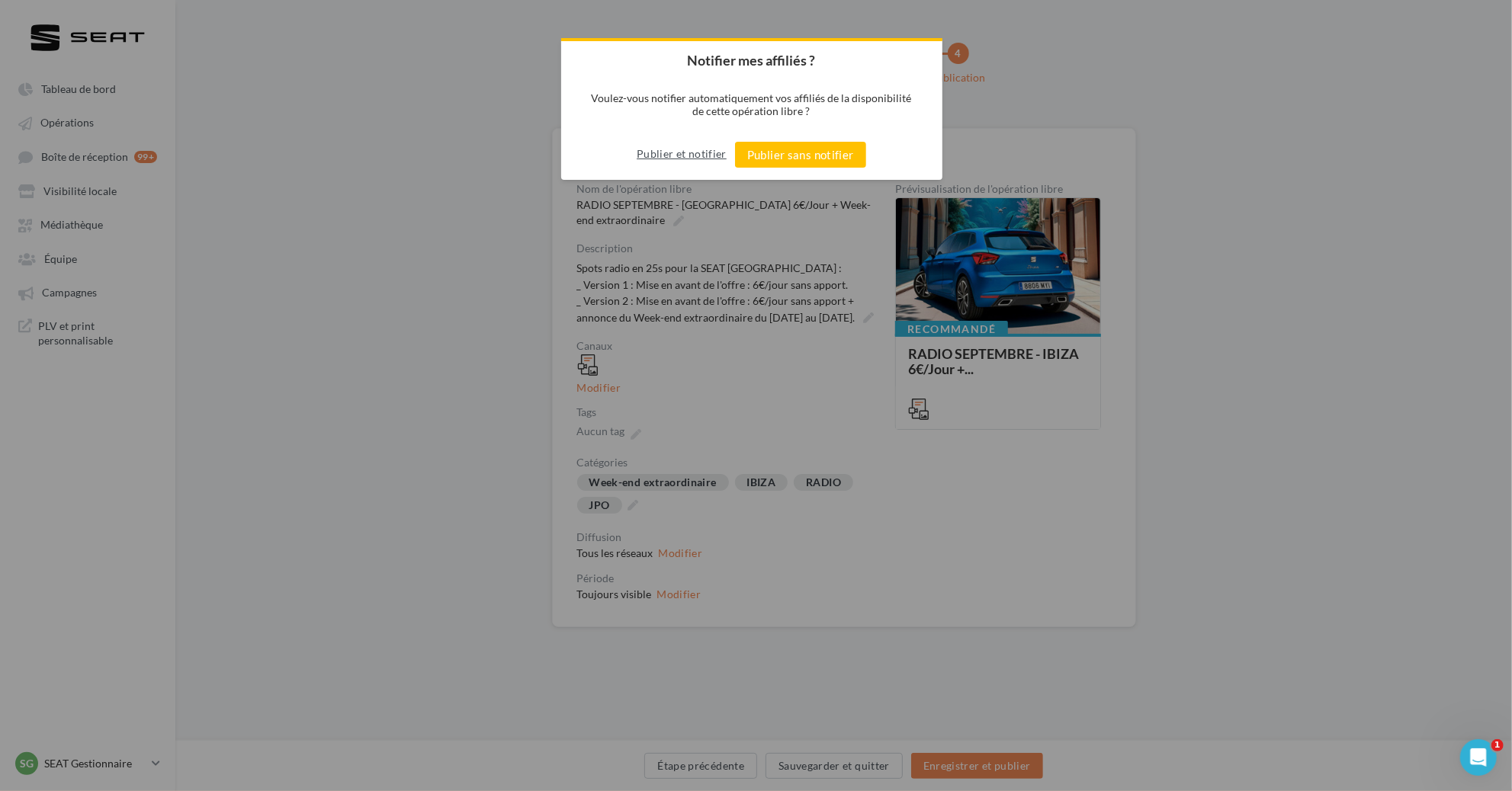
click at [681, 155] on button "Publier et notifier" at bounding box center [681, 154] width 90 height 25
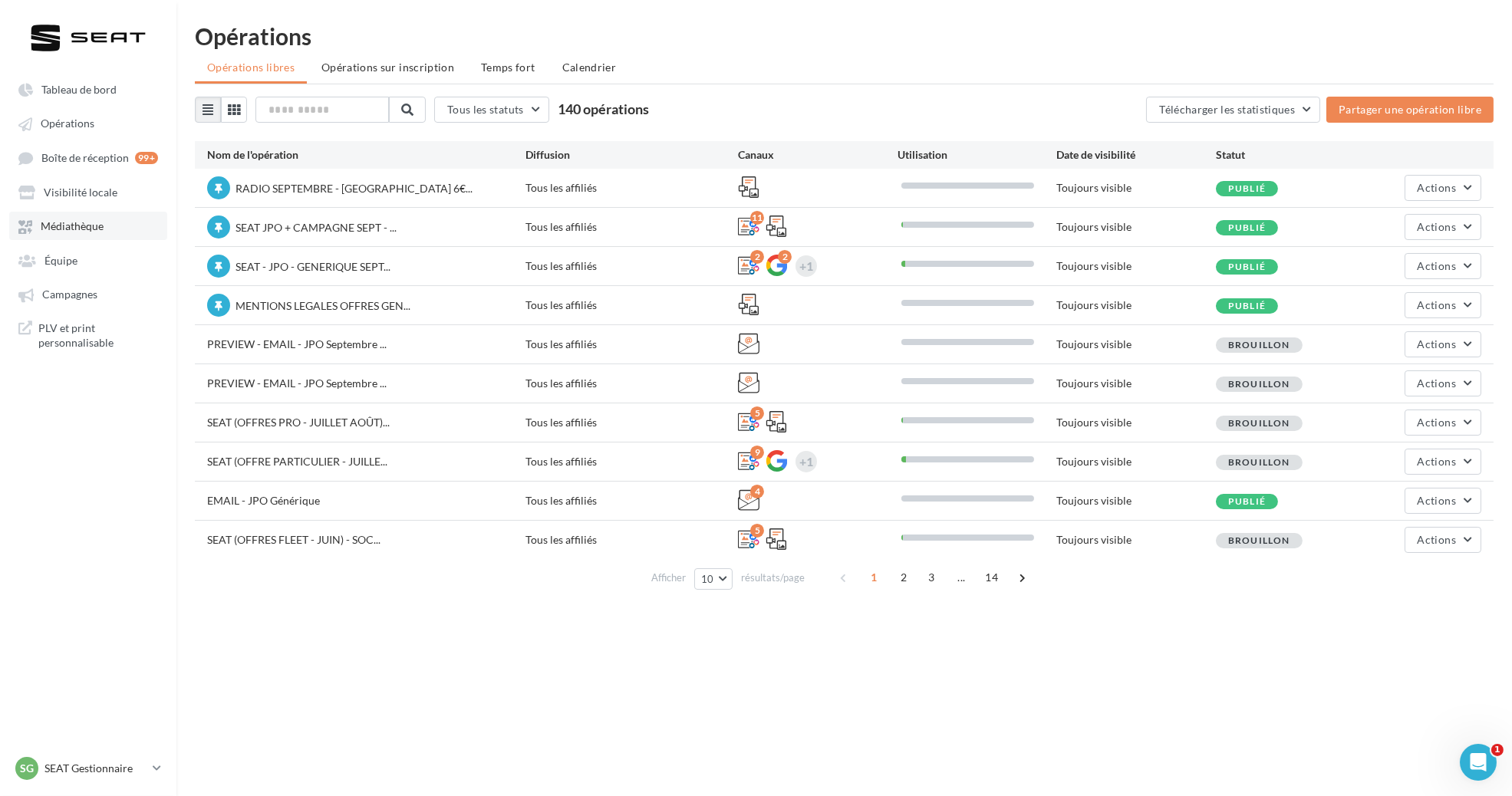
click at [89, 228] on span "Médiathèque" at bounding box center [72, 226] width 63 height 13
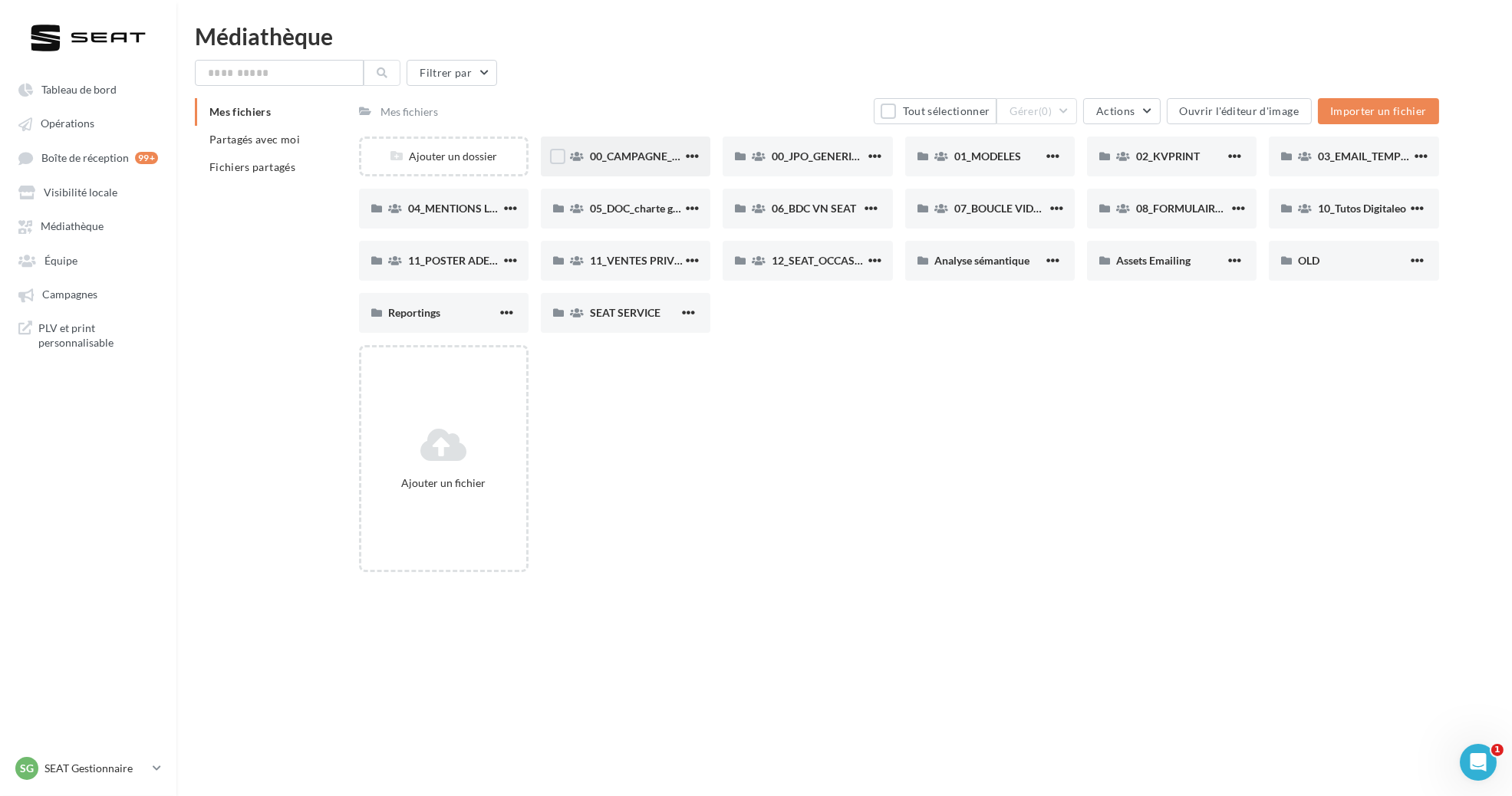
click at [639, 142] on div "00_CAMPAGNE_SEPTEMBRE" at bounding box center [626, 156] width 170 height 40
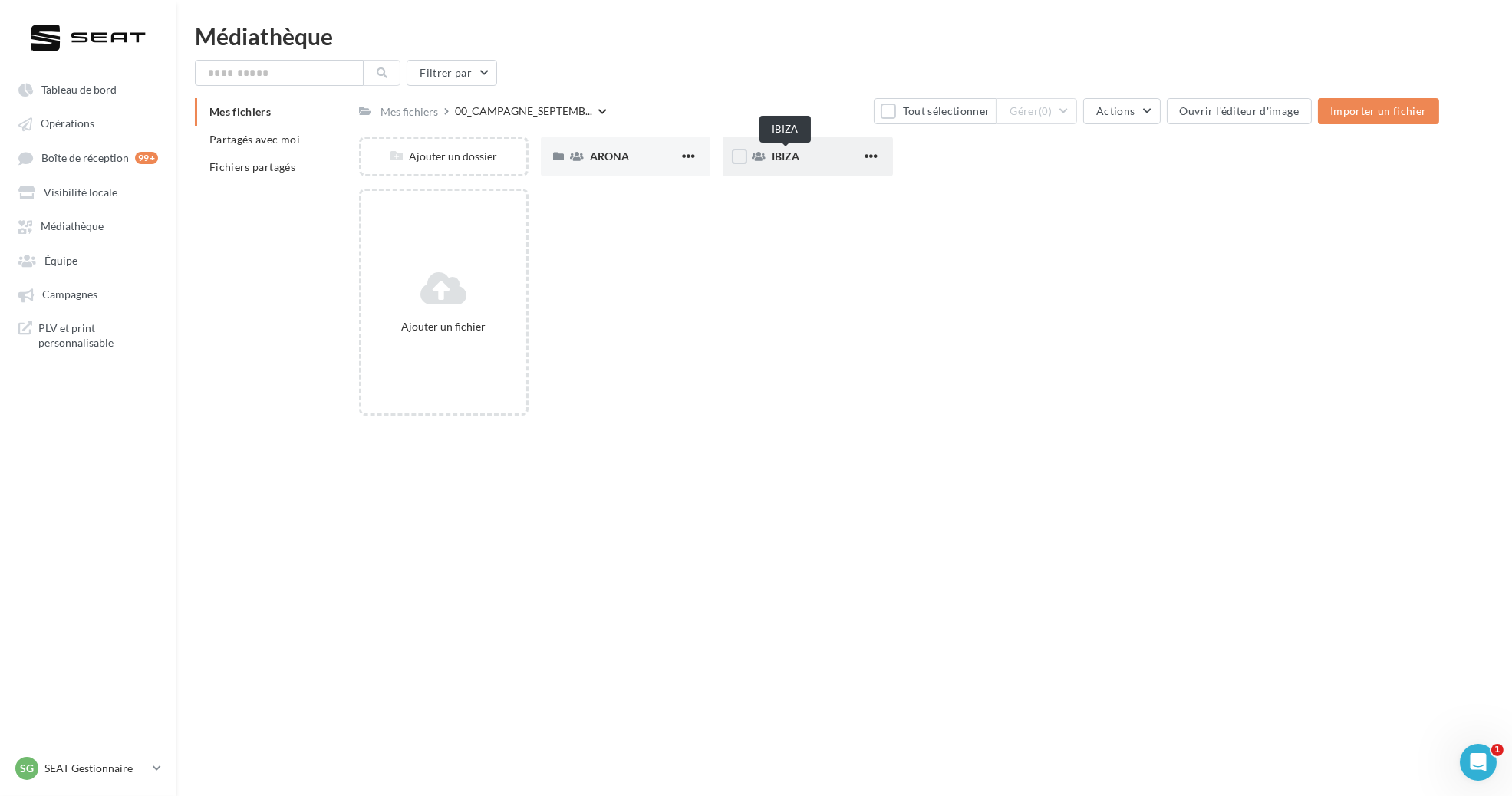
click at [798, 162] on span "IBIZA" at bounding box center [785, 156] width 27 height 13
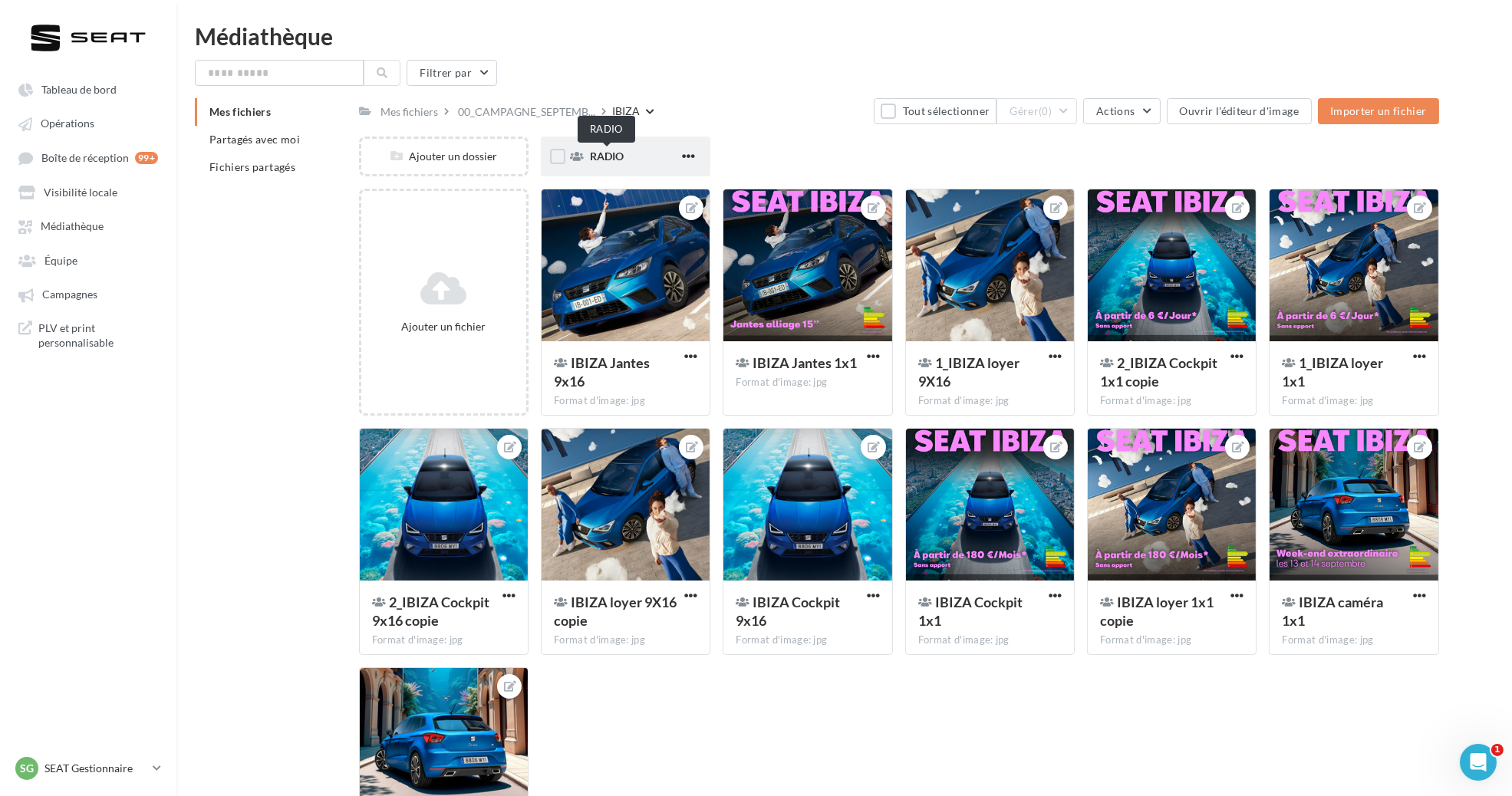
click at [616, 154] on span "RADIO" at bounding box center [607, 156] width 34 height 13
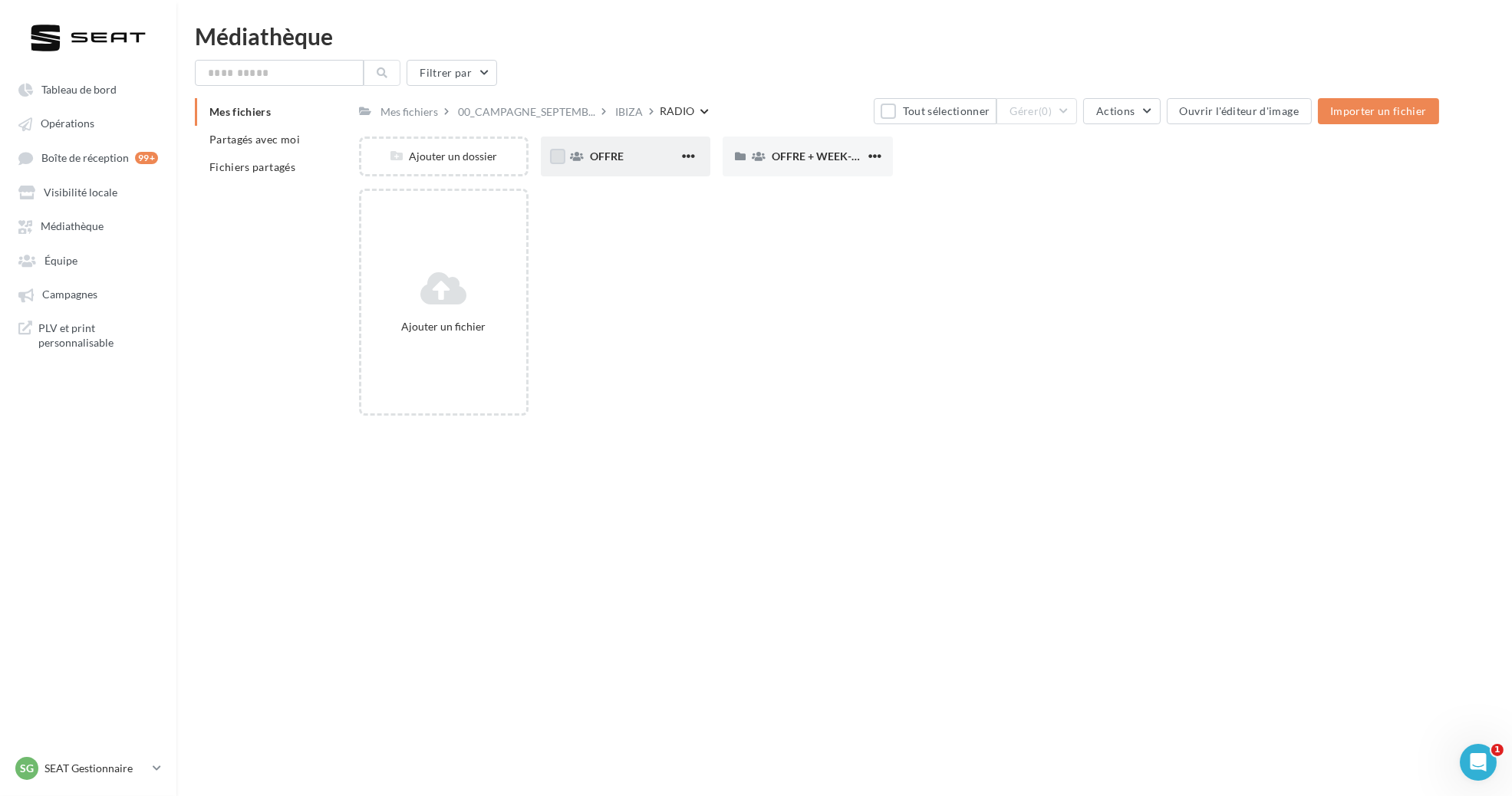
click at [559, 153] on label at bounding box center [557, 156] width 15 height 15
click at [742, 157] on label at bounding box center [739, 156] width 15 height 15
click at [1052, 111] on span "(2)" at bounding box center [1045, 111] width 13 height 12
click at [881, 180] on div "Ajouter un dossier OFFRE 2 OFFRE OFFRE + WEEK-END EXTRAORDINAIRE 2 OFFRE + WEEK…" at bounding box center [905, 162] width 1093 height 52
click at [743, 157] on icon at bounding box center [740, 157] width 11 height 11
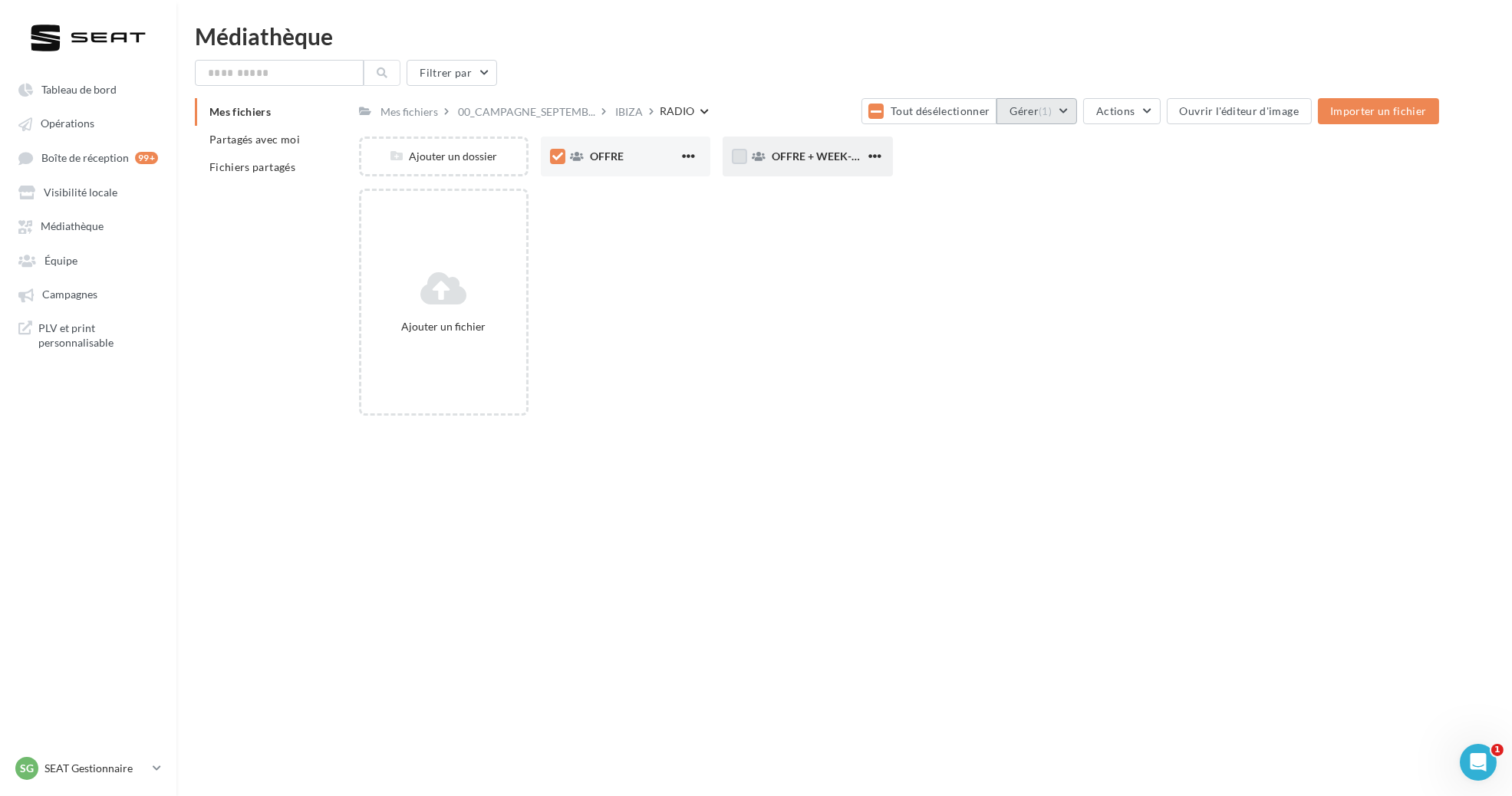
click at [1070, 111] on button "Gérer (1)" at bounding box center [1036, 111] width 81 height 26
click at [753, 256] on div "Ajouter un fichier" at bounding box center [905, 308] width 1093 height 240
click at [641, 140] on div "OFFRE" at bounding box center [626, 156] width 170 height 40
click at [644, 161] on div "OFFRE" at bounding box center [634, 156] width 89 height 15
click at [618, 159] on div "MP3" at bounding box center [634, 156] width 89 height 15
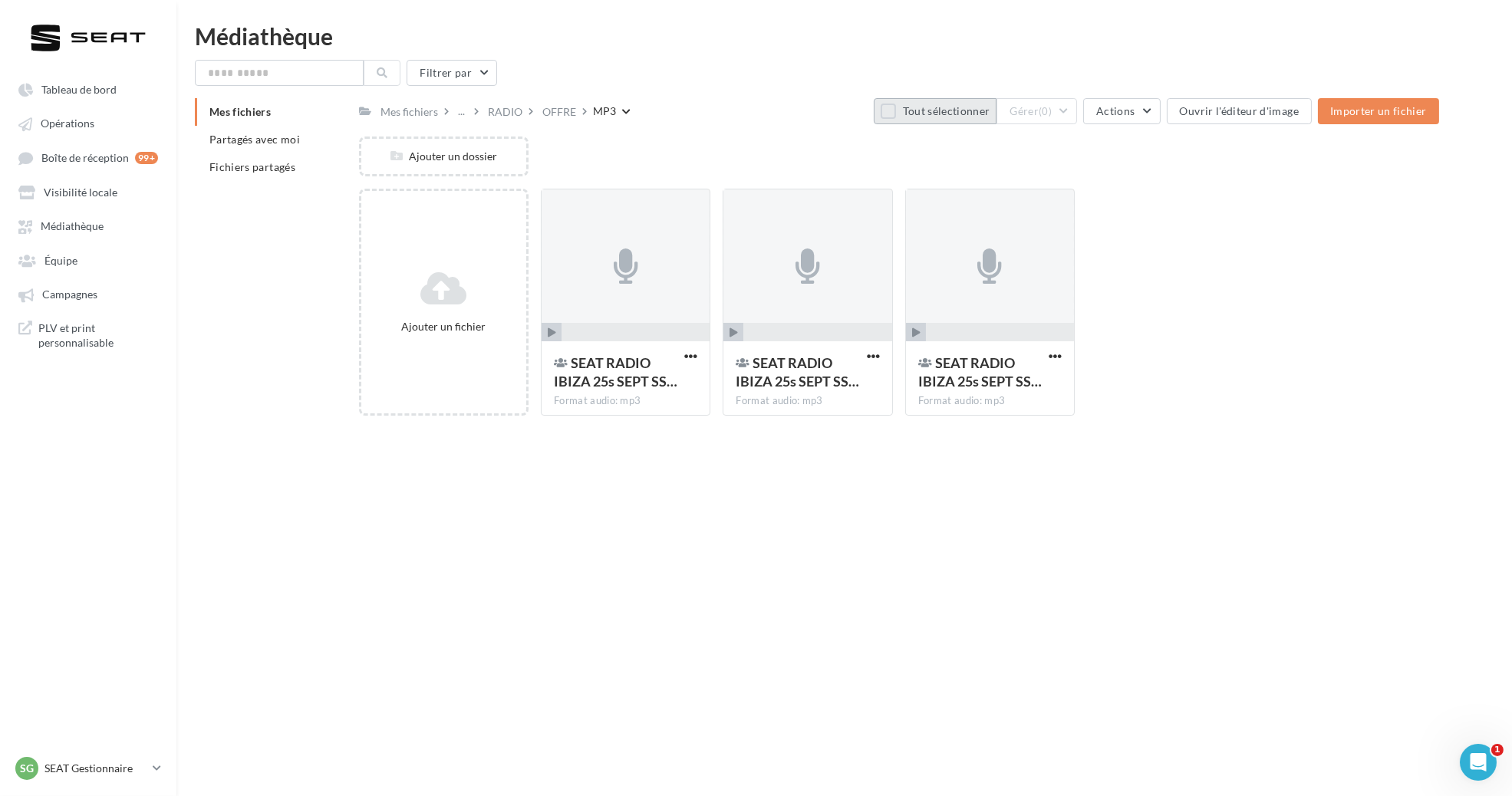
click at [909, 109] on button "Tout sélectionner" at bounding box center [935, 111] width 123 height 26
click at [1083, 88] on div "Filtrer par Mes fichiers Partagés avec moi Fichiers partagés Mes fichiers ... R…" at bounding box center [844, 244] width 1299 height 368
click at [1078, 98] on button "Gérer (3)" at bounding box center [1036, 111] width 81 height 26
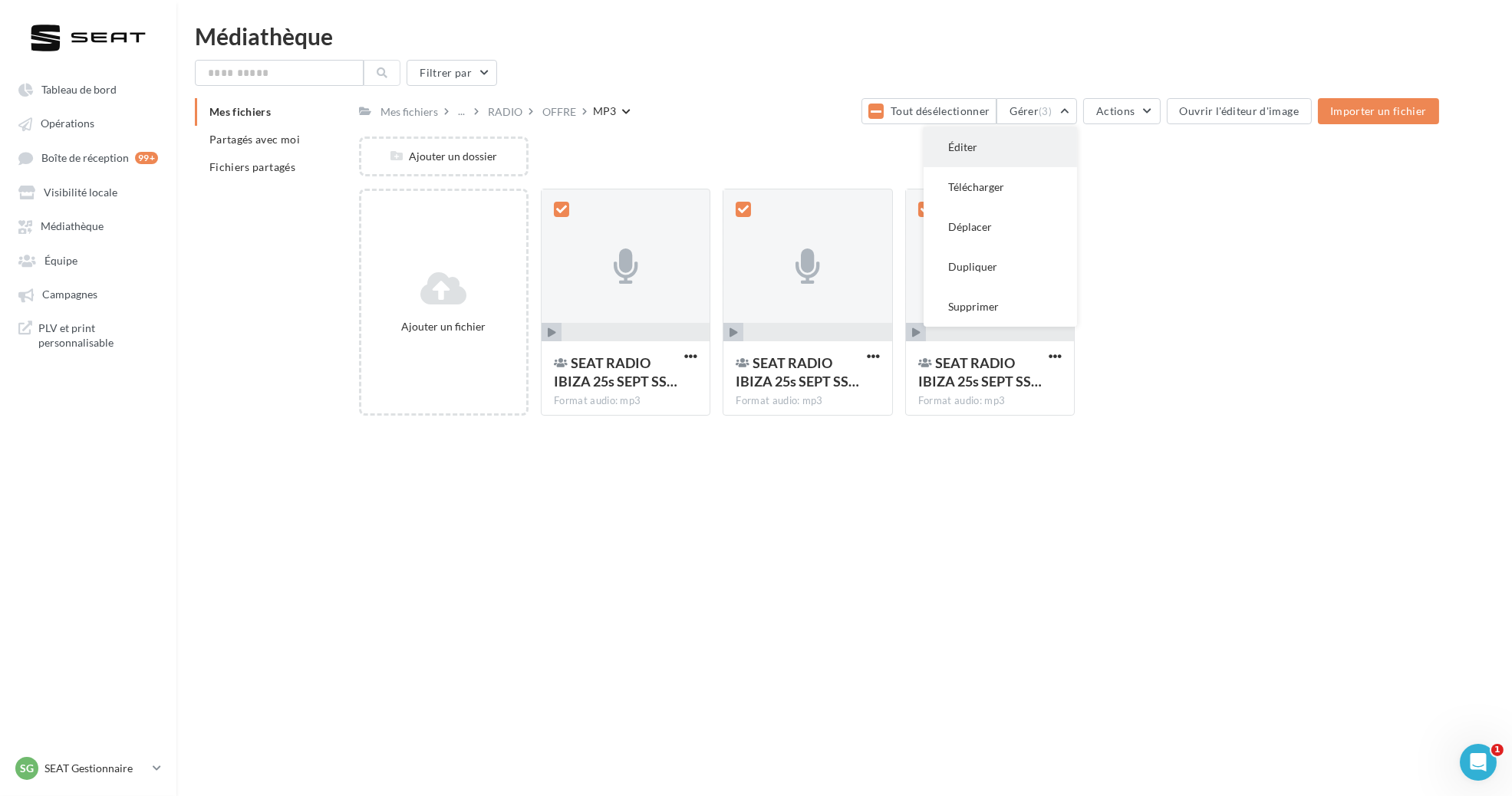
click at [1047, 144] on button "Éditer" at bounding box center [1000, 147] width 153 height 40
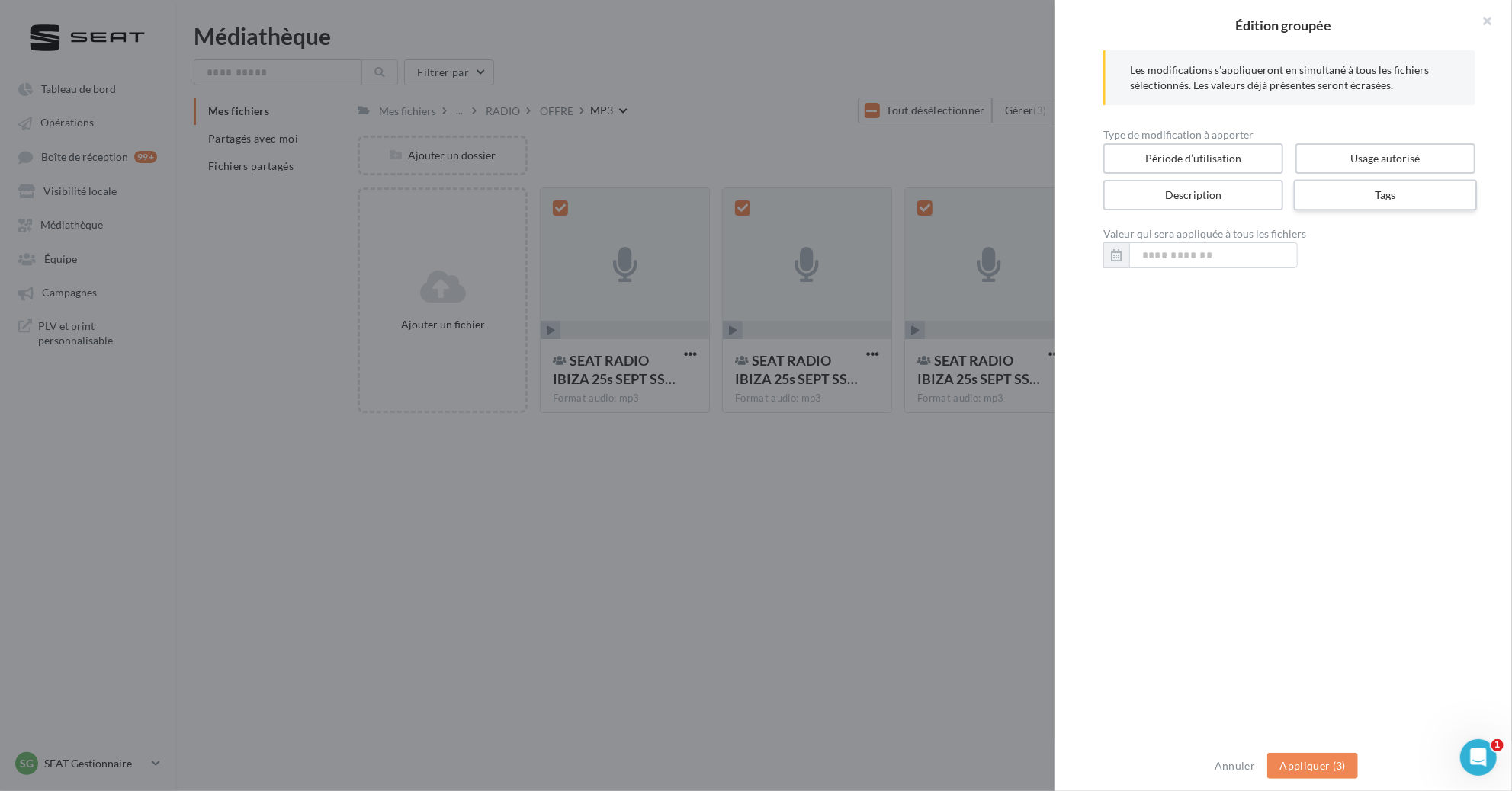
click at [1334, 196] on label "Tags" at bounding box center [1385, 196] width 184 height 32
click at [1283, 256] on input "text" at bounding box center [1283, 254] width 330 height 15
paste input "**********"
type input "**********"
click at [1331, 766] on button "Appliquer (3)" at bounding box center [1312, 766] width 91 height 25
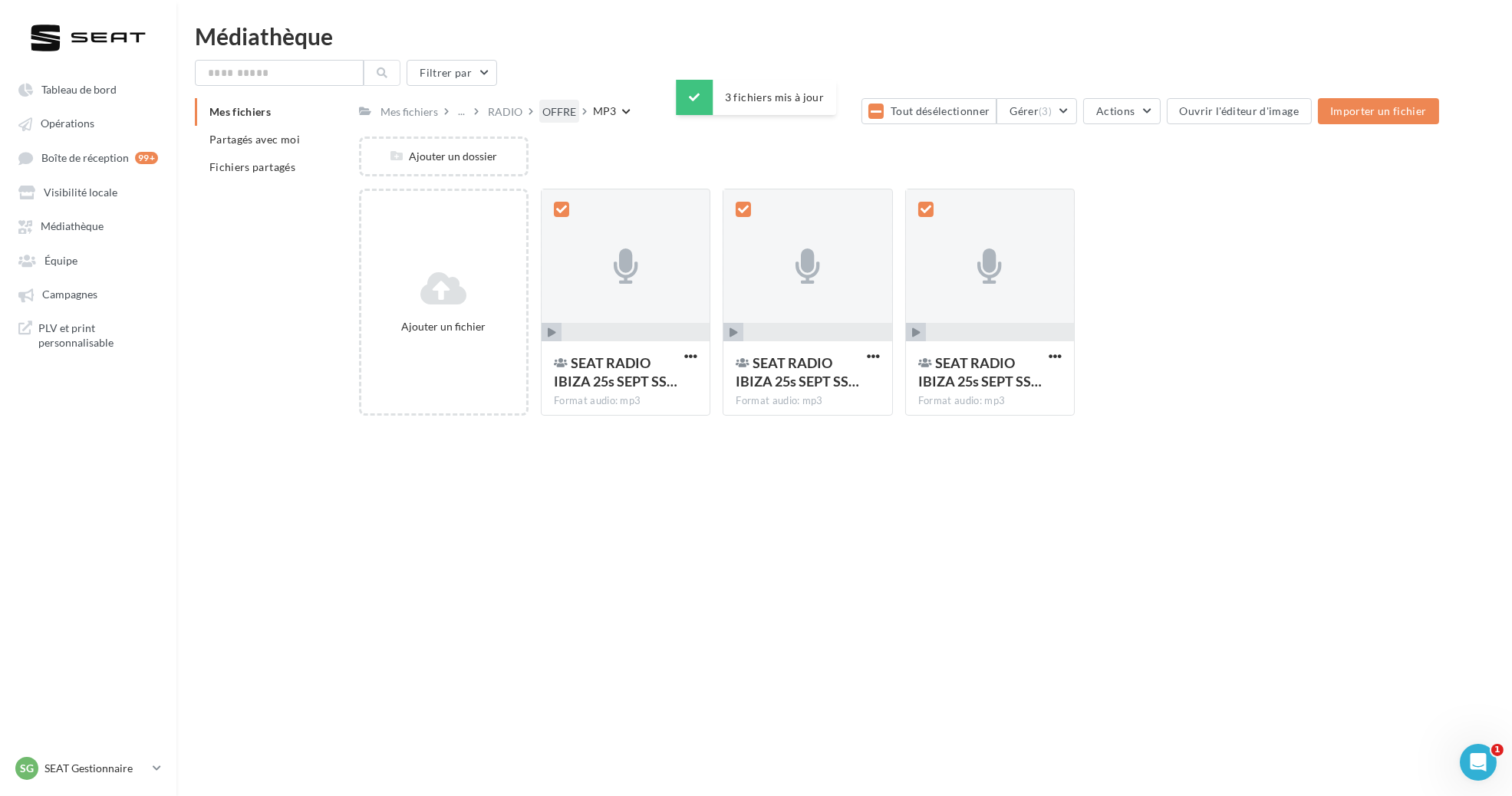
click at [564, 107] on div "OFFRE" at bounding box center [559, 111] width 34 height 15
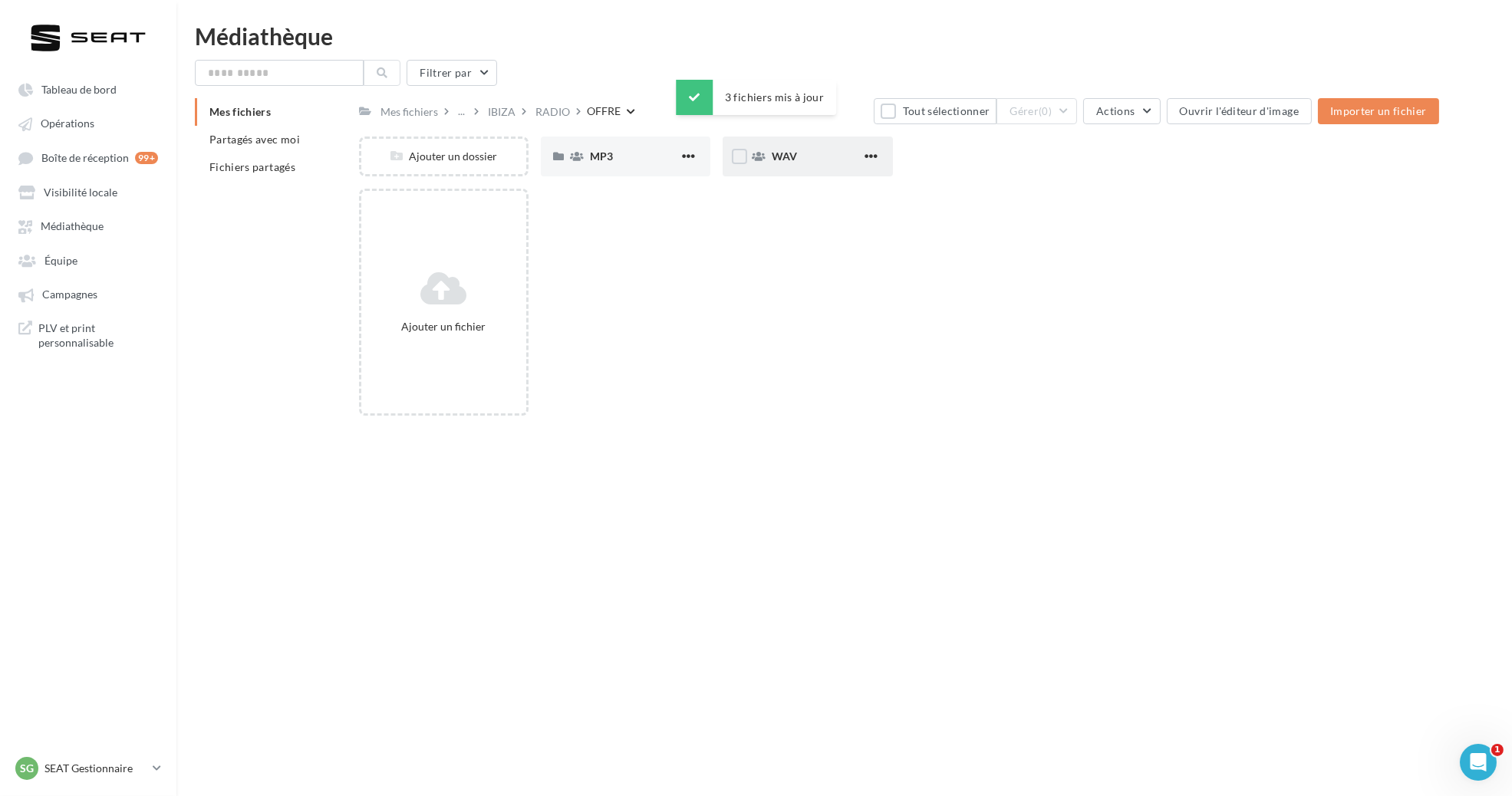
click at [783, 148] on div "WAV" at bounding box center [808, 156] width 170 height 40
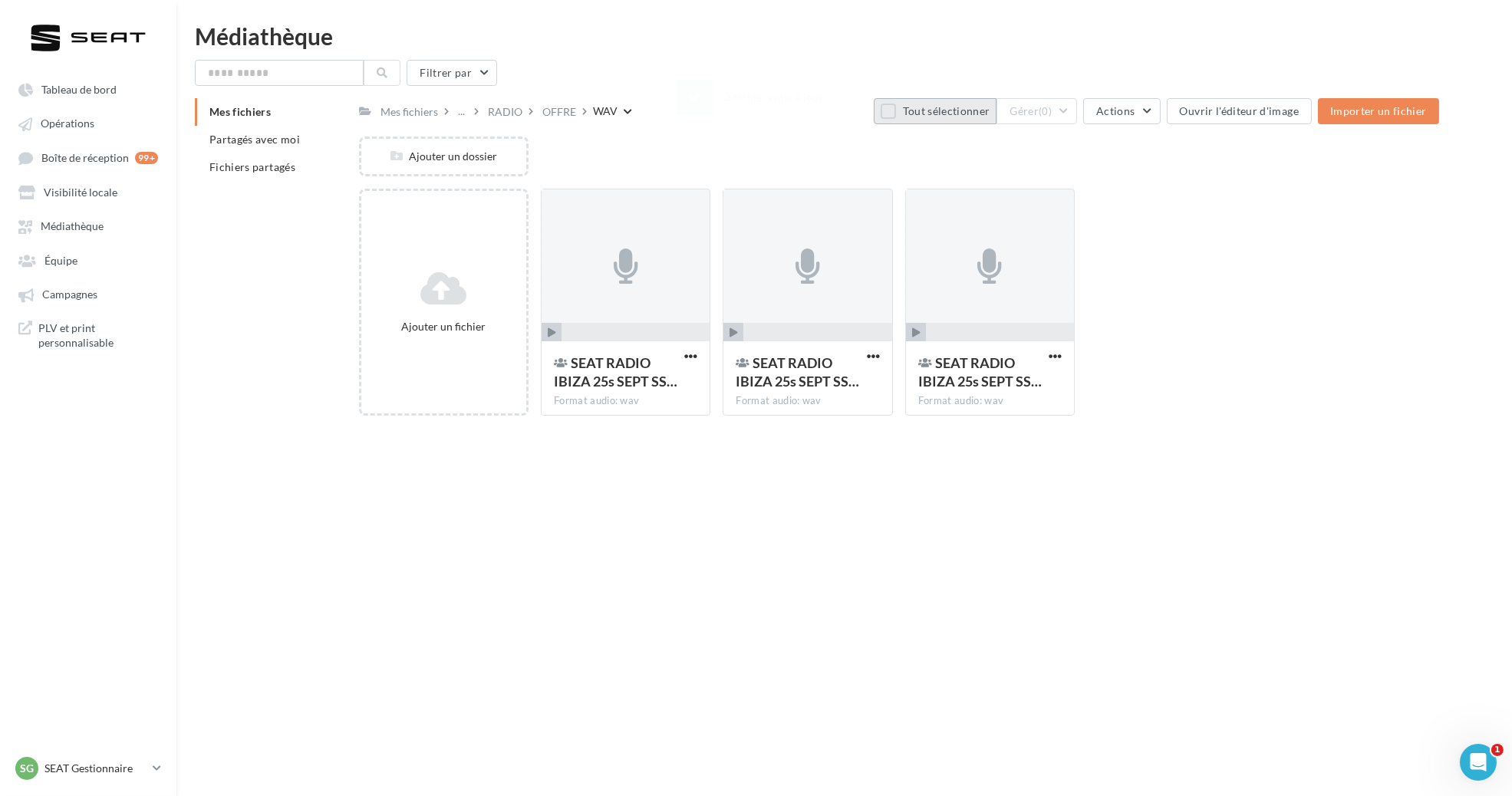
click at [899, 105] on button "Tout sélectionner" at bounding box center [935, 111] width 123 height 26
click at [1118, 111] on span "Actions" at bounding box center [1115, 111] width 38 height 13
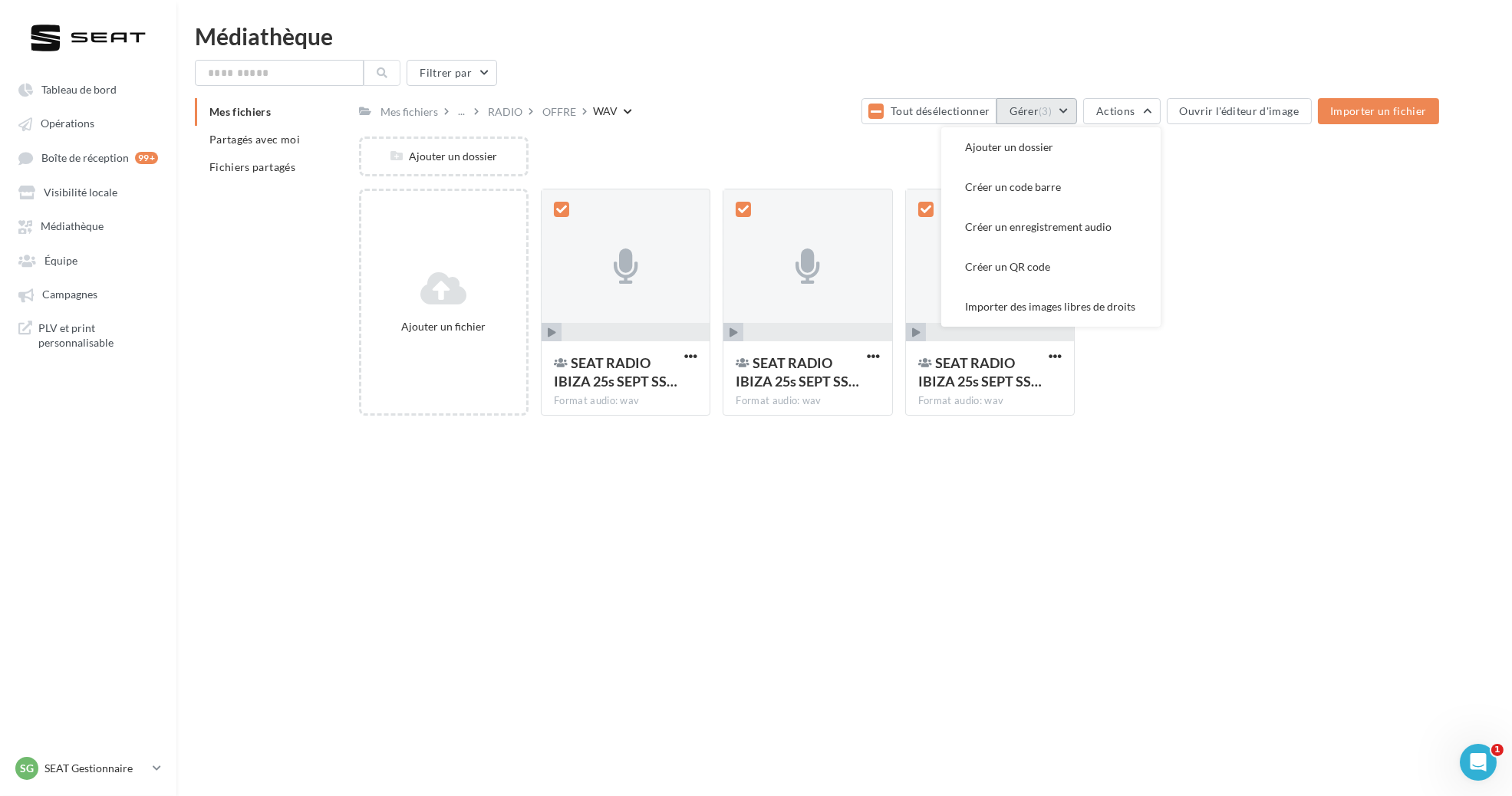
click at [1055, 119] on button "Gérer (3)" at bounding box center [1036, 111] width 81 height 26
click at [1044, 151] on button "Éditer" at bounding box center [1000, 147] width 153 height 40
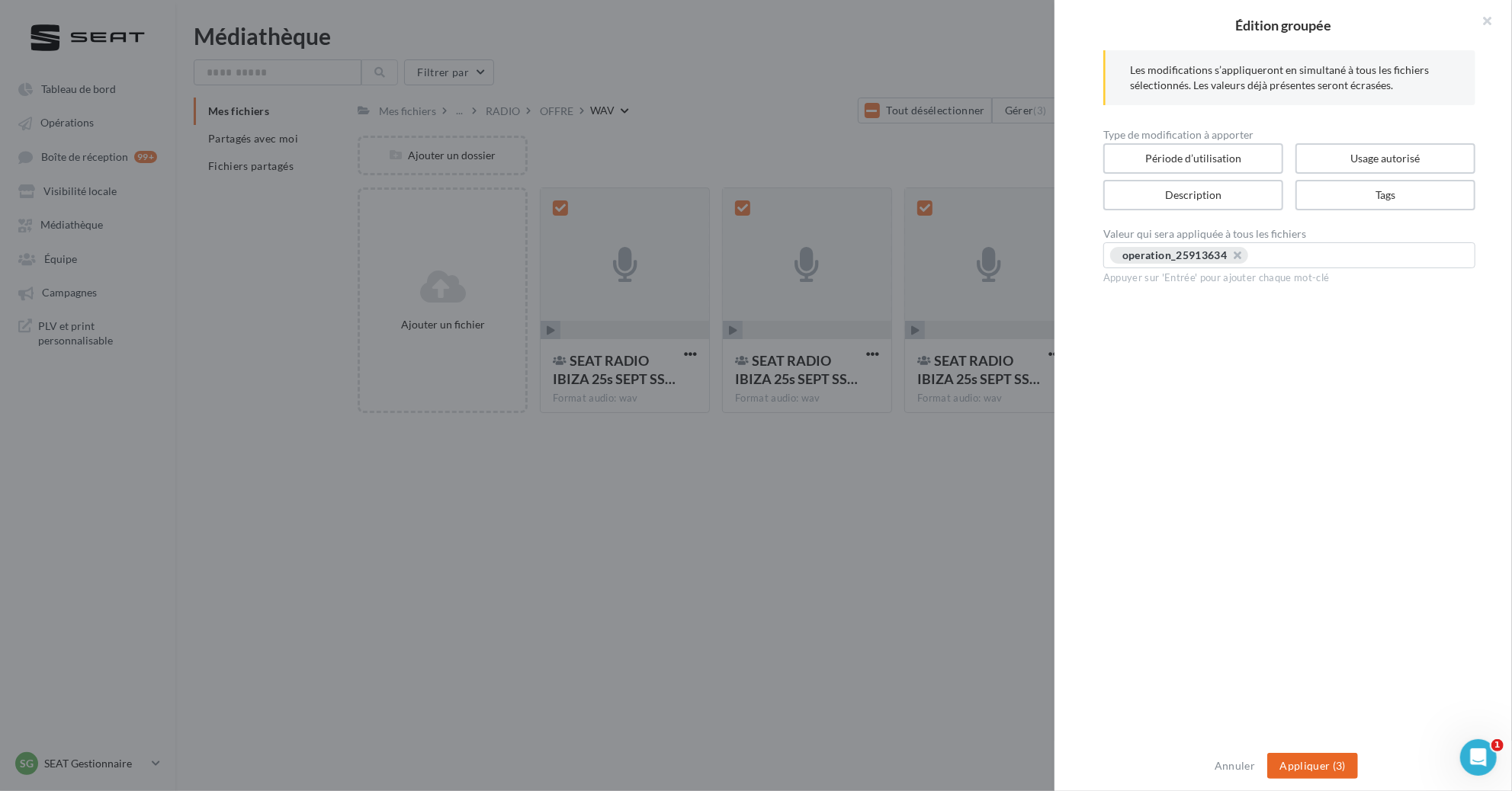
click at [1319, 766] on button "Appliquer (3)" at bounding box center [1312, 766] width 91 height 25
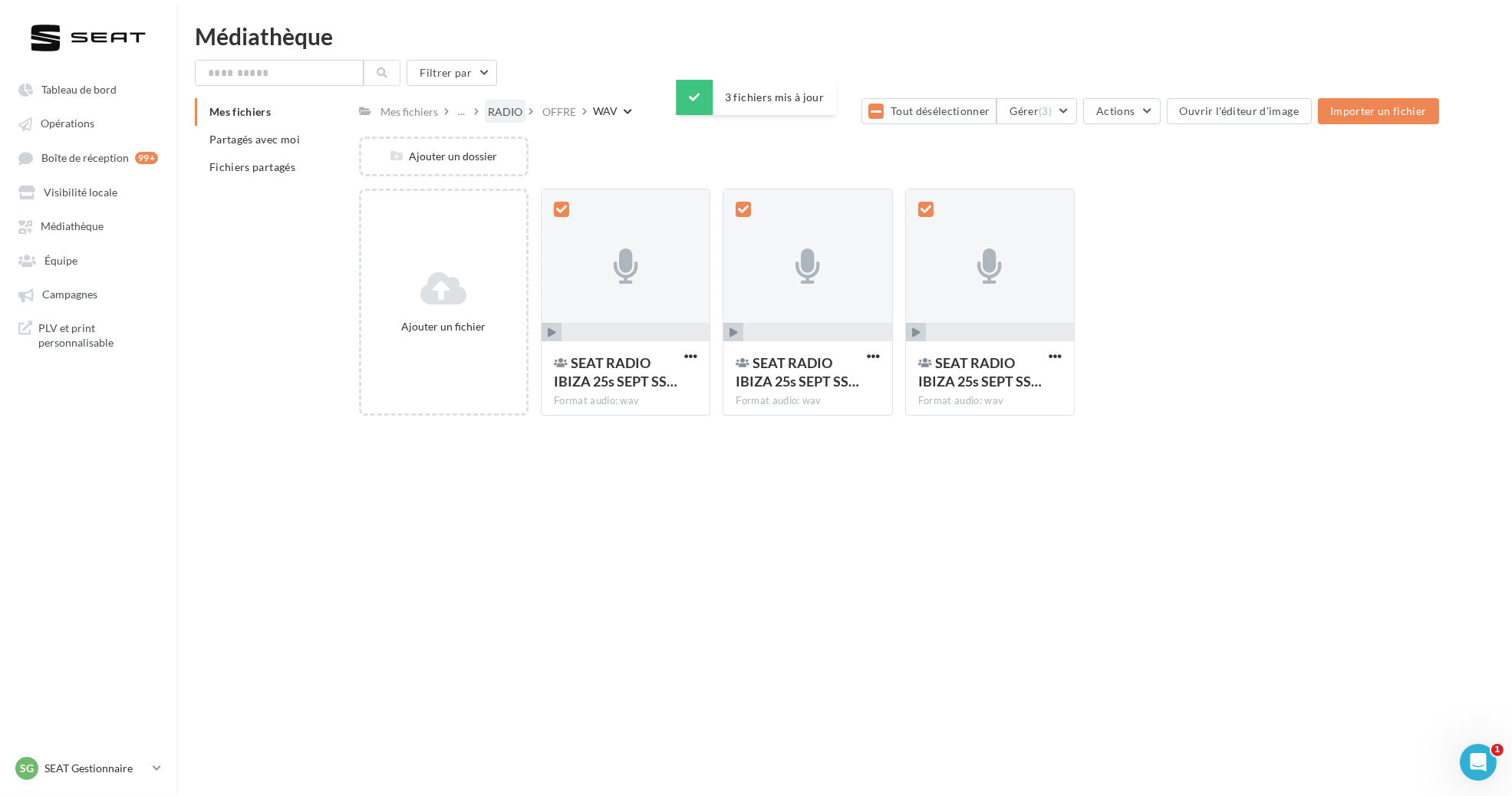
click at [505, 107] on div "RADIO" at bounding box center [505, 111] width 35 height 15
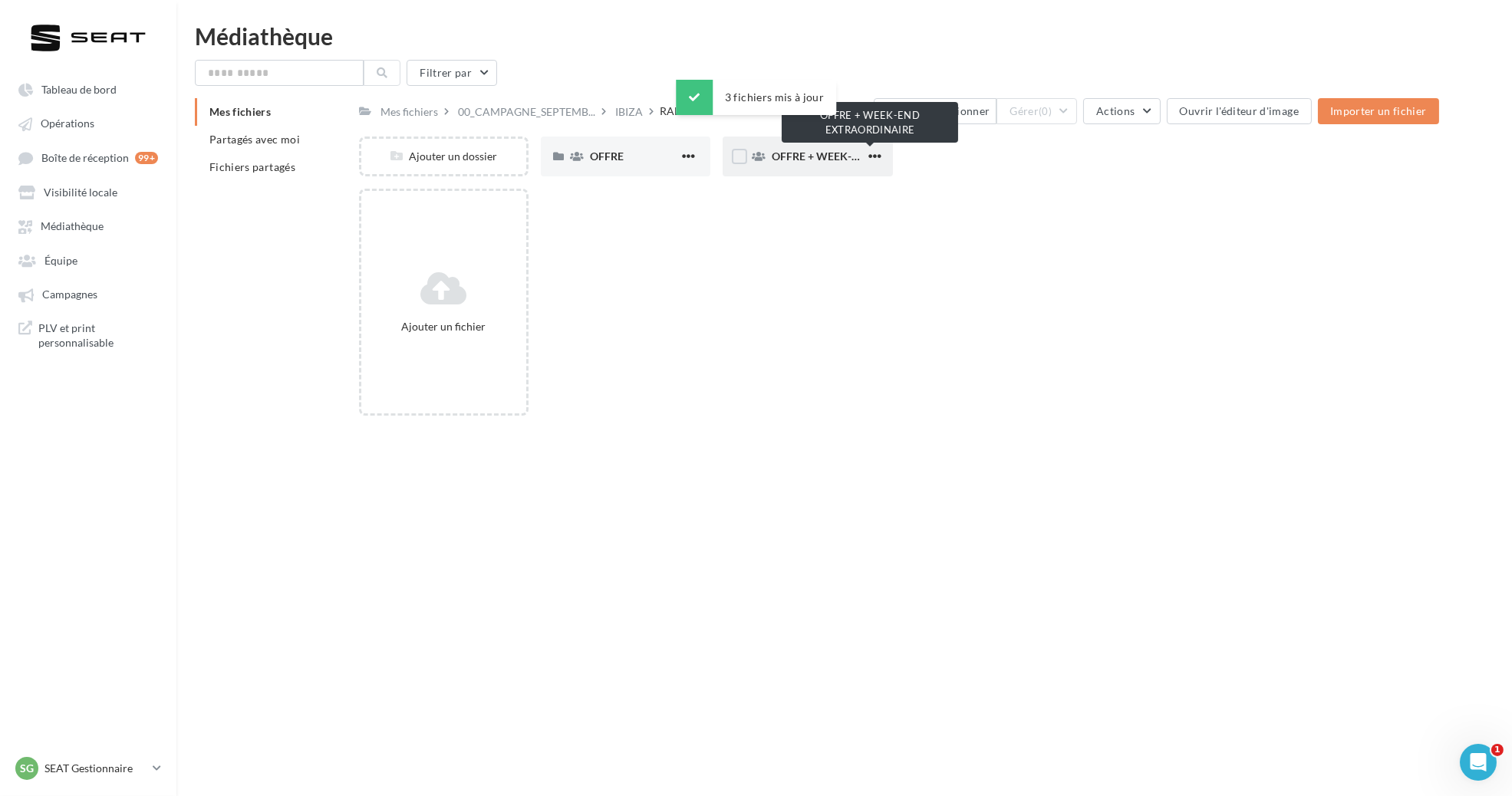
click at [794, 150] on span "OFFRE + WEEK-END EXTRAORDINAIRE" at bounding box center [870, 156] width 197 height 13
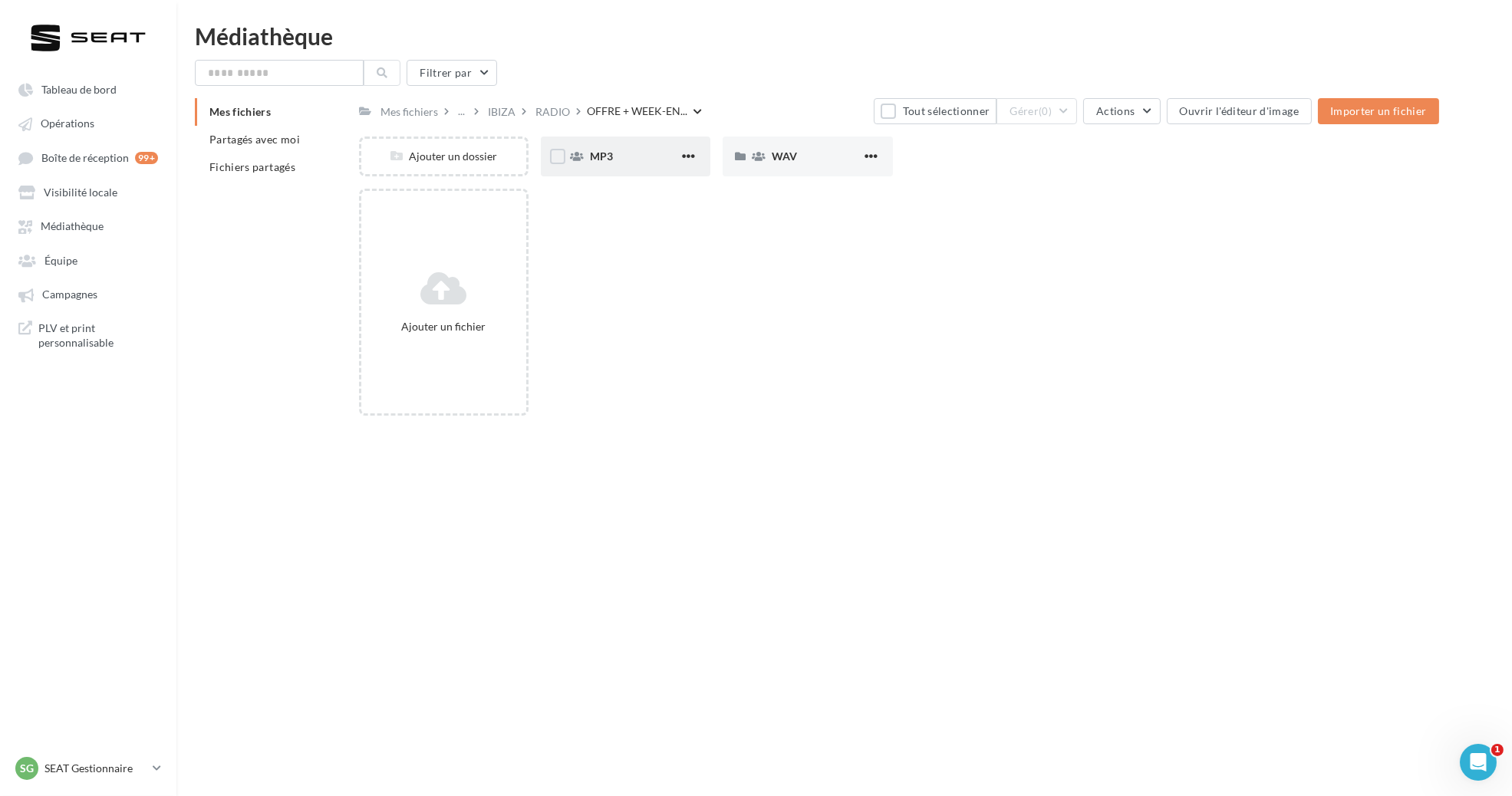
click at [627, 153] on div "MP3" at bounding box center [634, 156] width 89 height 15
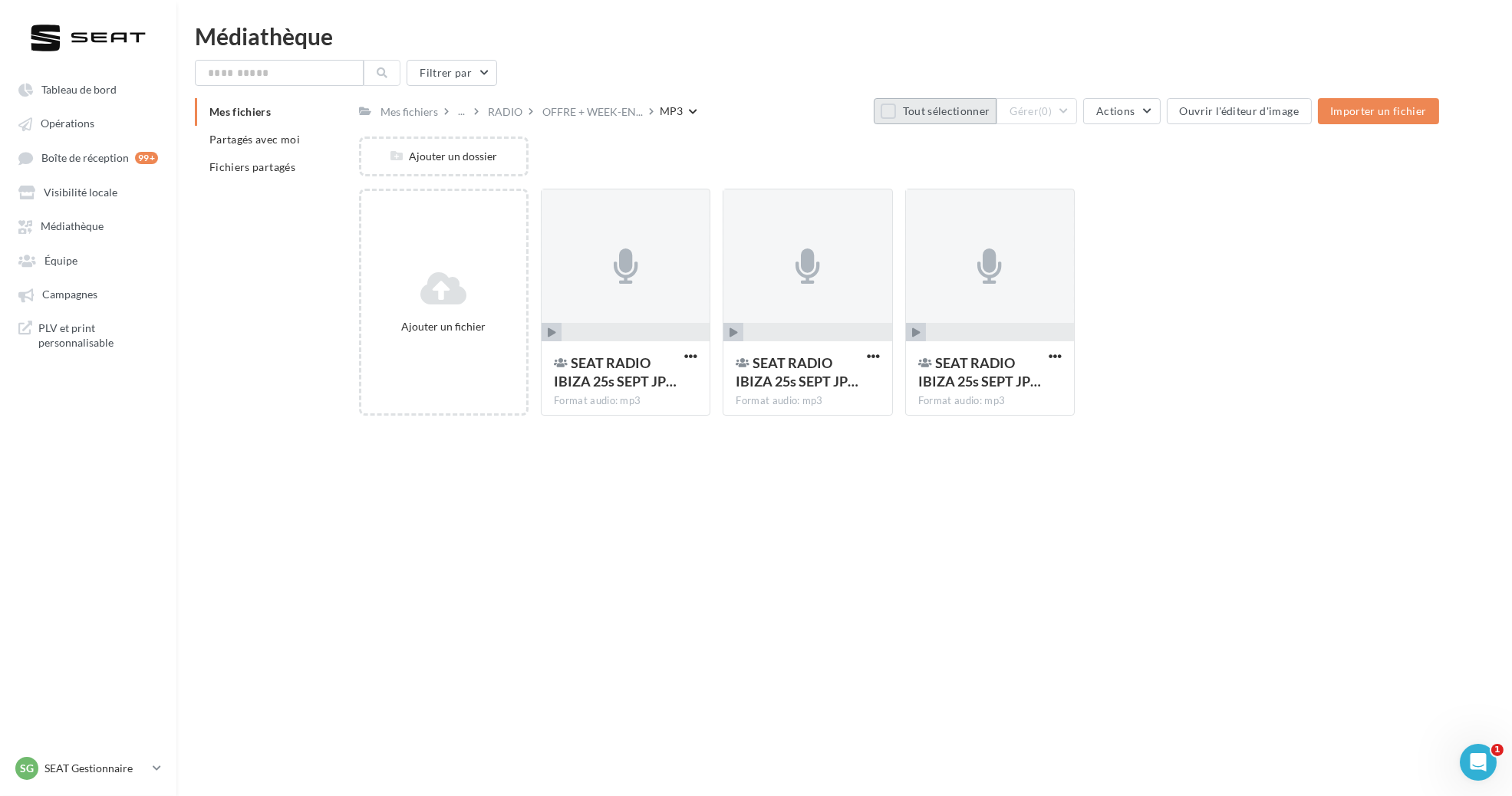
click at [963, 106] on button "Tout sélectionner" at bounding box center [935, 111] width 123 height 26
click at [1066, 111] on button "Gérer (3)" at bounding box center [1036, 111] width 81 height 26
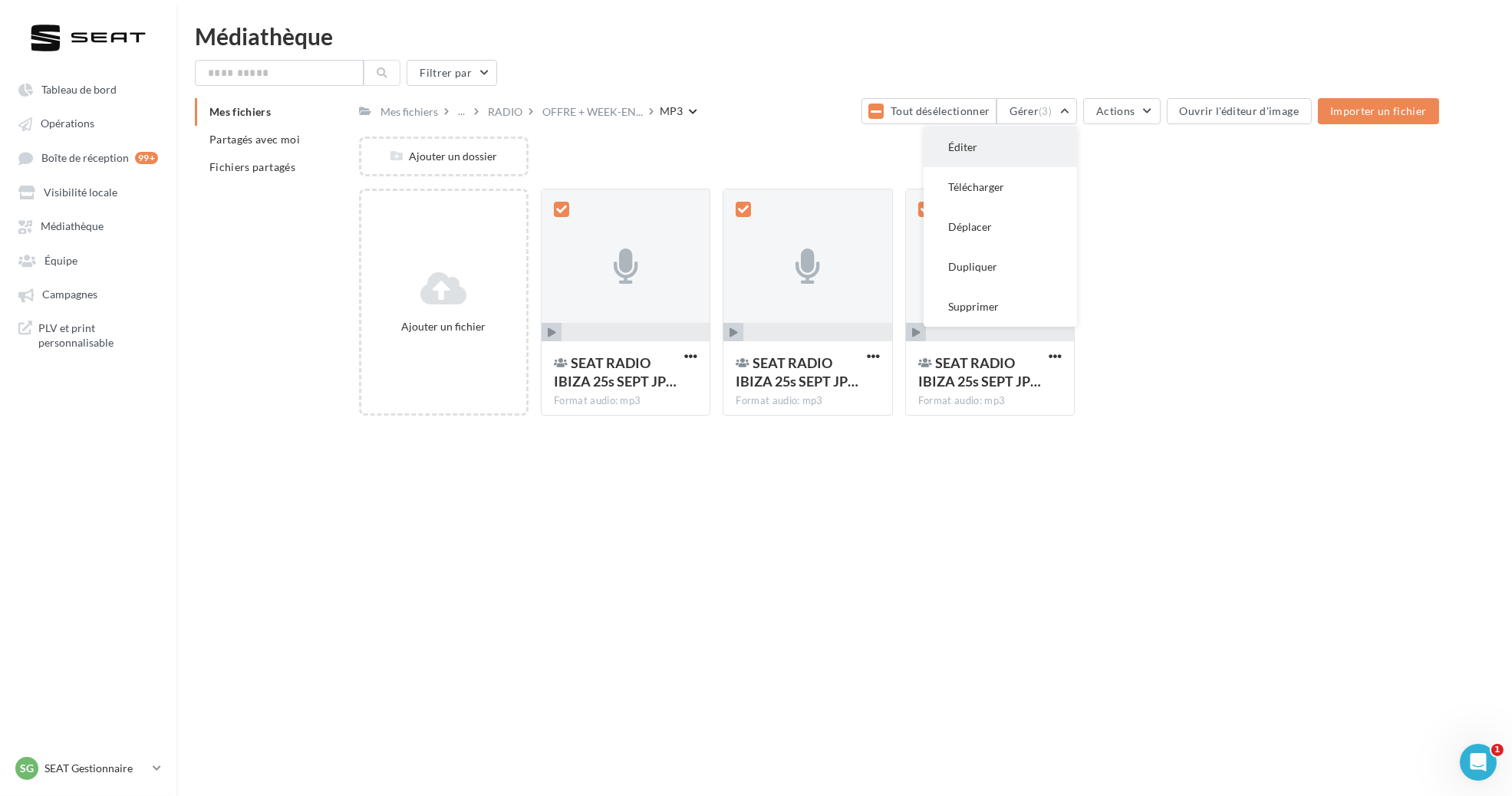
click at [1074, 144] on button "Éditer" at bounding box center [1000, 147] width 153 height 40
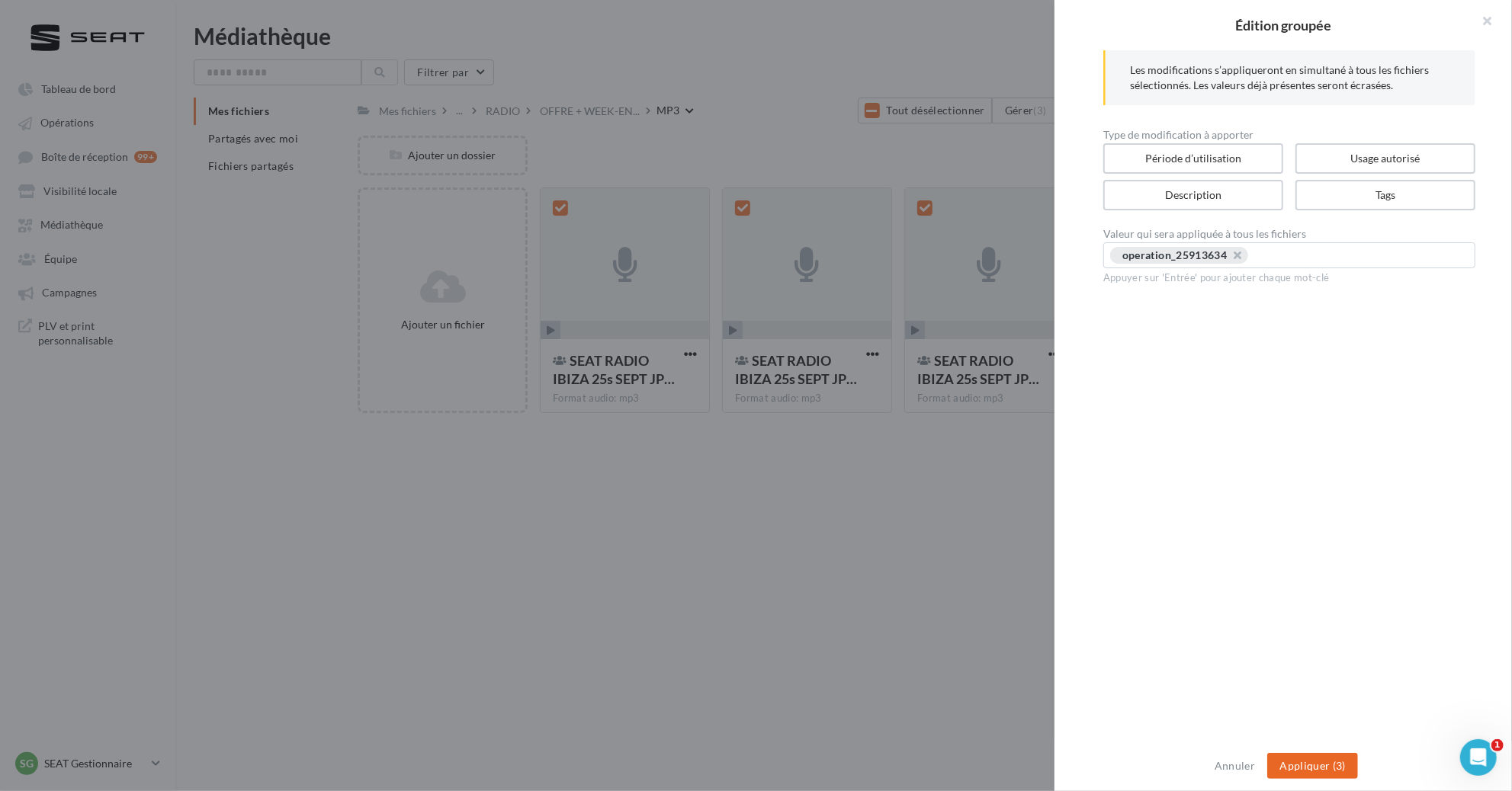
click at [1295, 766] on button "Appliquer (3)" at bounding box center [1312, 766] width 91 height 25
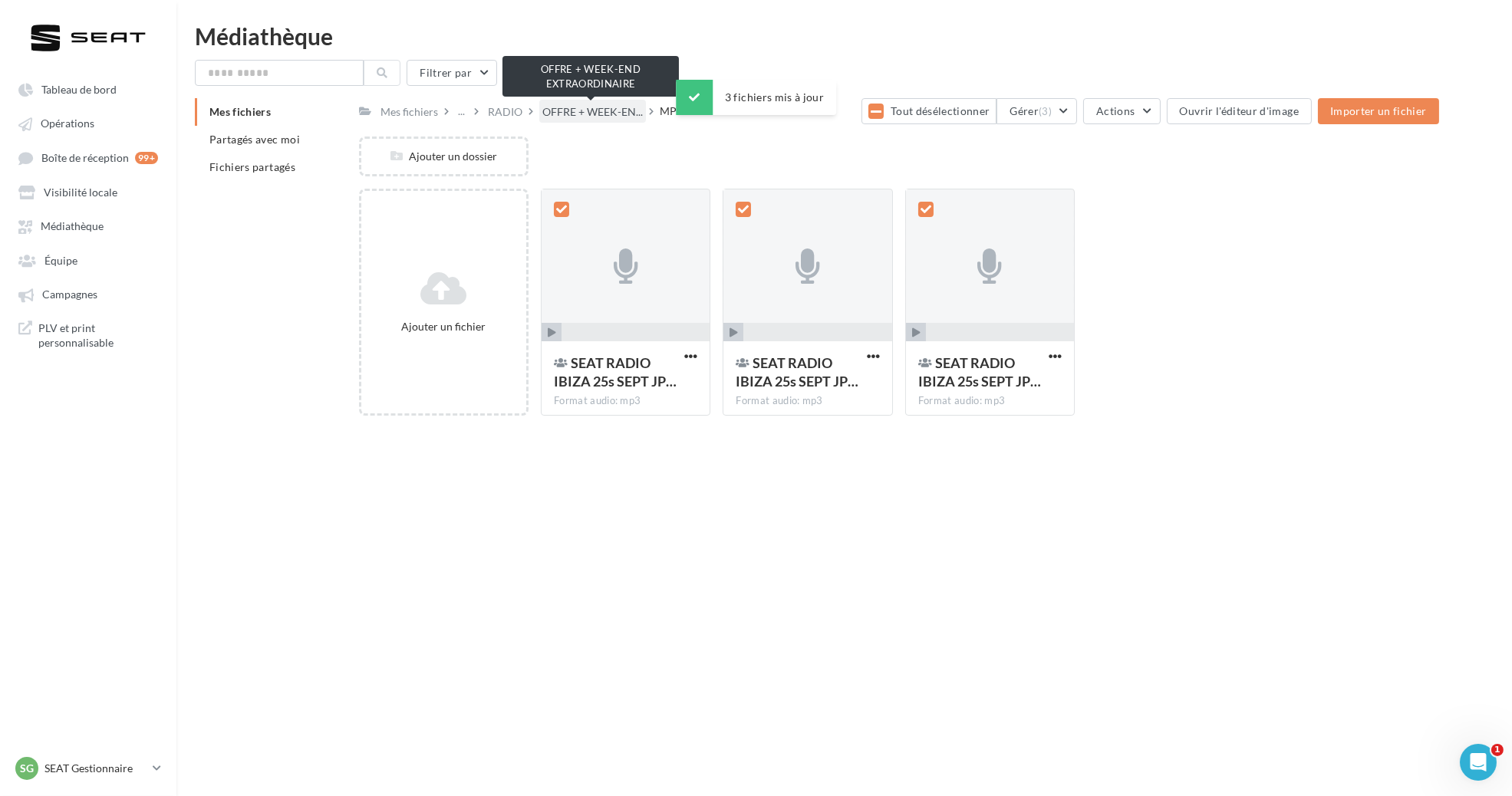
click at [587, 111] on span "OFFRE + WEEK-EN..." at bounding box center [593, 111] width 101 height 15
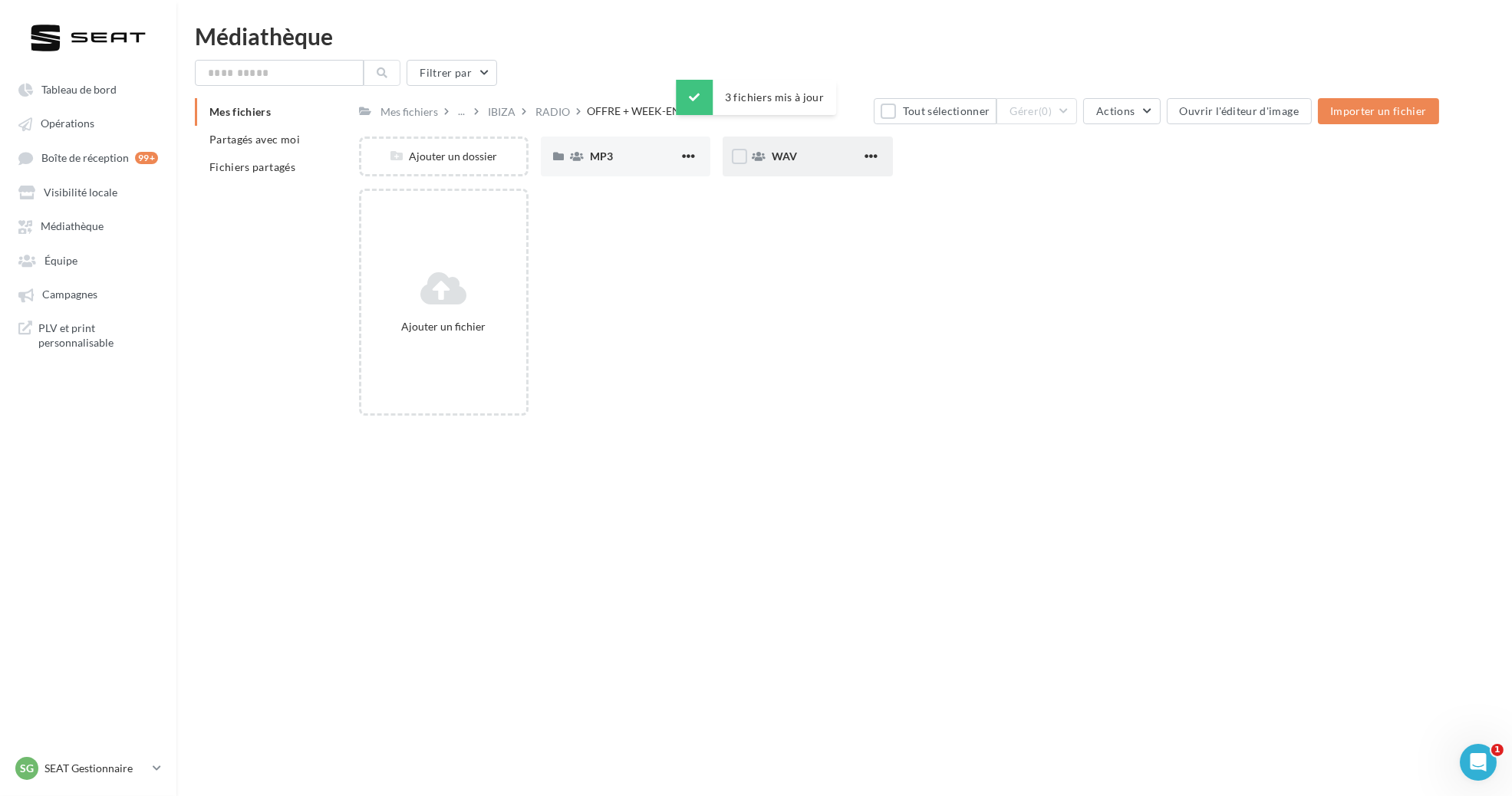
click at [785, 171] on div "WAV" at bounding box center [808, 156] width 170 height 40
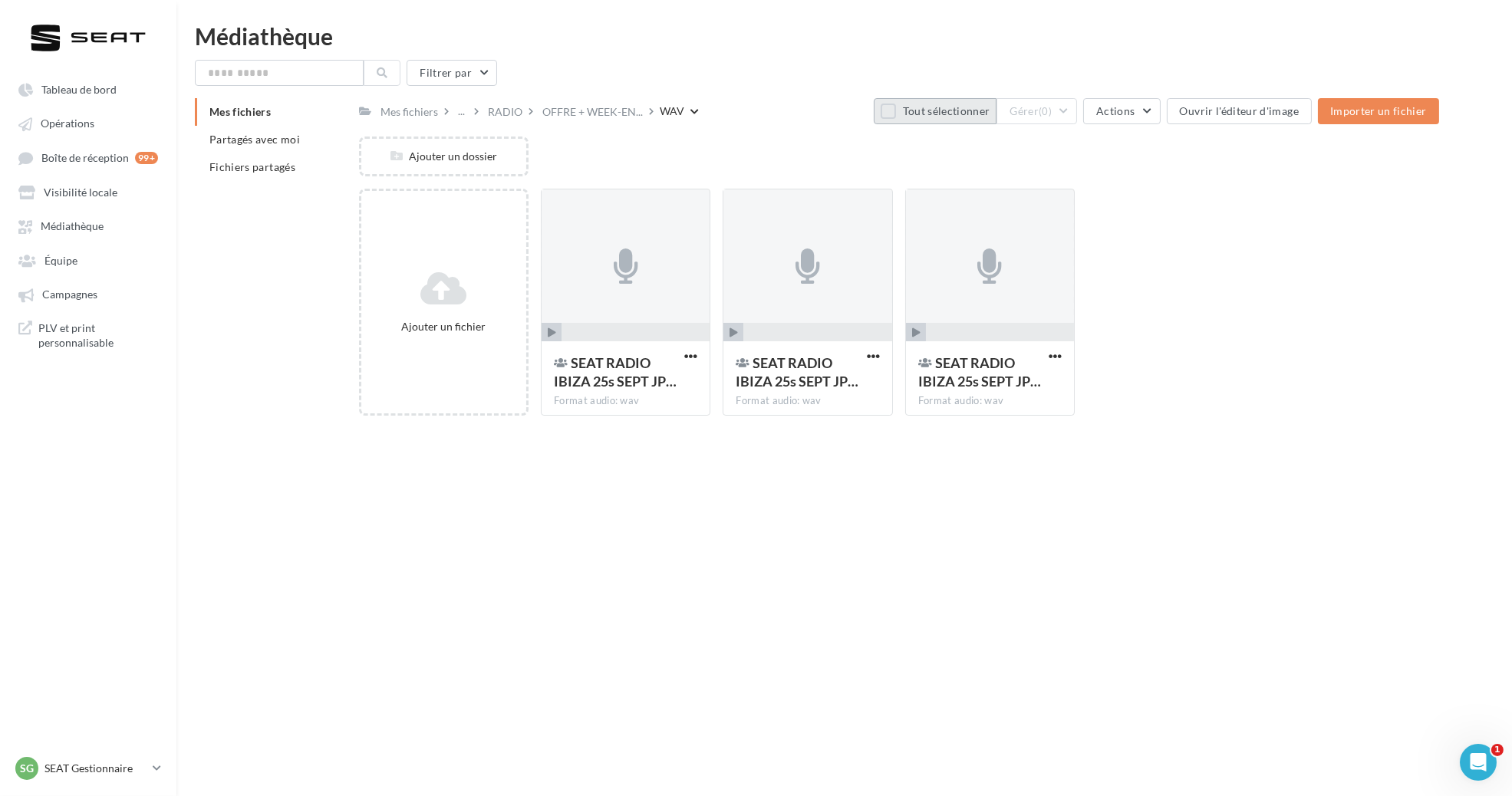
click at [945, 107] on button "Tout sélectionner" at bounding box center [935, 111] width 123 height 26
click at [1048, 103] on button "Gérer (3)" at bounding box center [1036, 111] width 81 height 26
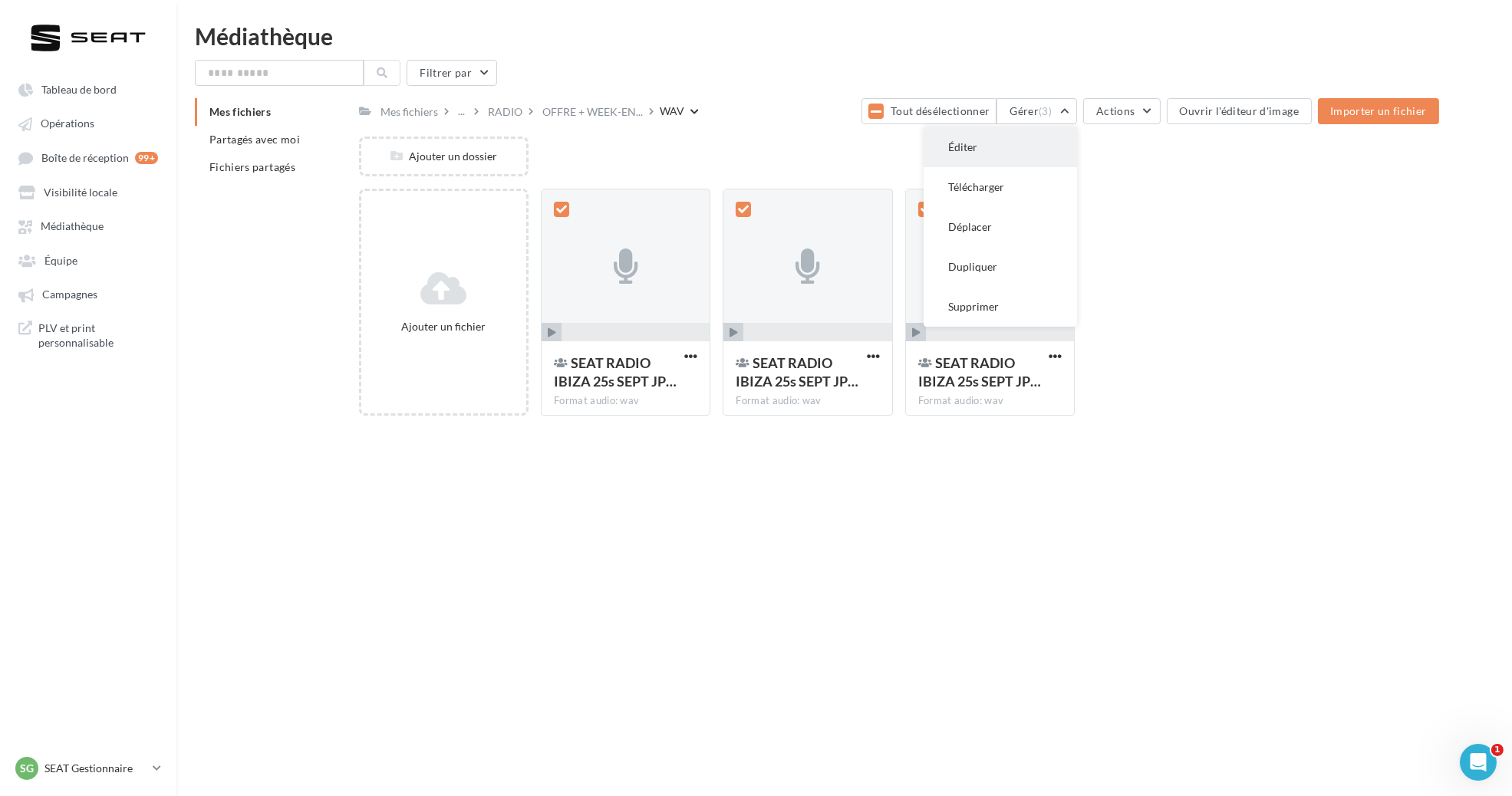
click at [1061, 141] on button "Éditer" at bounding box center [1000, 147] width 153 height 40
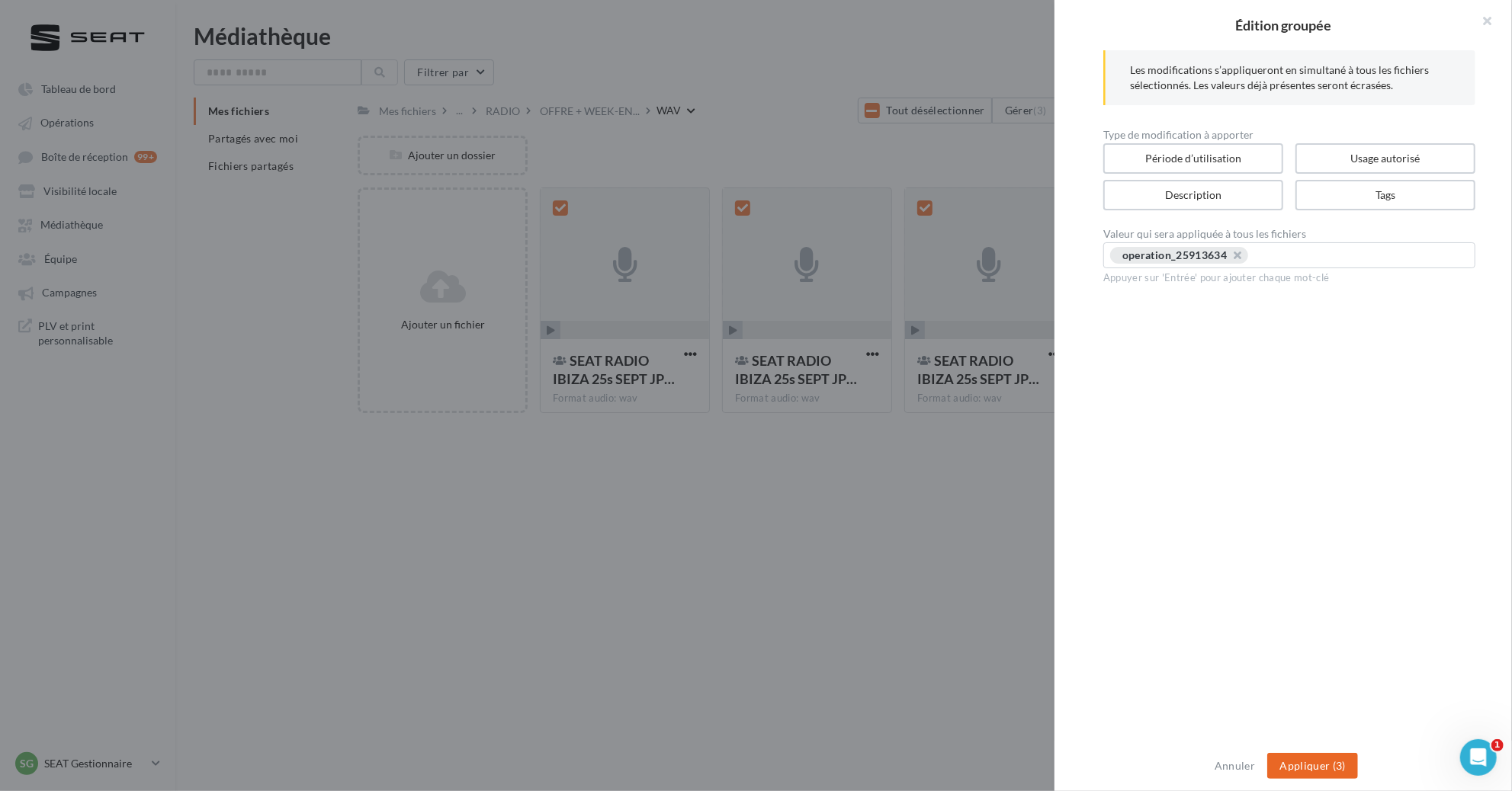
click at [1306, 760] on button "Appliquer (3)" at bounding box center [1312, 766] width 91 height 25
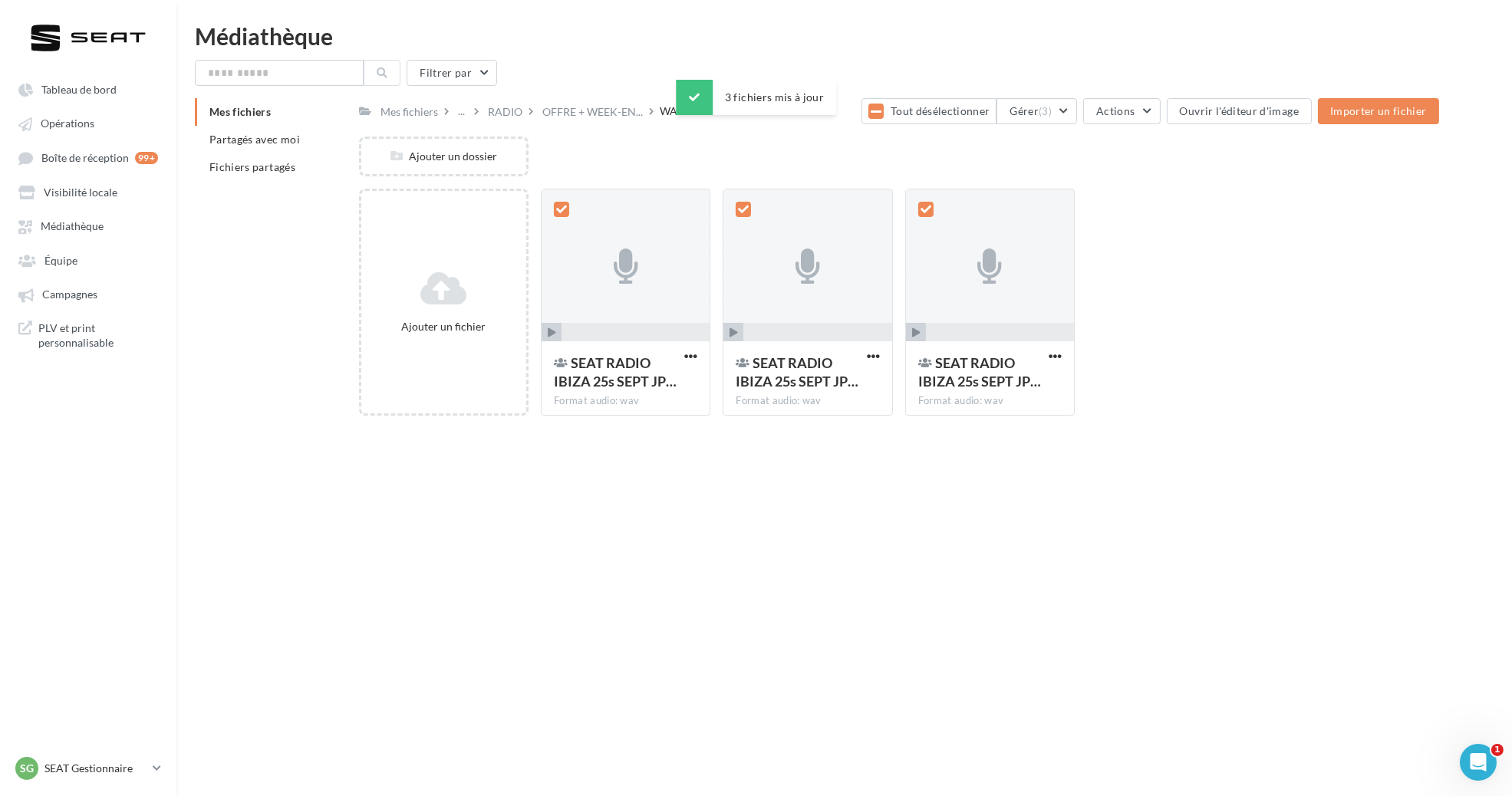
click at [688, 465] on div "Tableau de bord Opérations Équipe" at bounding box center [756, 423] width 1512 height 796
click at [879, 117] on icon at bounding box center [876, 111] width 11 height 12
click at [831, 124] on div "Mes fichiers ... RADIO OFFRE + WEEK-EN... WAV Tout sélectionner Gérer (0) Actio…" at bounding box center [899, 263] width 1080 height 330
click at [500, 119] on div "RADIO" at bounding box center [505, 111] width 35 height 15
